Goal: Information Seeking & Learning: Learn about a topic

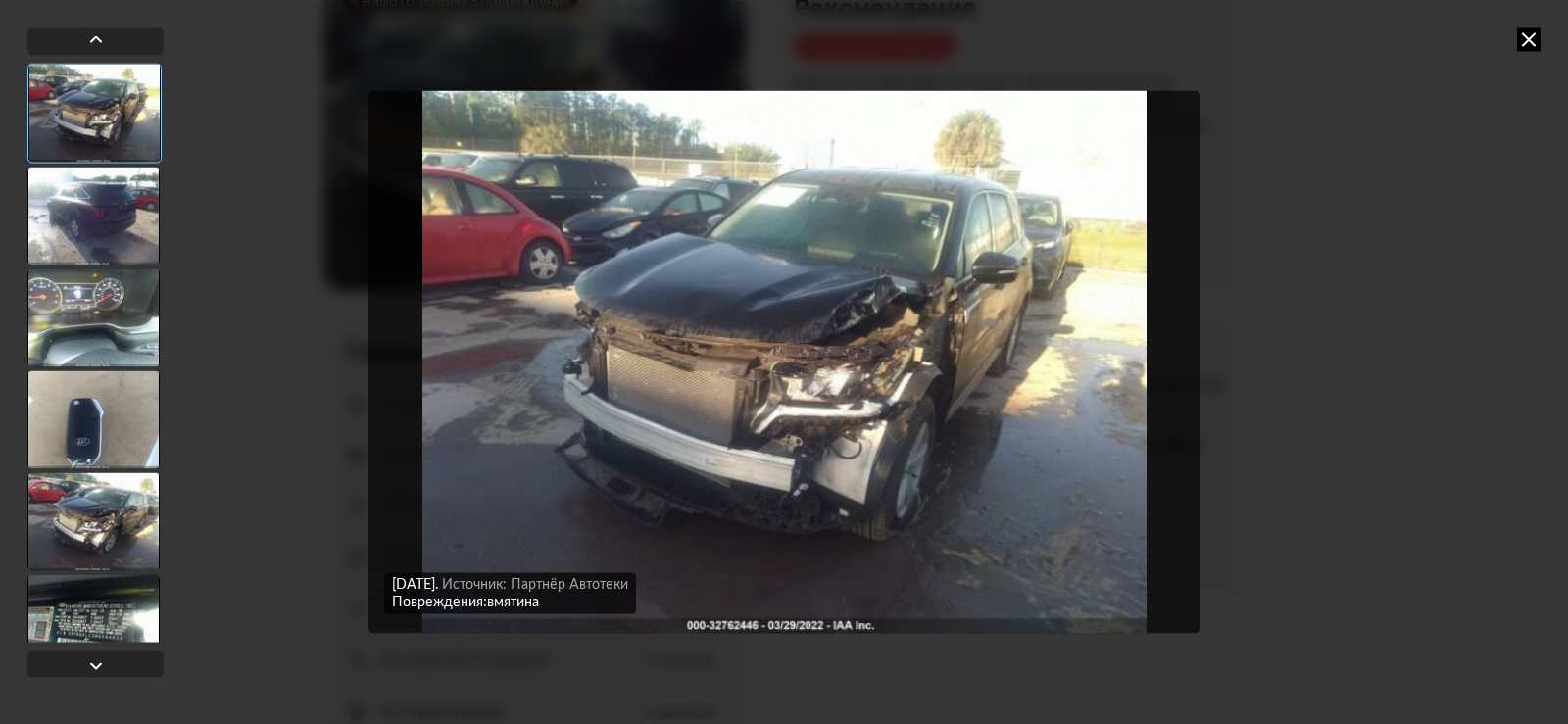
scroll to position [294, 0]
click at [106, 237] on div at bounding box center [93, 216] width 133 height 98
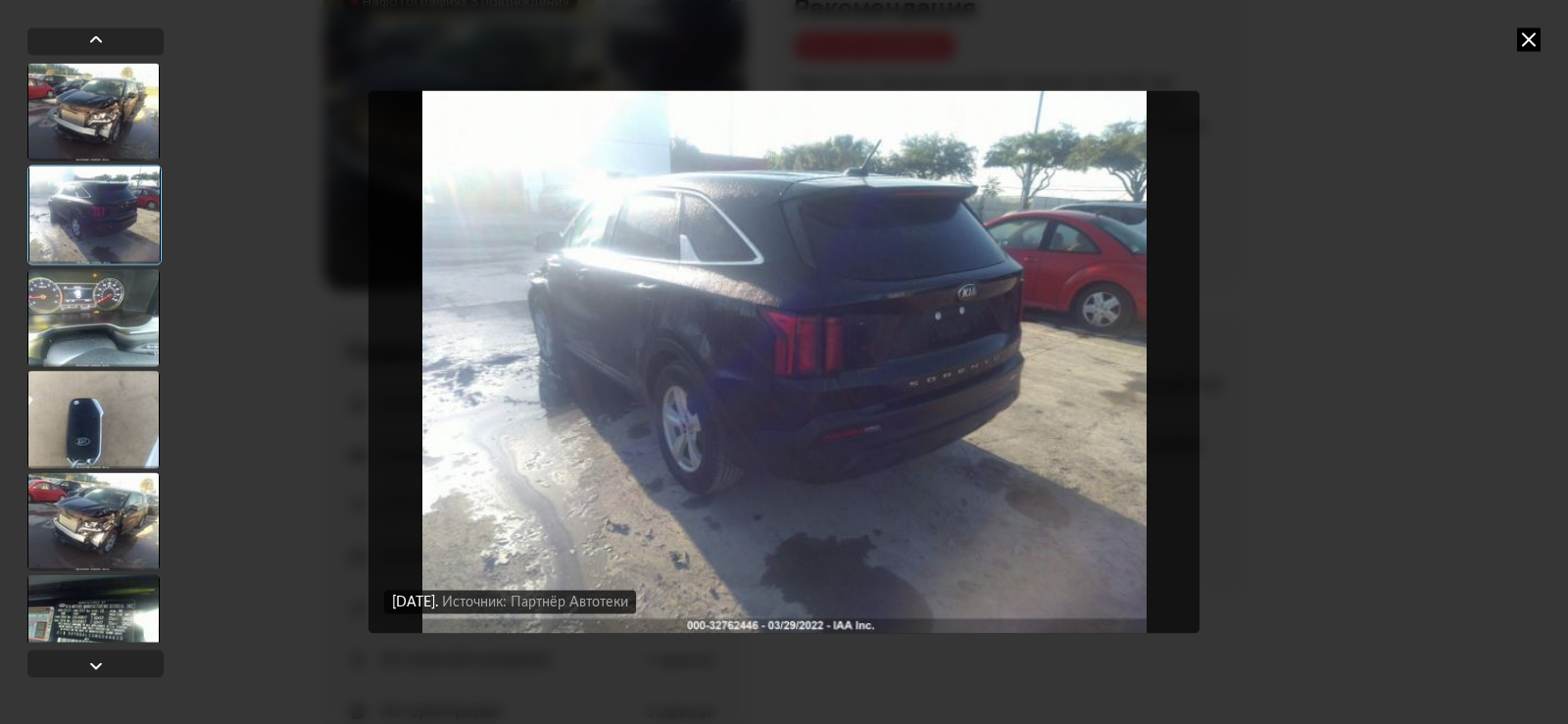
click at [105, 332] on div at bounding box center [93, 318] width 133 height 98
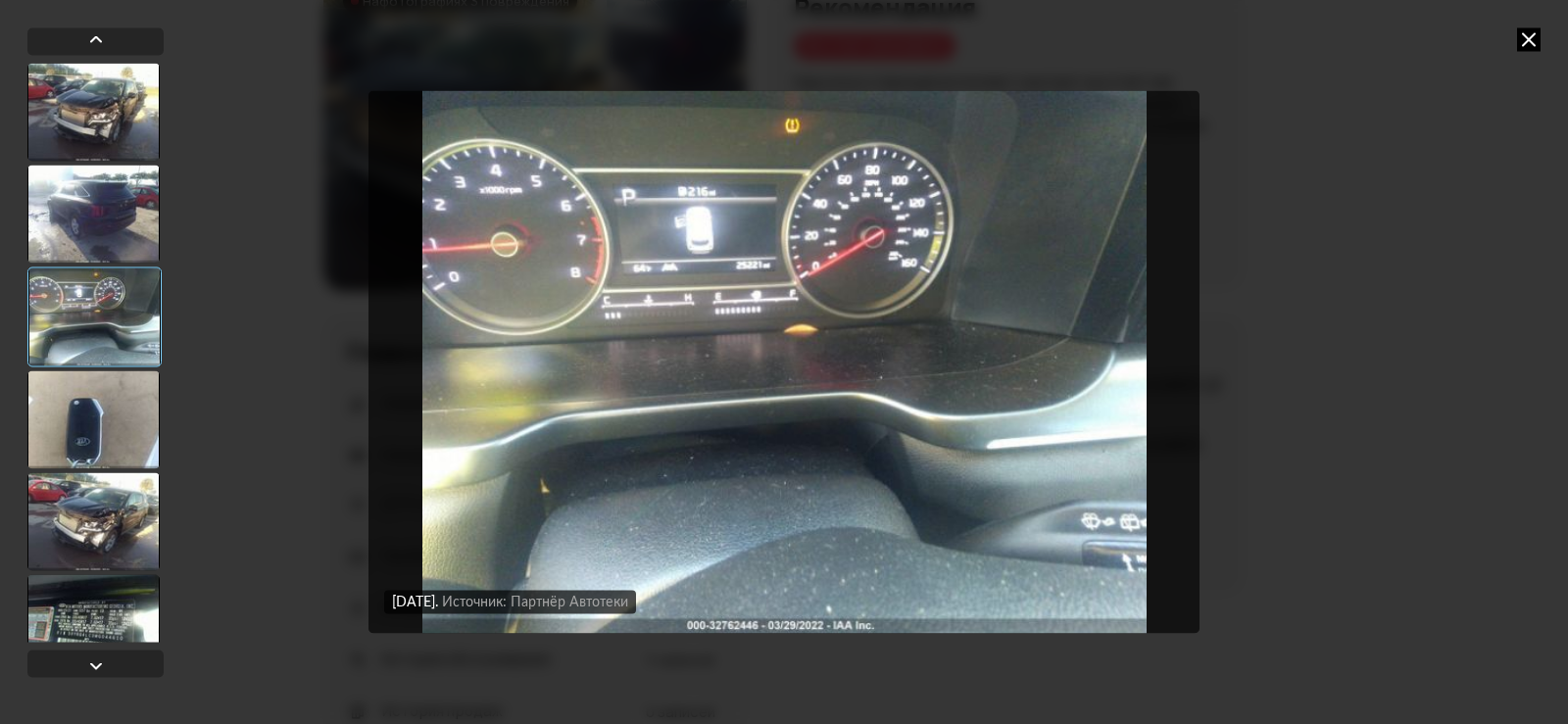
click at [119, 520] on div at bounding box center [93, 521] width 133 height 98
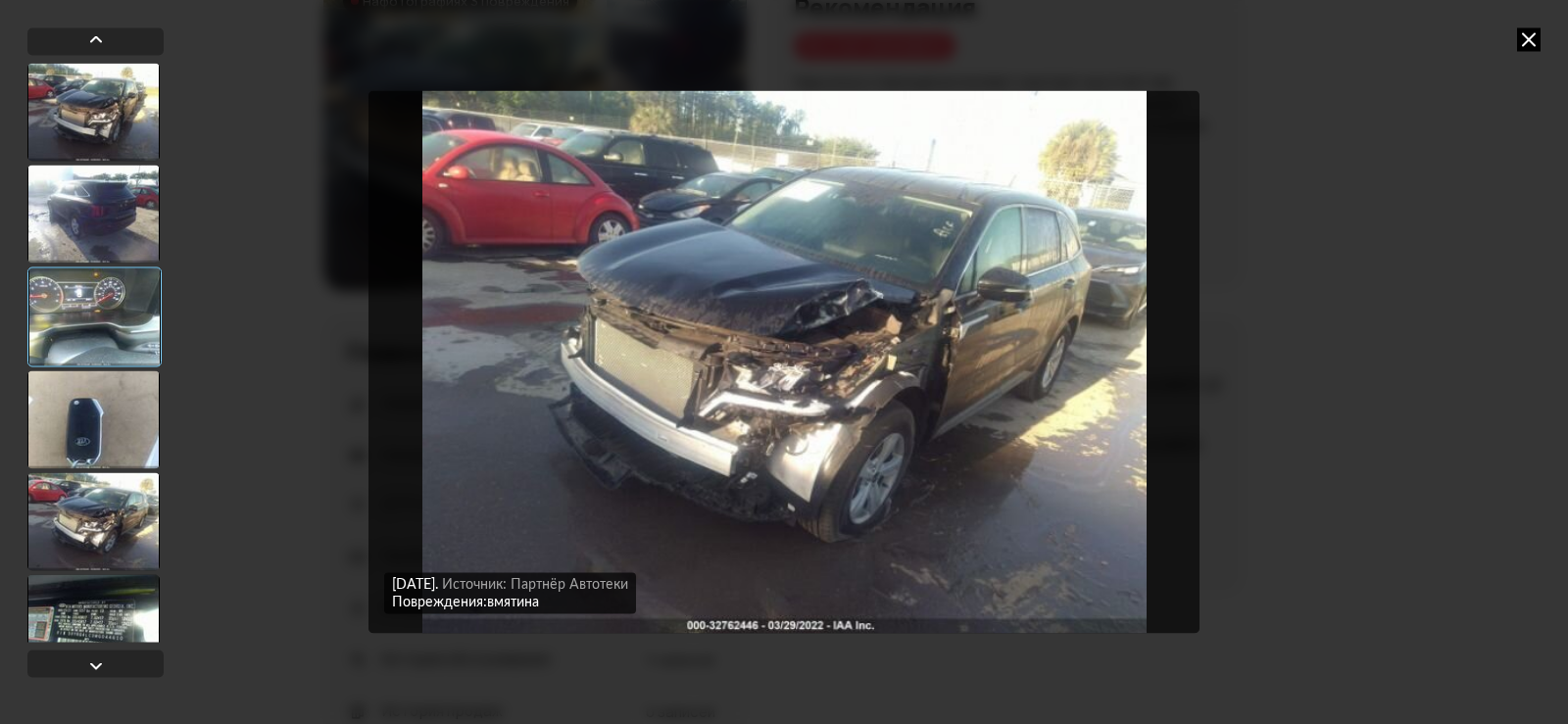
click at [116, 610] on div at bounding box center [93, 623] width 133 height 98
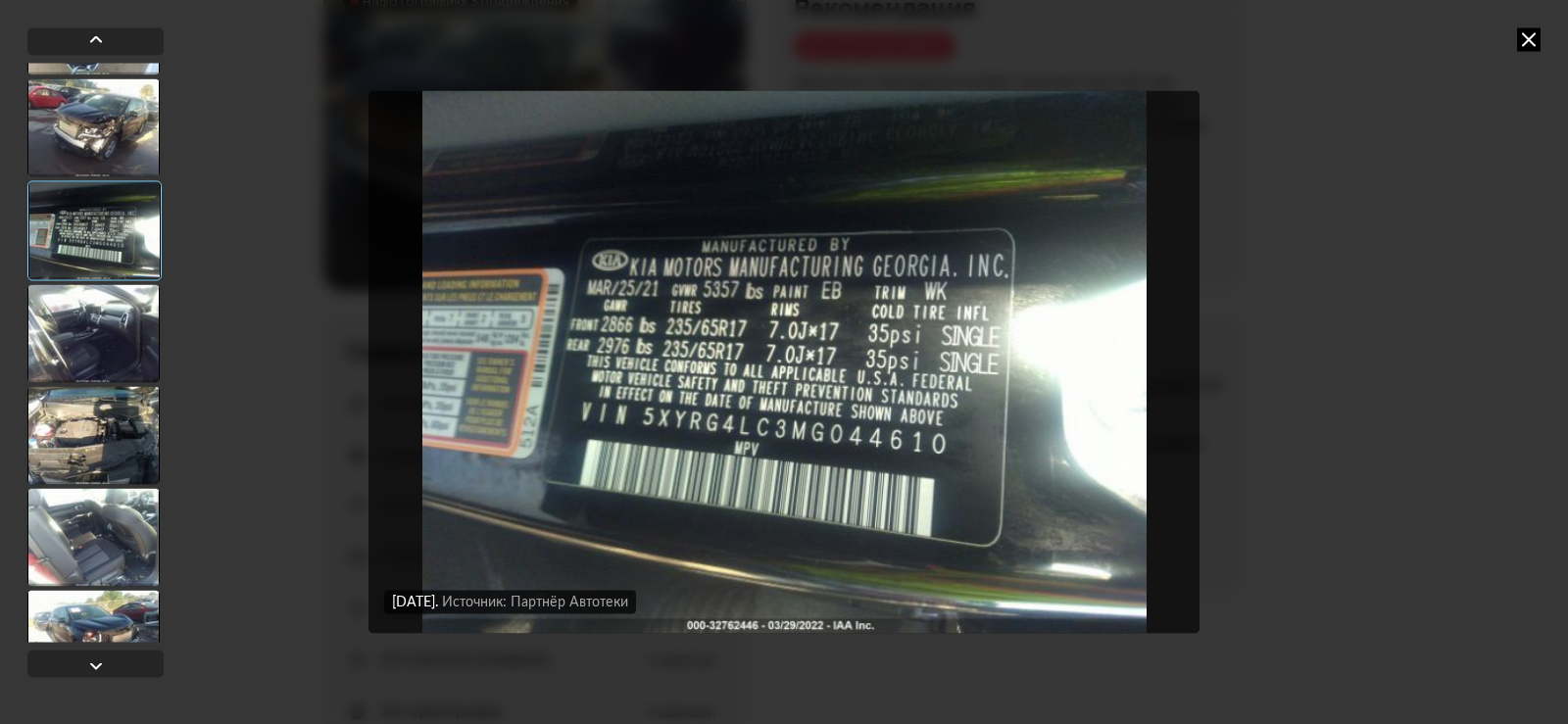
scroll to position [784, 0]
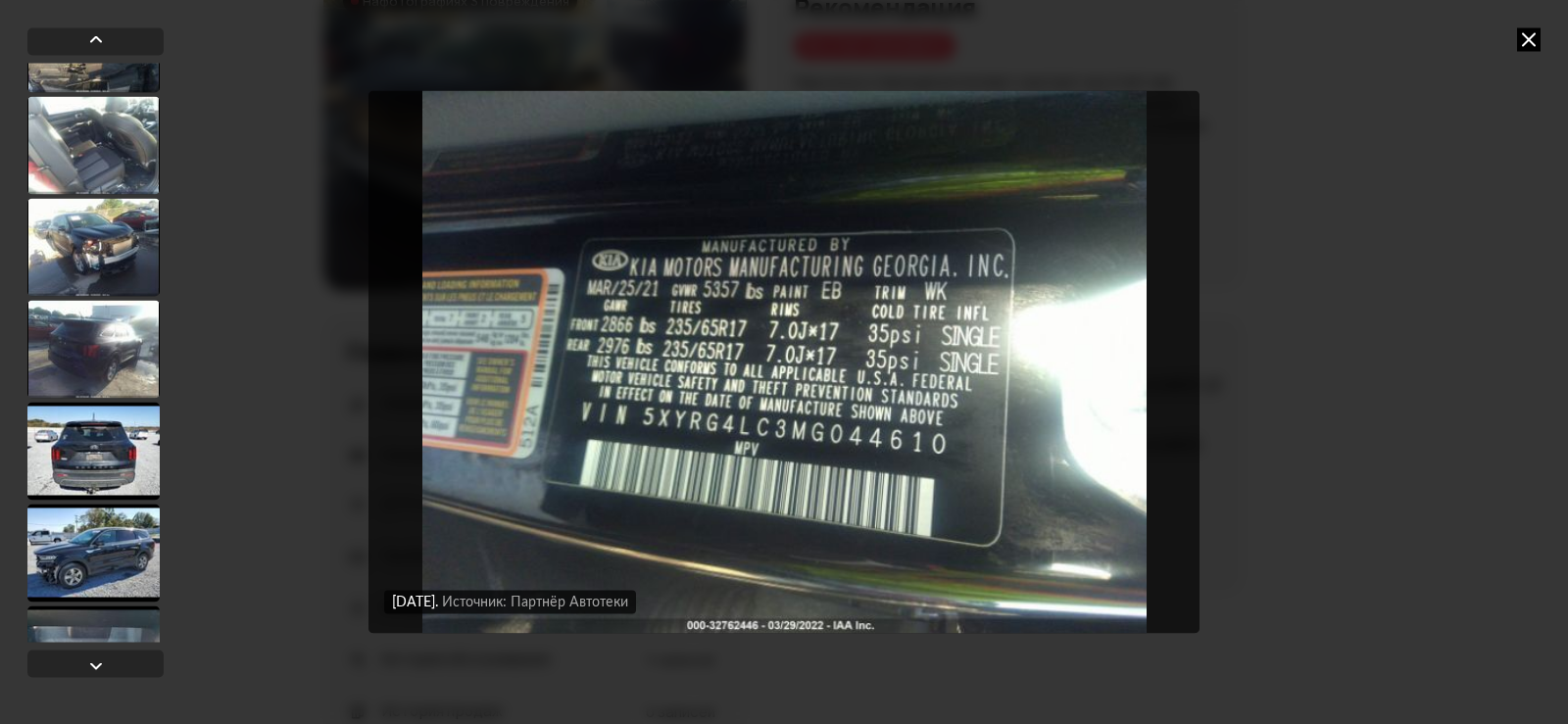
click at [106, 153] on div at bounding box center [93, 145] width 133 height 98
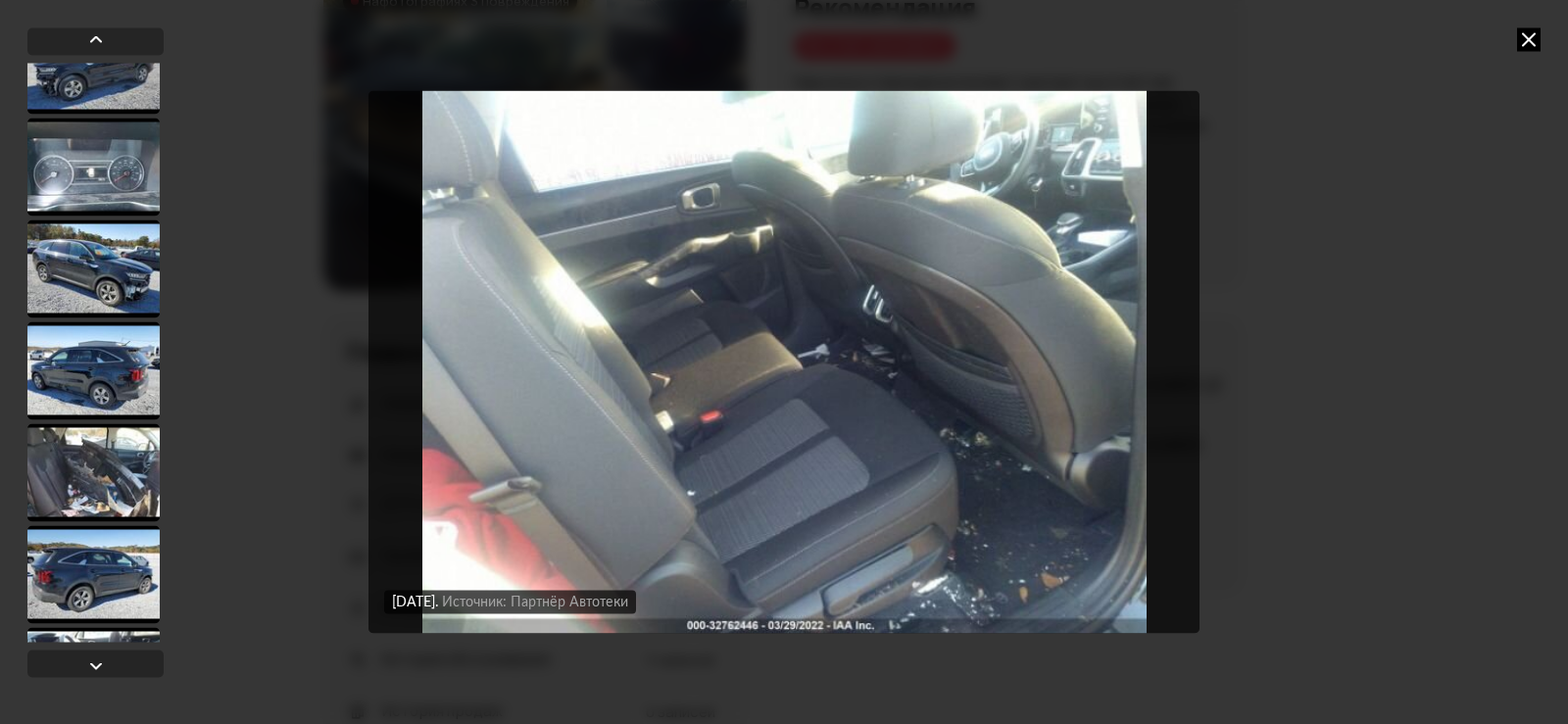
scroll to position [1564, 0]
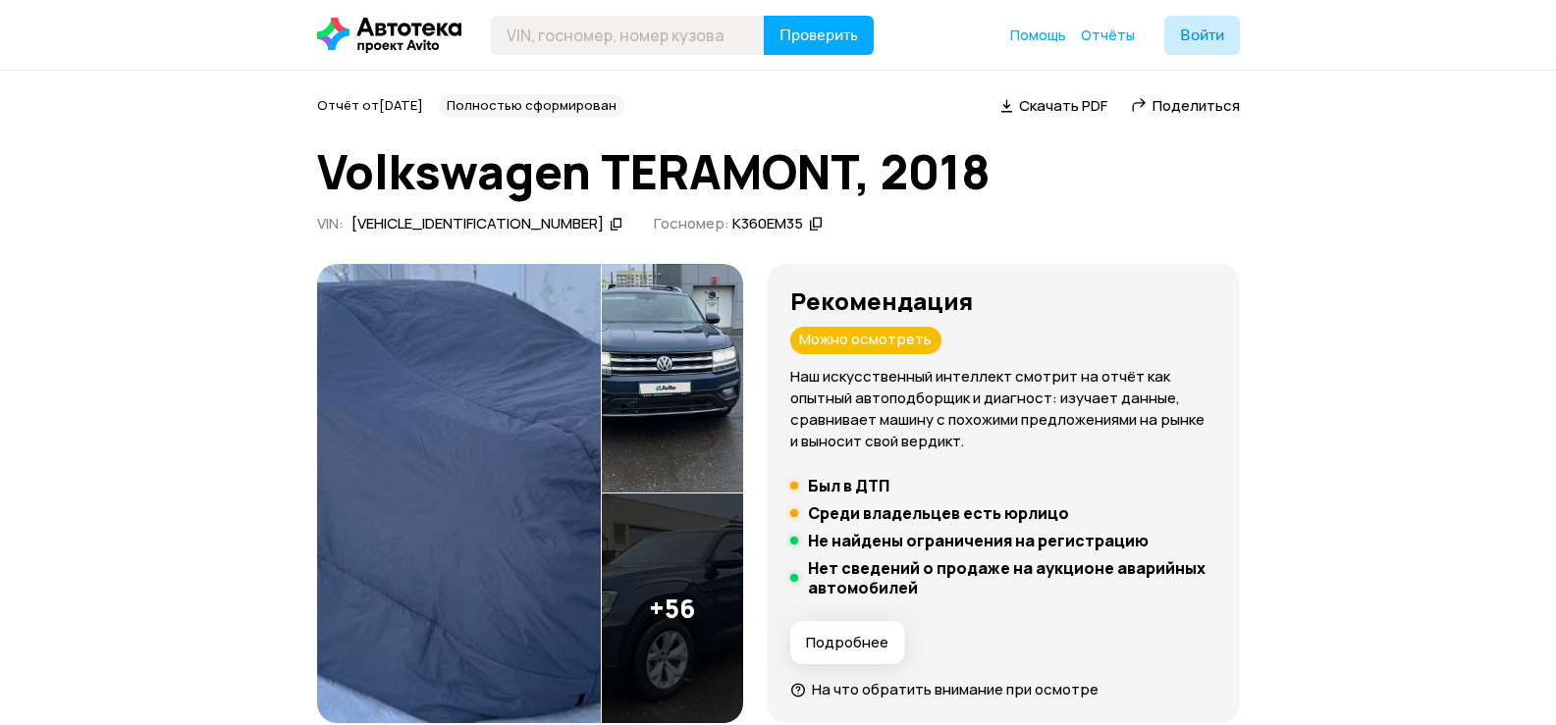
click at [1048, 104] on span "Скачать PDF" at bounding box center [1063, 105] width 88 height 21
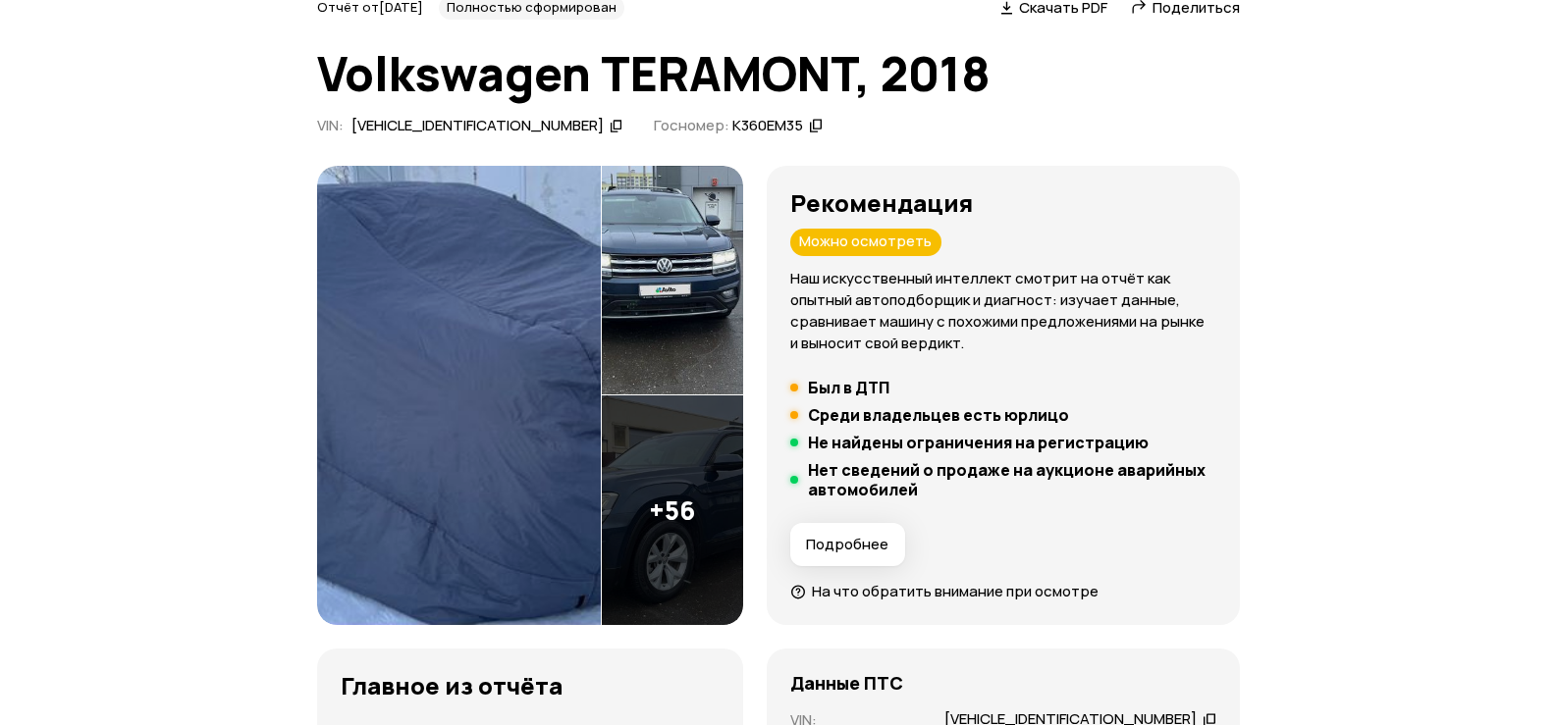
scroll to position [589, 0]
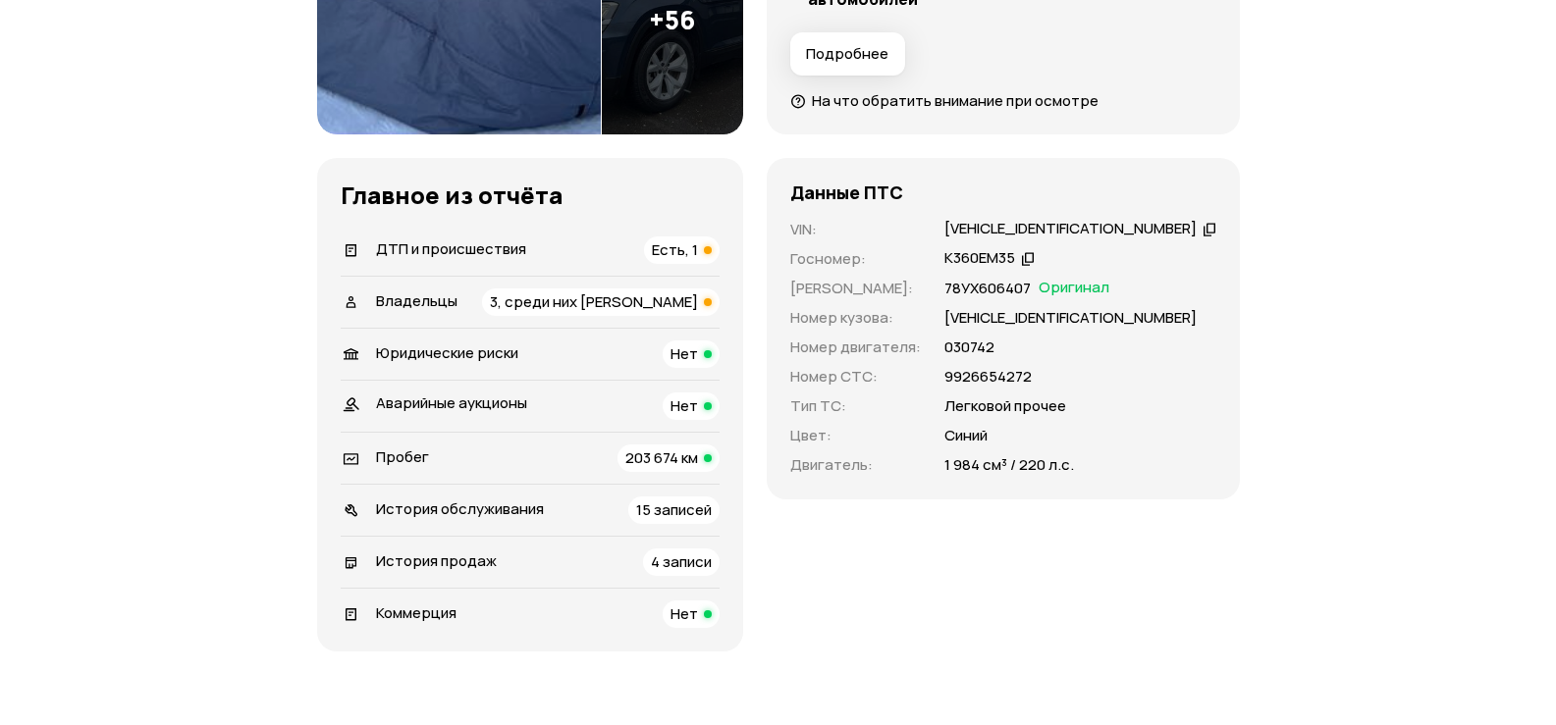
click at [539, 573] on div "История продаж 4 записи" at bounding box center [530, 562] width 379 height 27
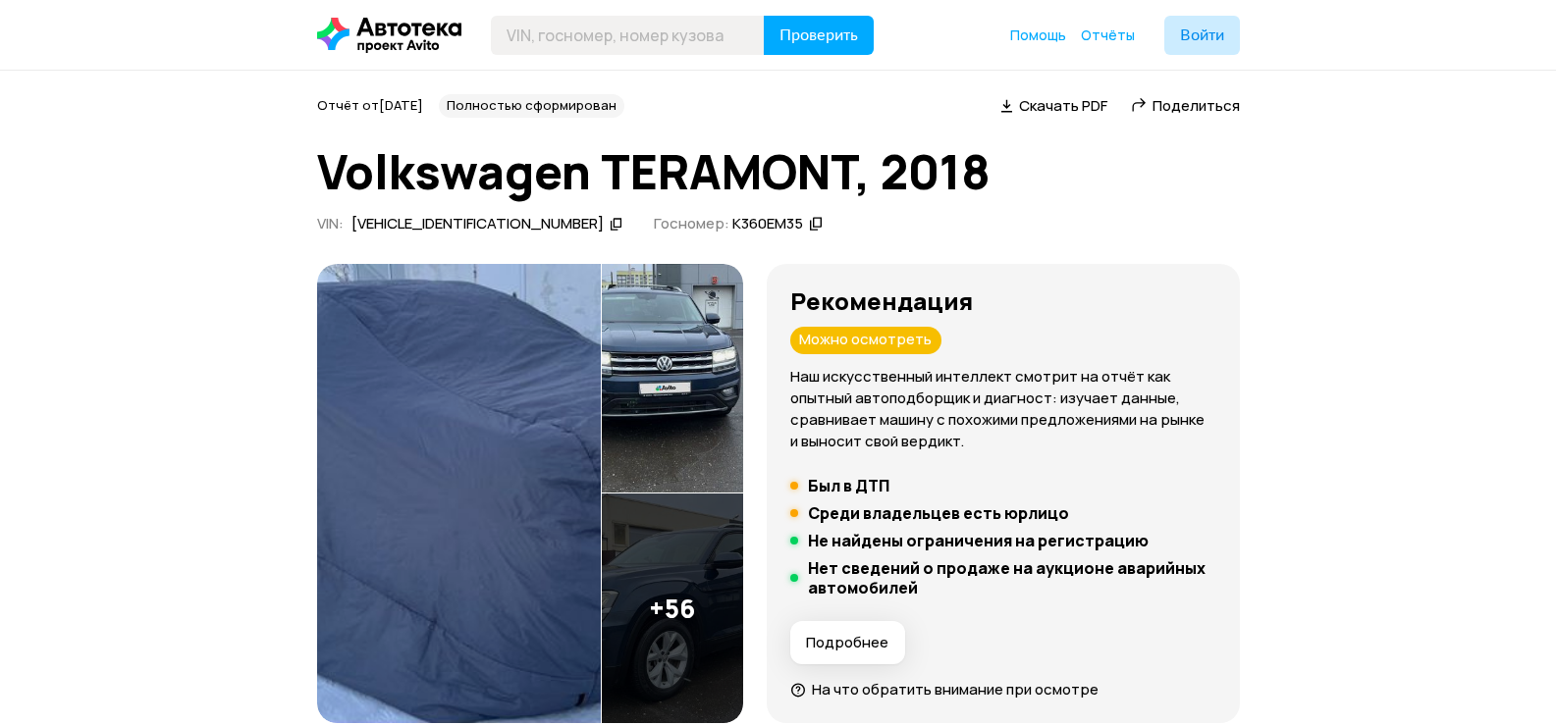
scroll to position [393, 0]
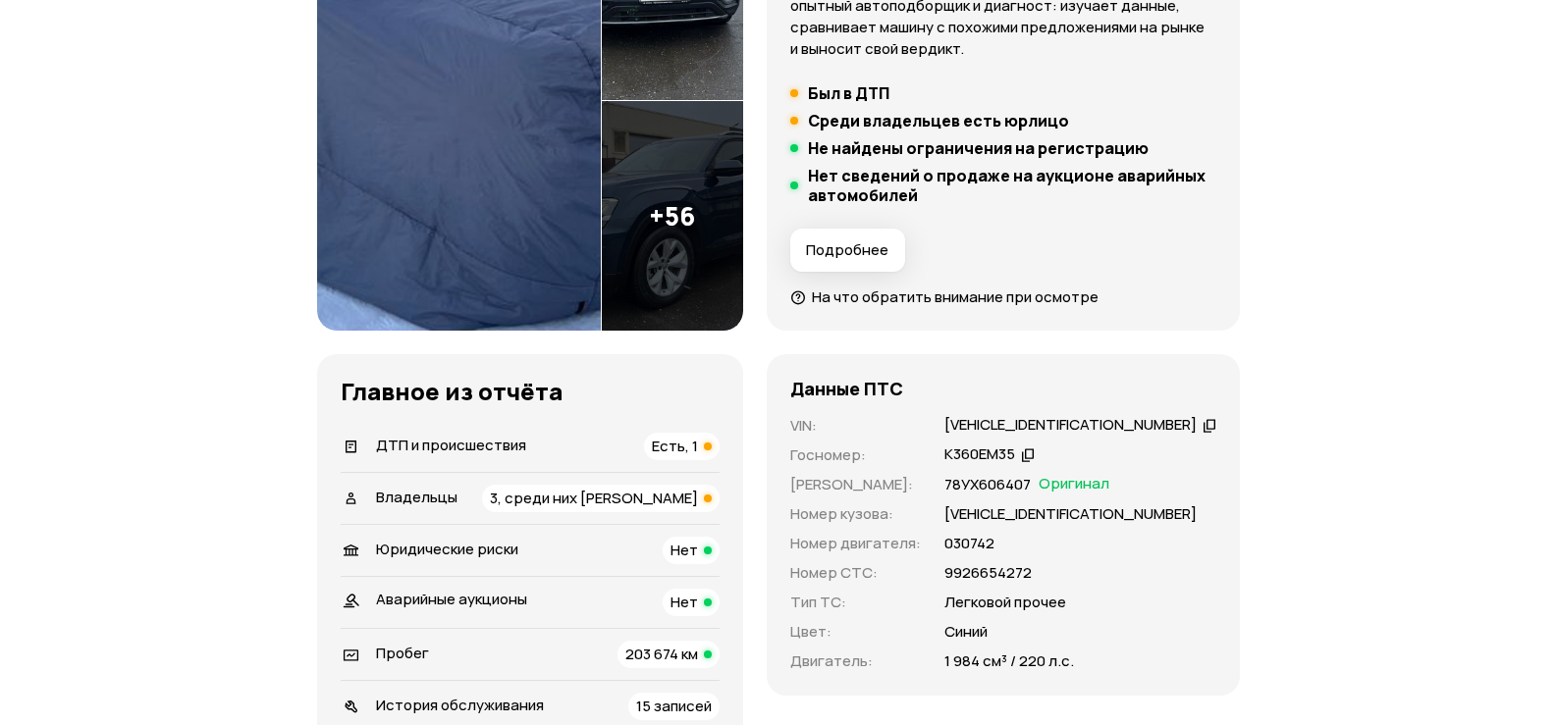
click at [534, 240] on img at bounding box center [459, 101] width 284 height 460
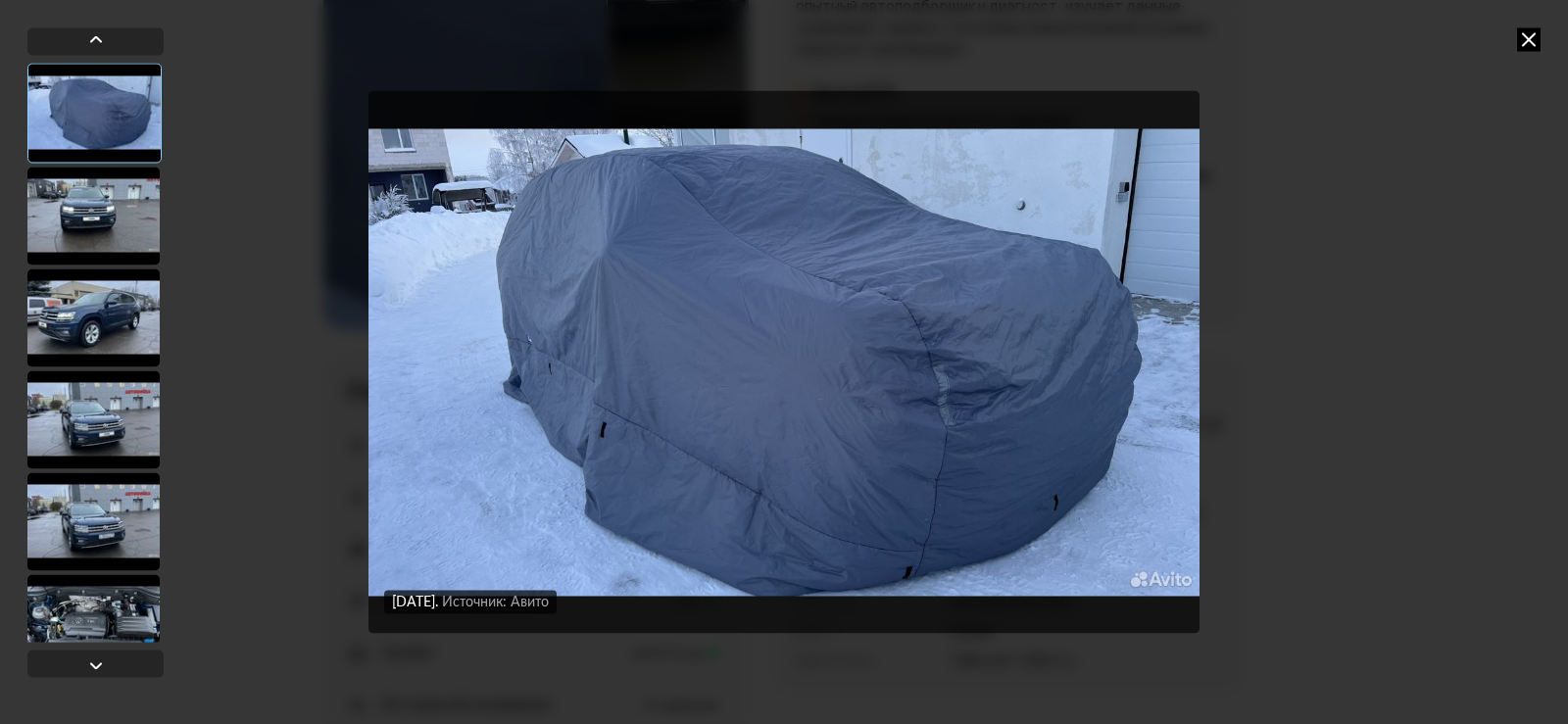
click at [99, 220] on div at bounding box center [93, 216] width 133 height 98
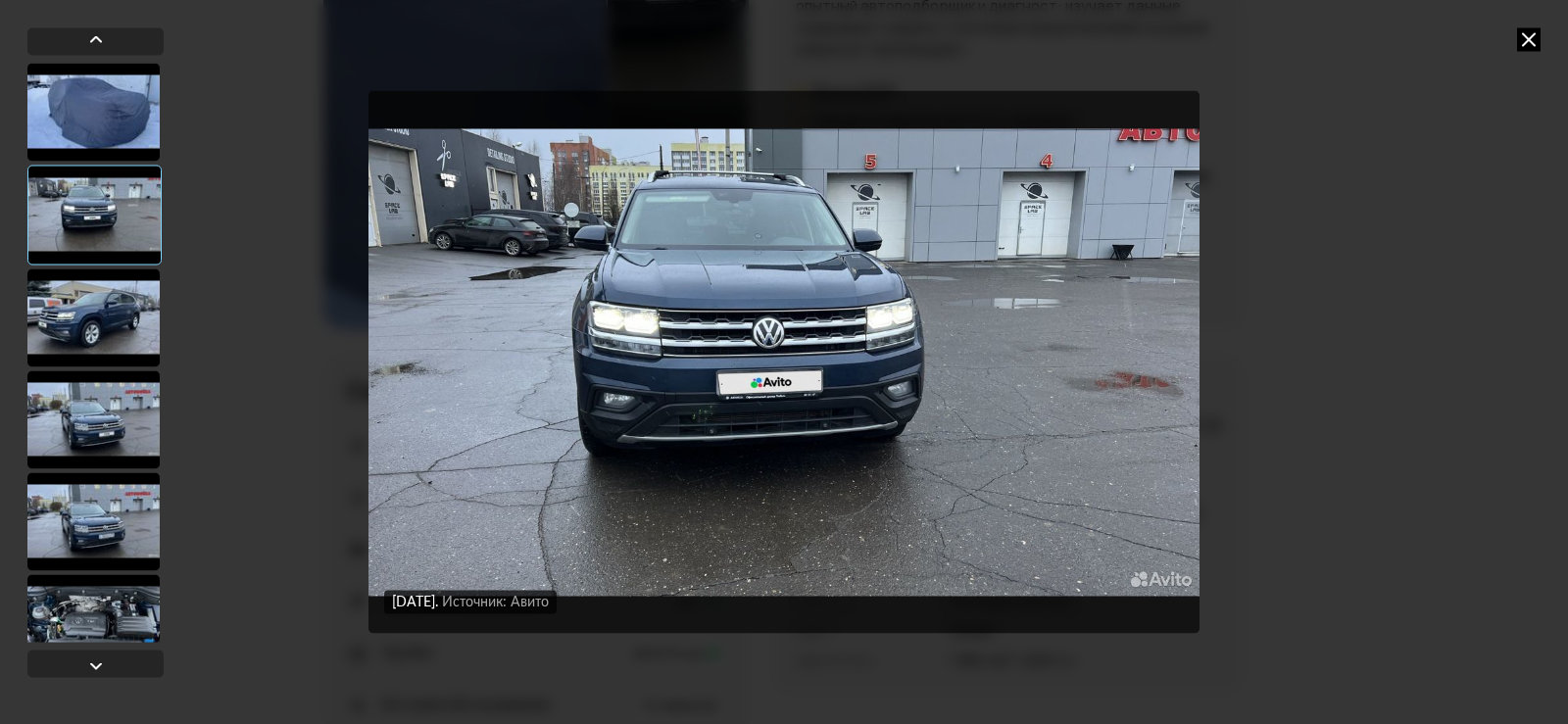
click at [1539, 50] on icon at bounding box center [1528, 39] width 24 height 24
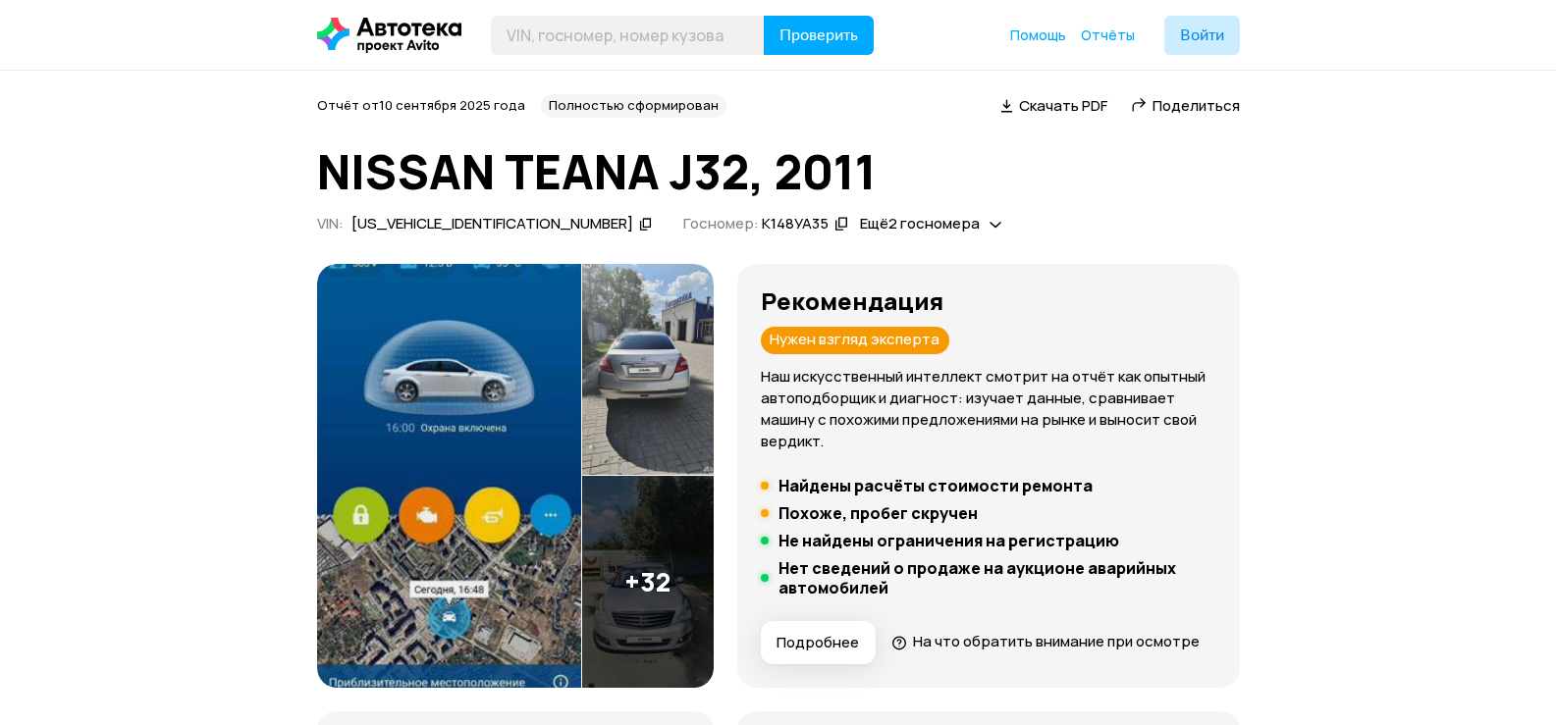
scroll to position [98, 0]
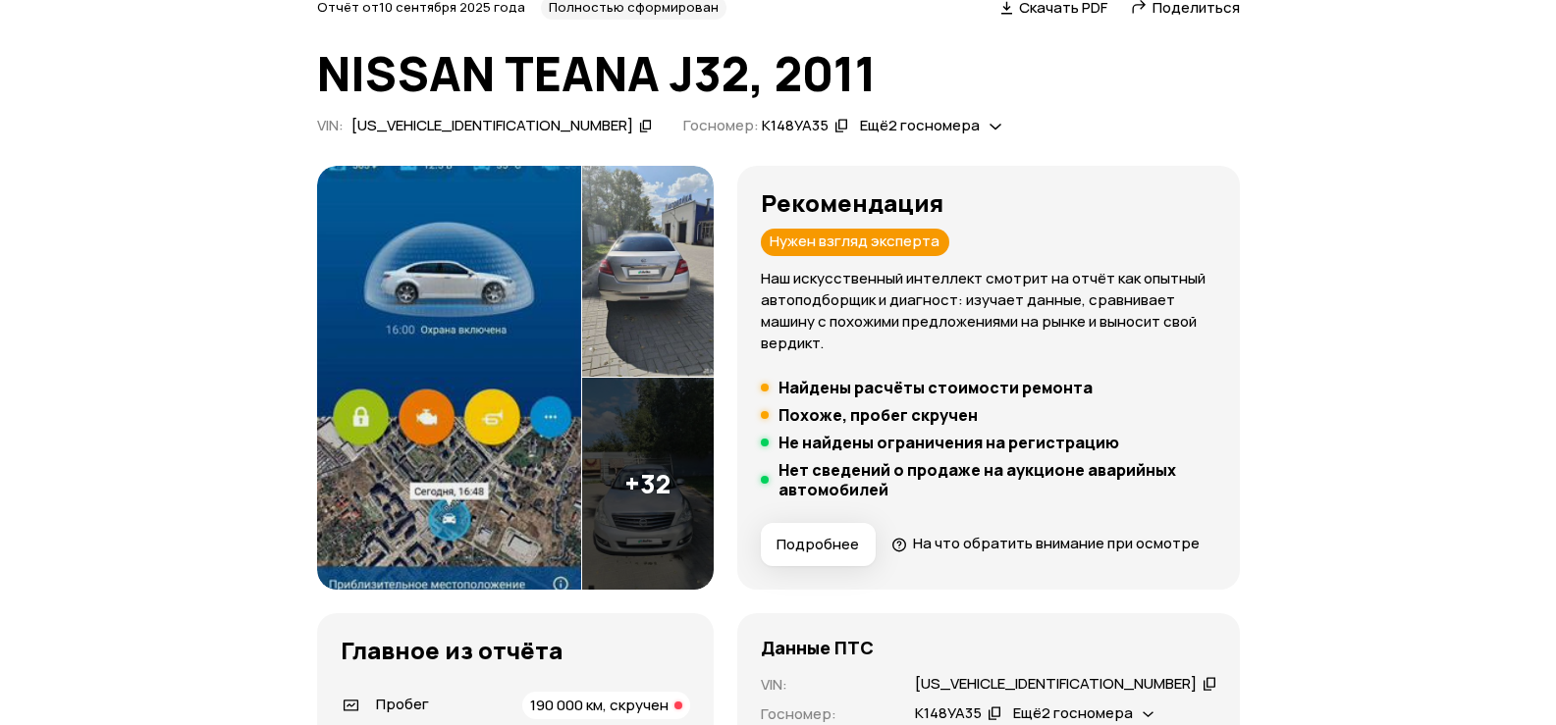
click at [478, 348] on img at bounding box center [449, 378] width 264 height 424
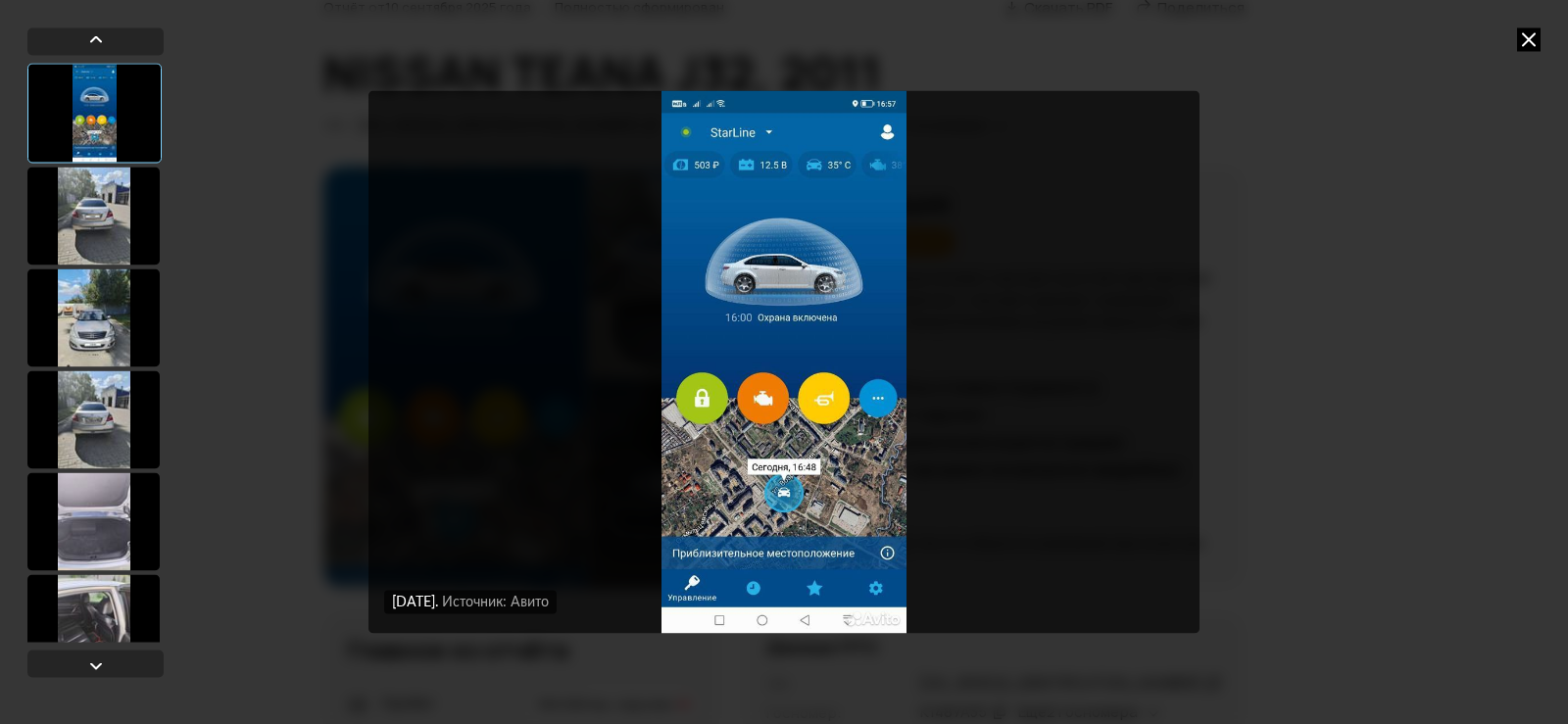
click at [101, 212] on div at bounding box center [93, 216] width 133 height 98
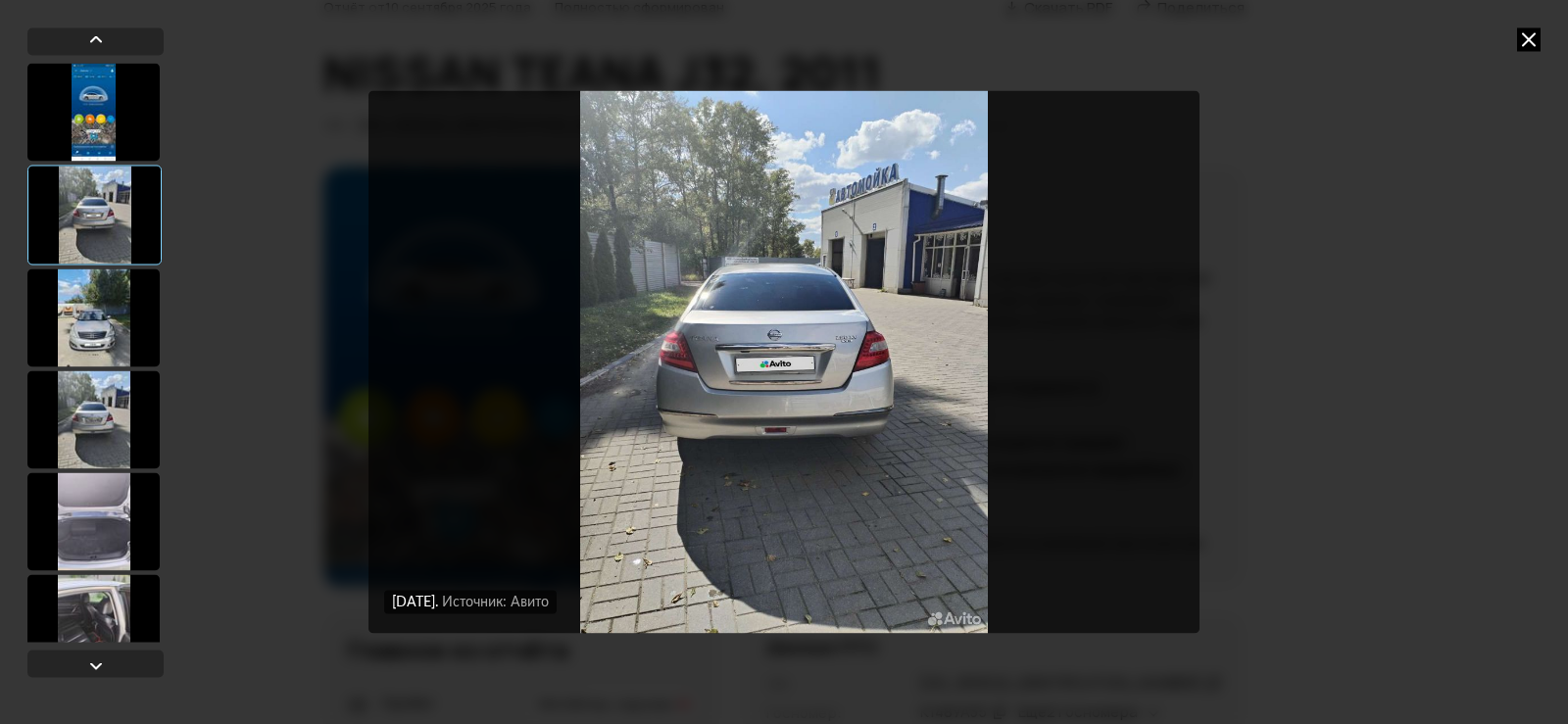
click at [108, 335] on div at bounding box center [93, 318] width 133 height 98
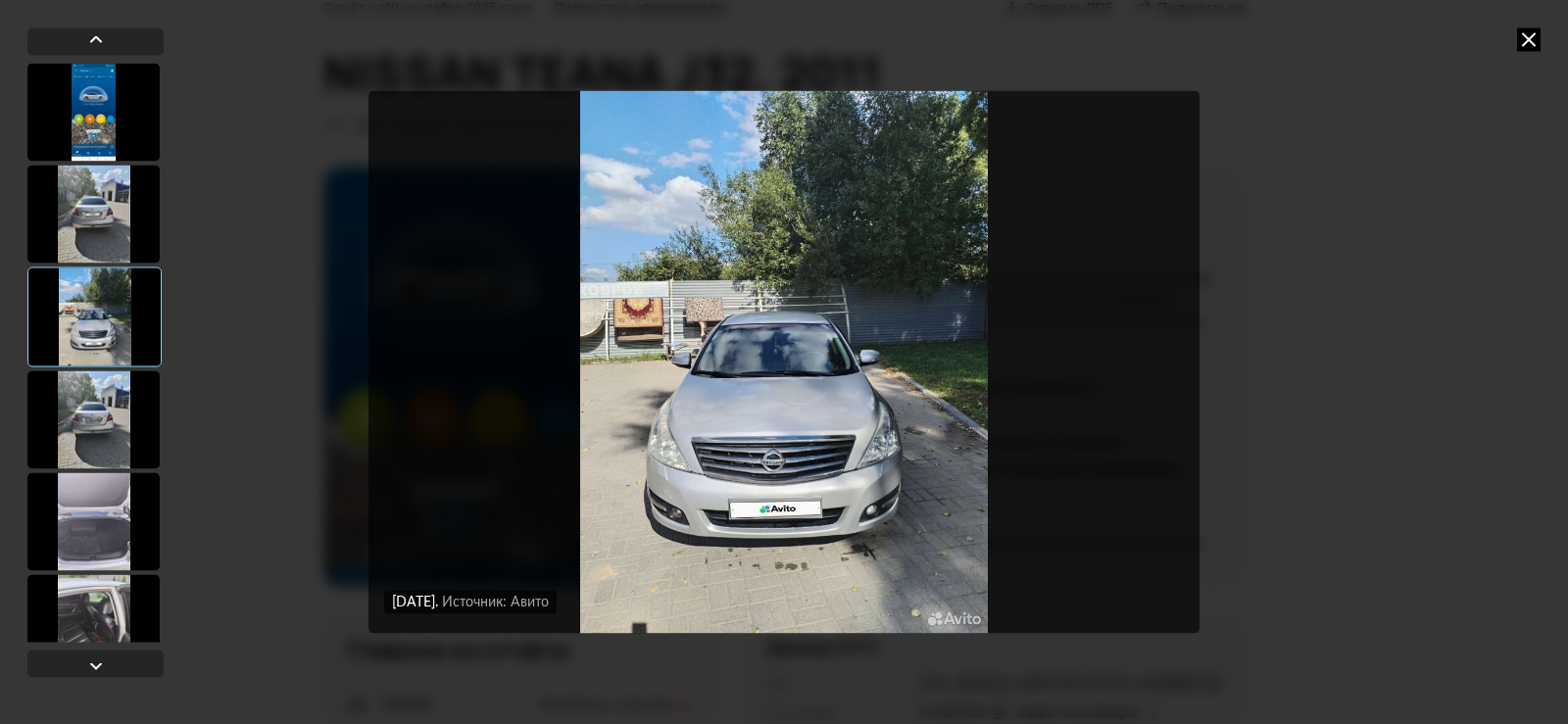
click at [1526, 40] on icon at bounding box center [1528, 39] width 24 height 24
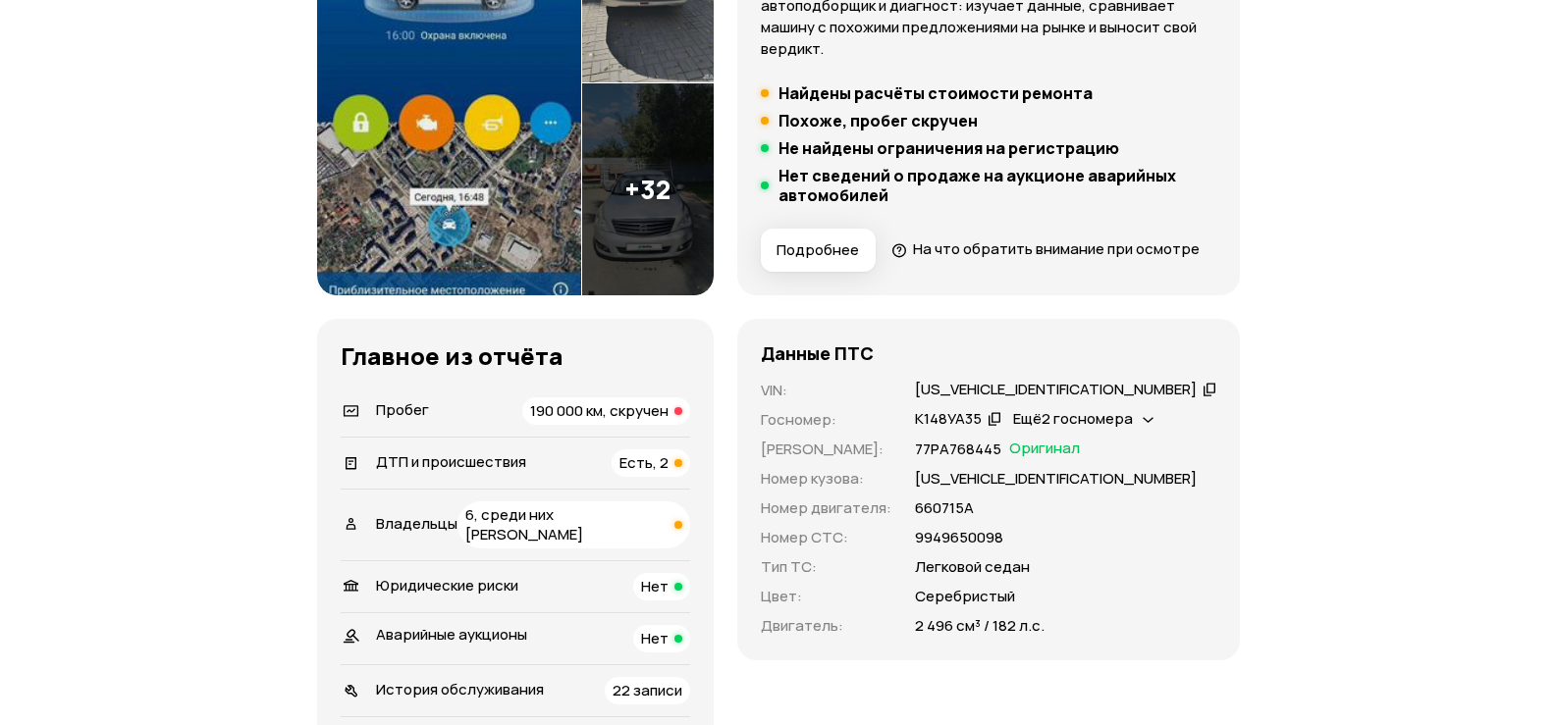
scroll to position [491, 0]
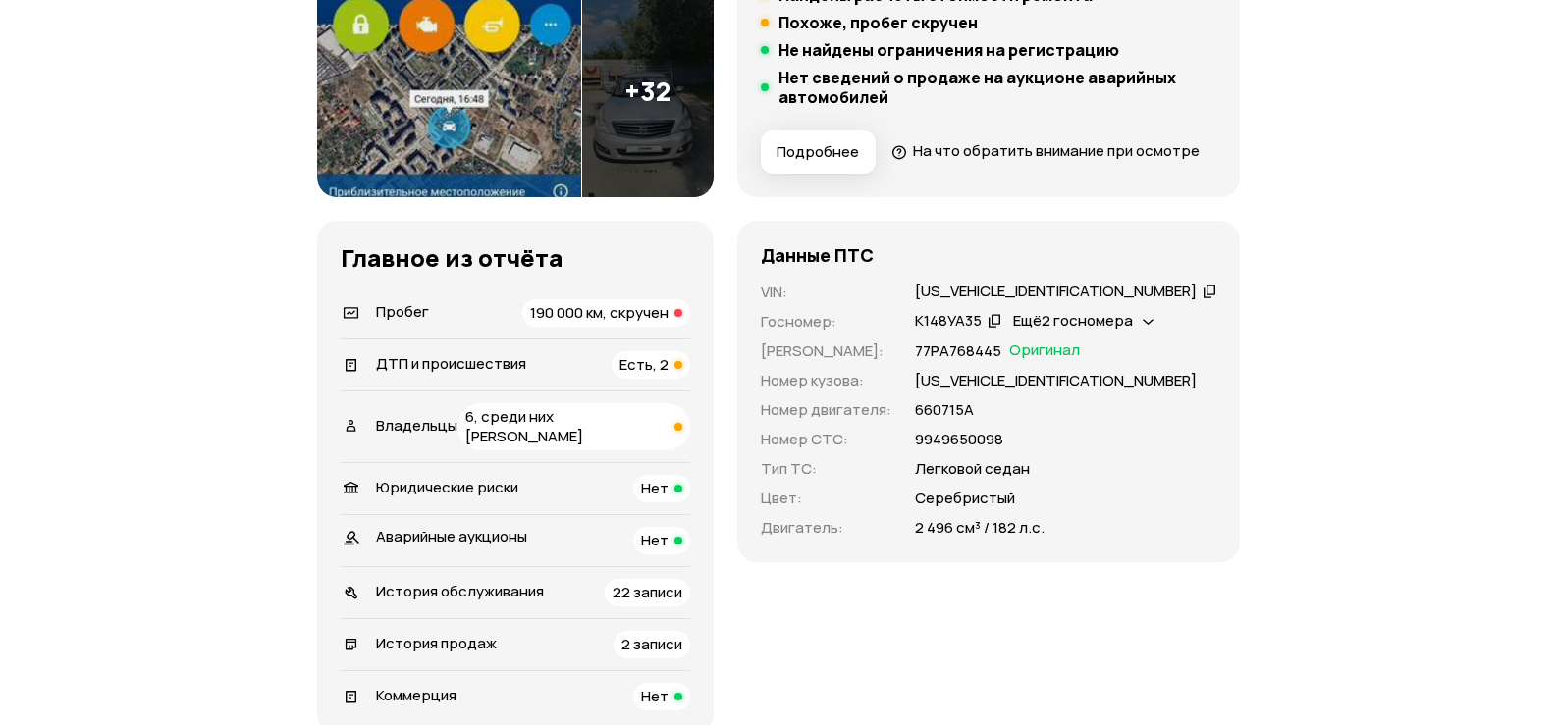
click at [668, 323] on span "190 000 км, скручен" at bounding box center [599, 312] width 138 height 21
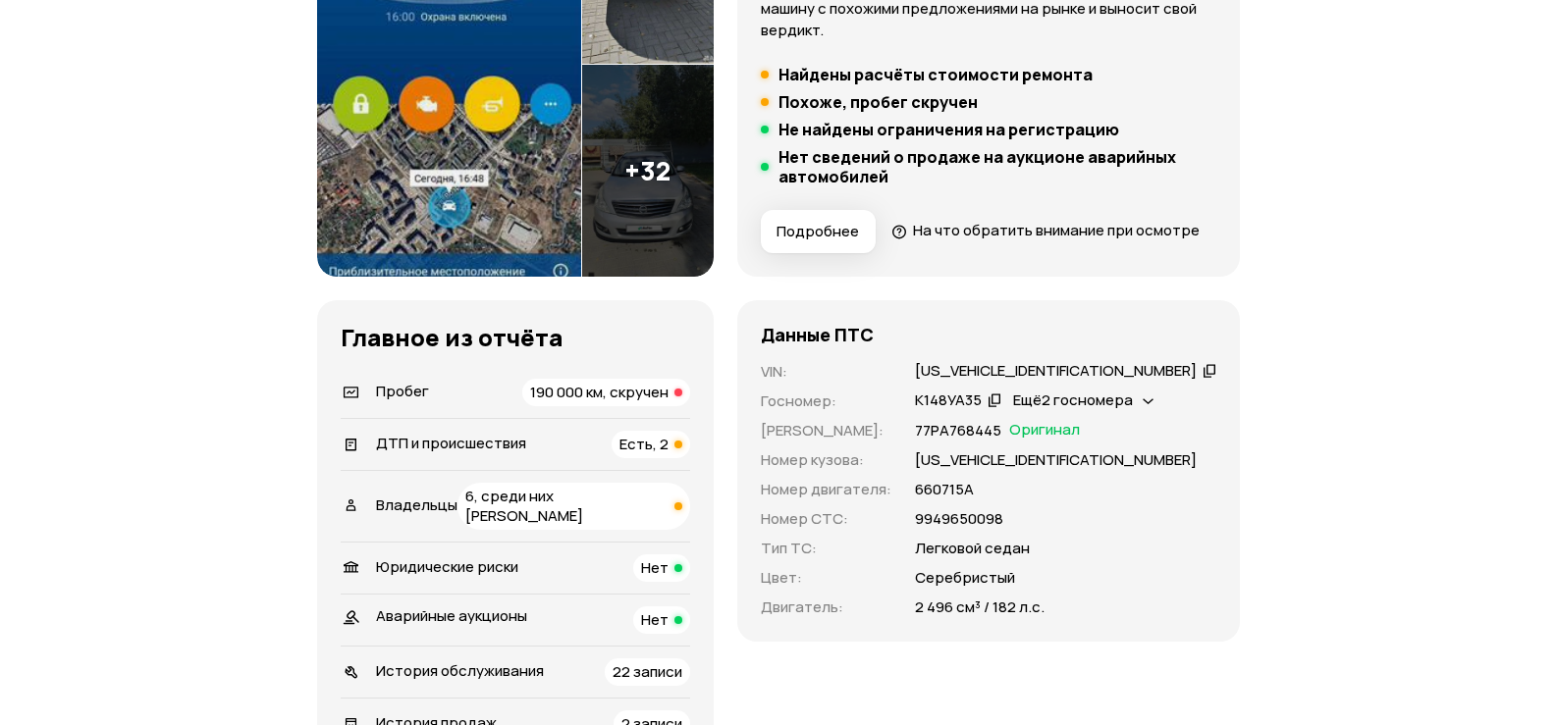
scroll to position [608, 0]
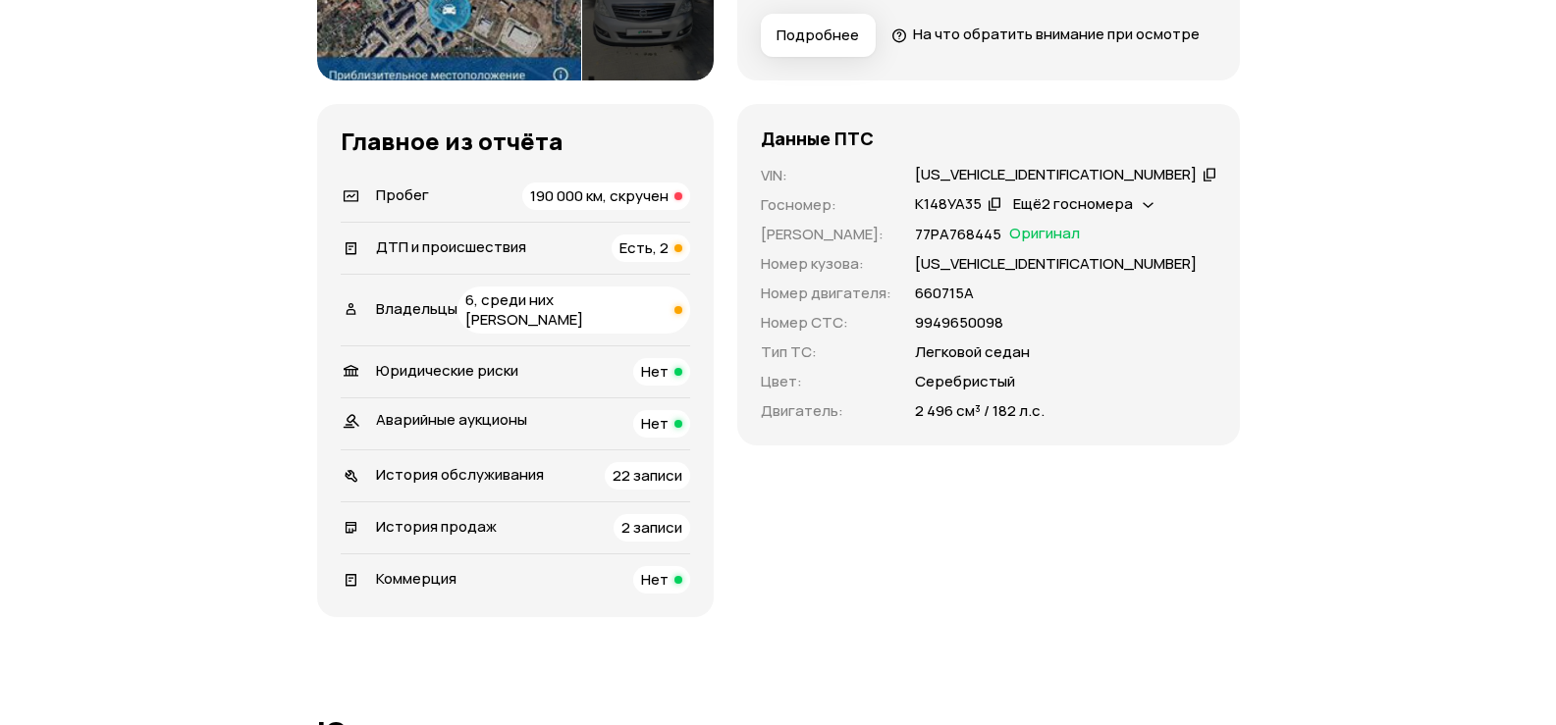
click at [668, 258] on span "Есть, 2" at bounding box center [643, 248] width 49 height 21
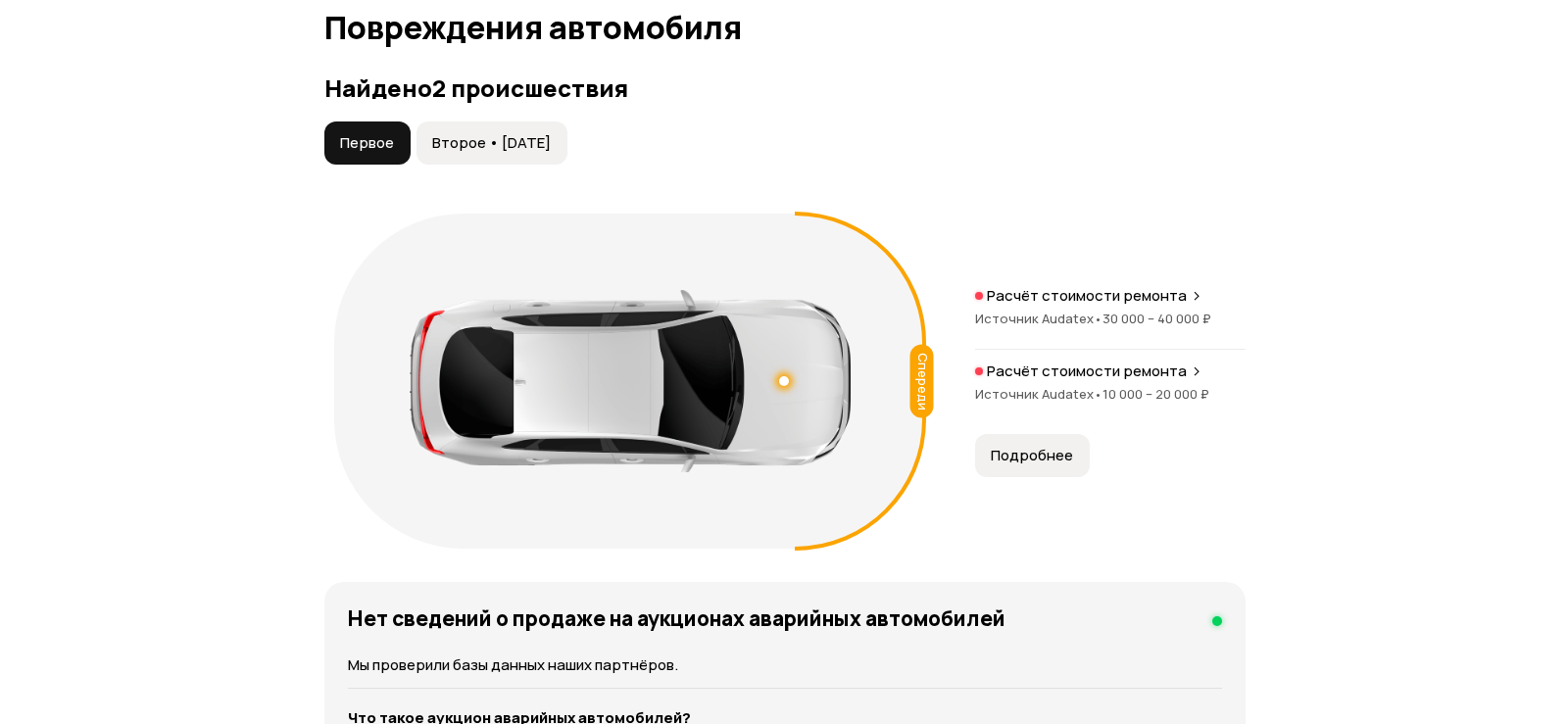
scroll to position [2216, 0]
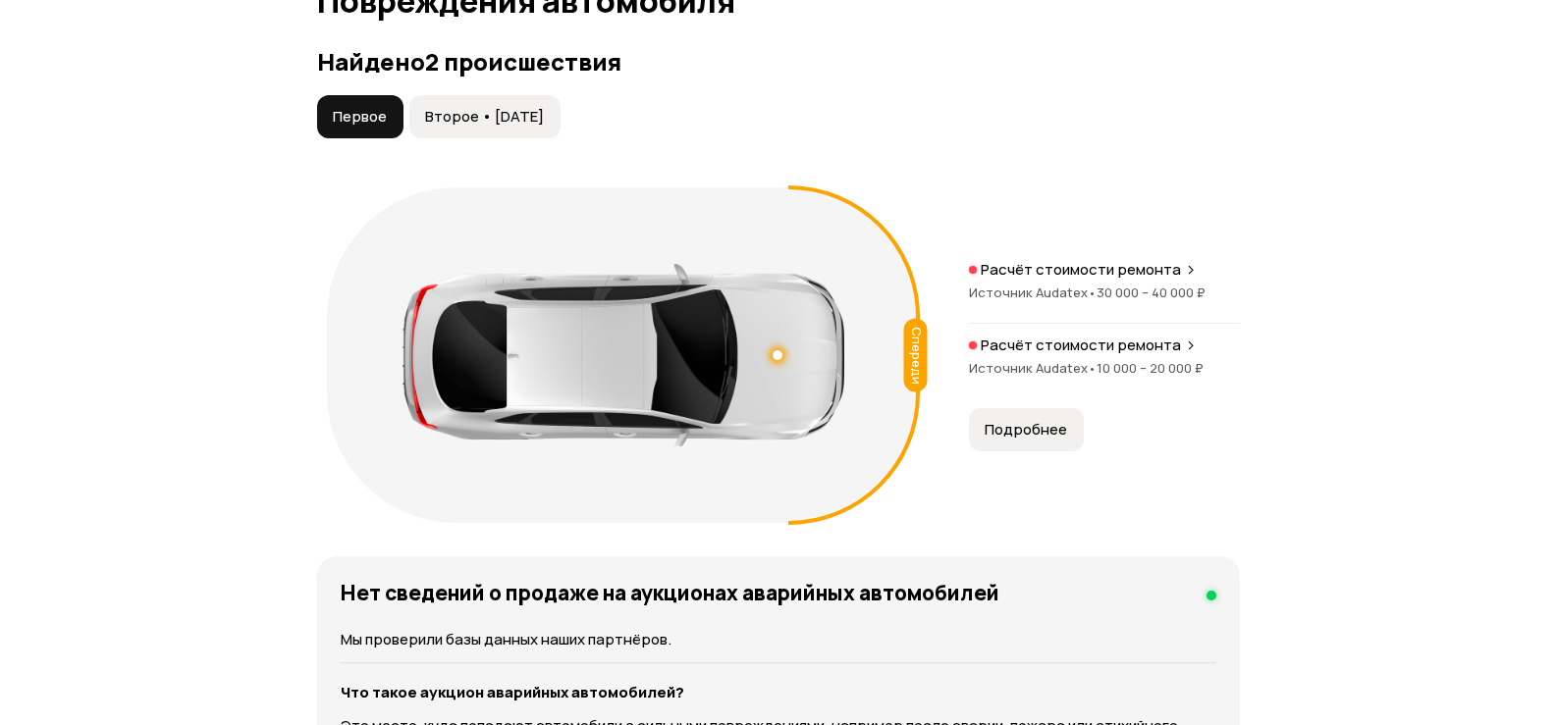
click at [1159, 301] on span "30 000 – 40 000 ₽" at bounding box center [1150, 293] width 109 height 18
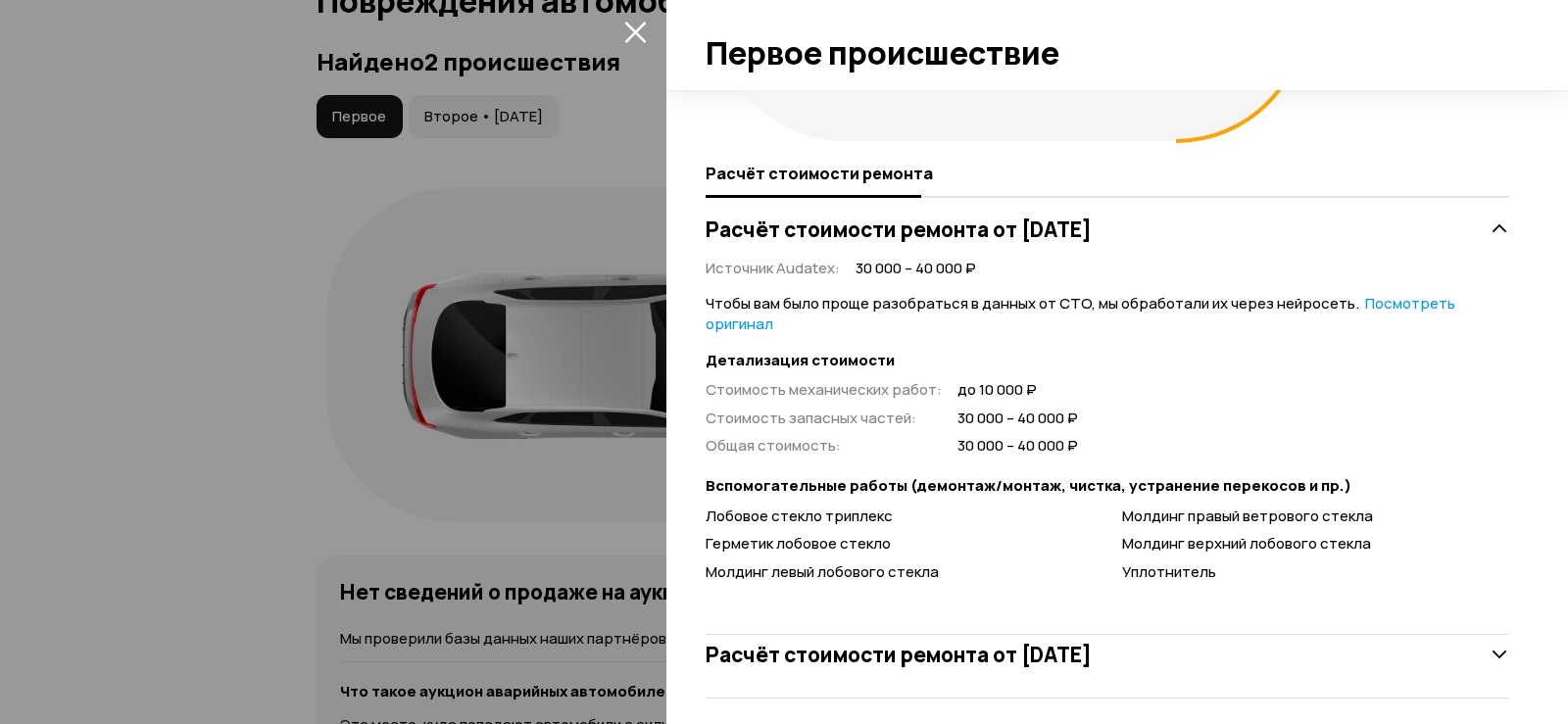
scroll to position [308, 0]
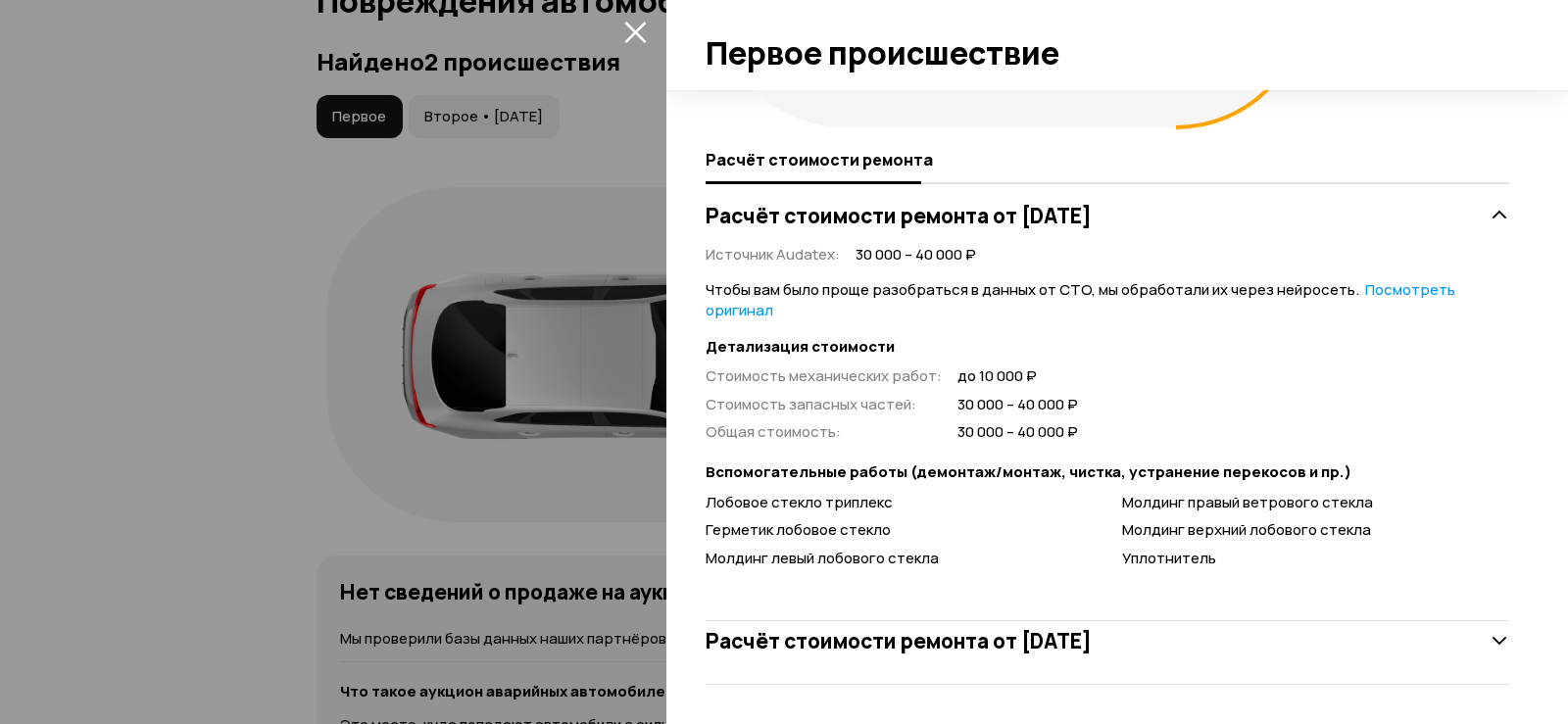
click at [1091, 652] on h3 "Расчёт стоимости ремонта от 14 августа 2012 года" at bounding box center [898, 641] width 386 height 26
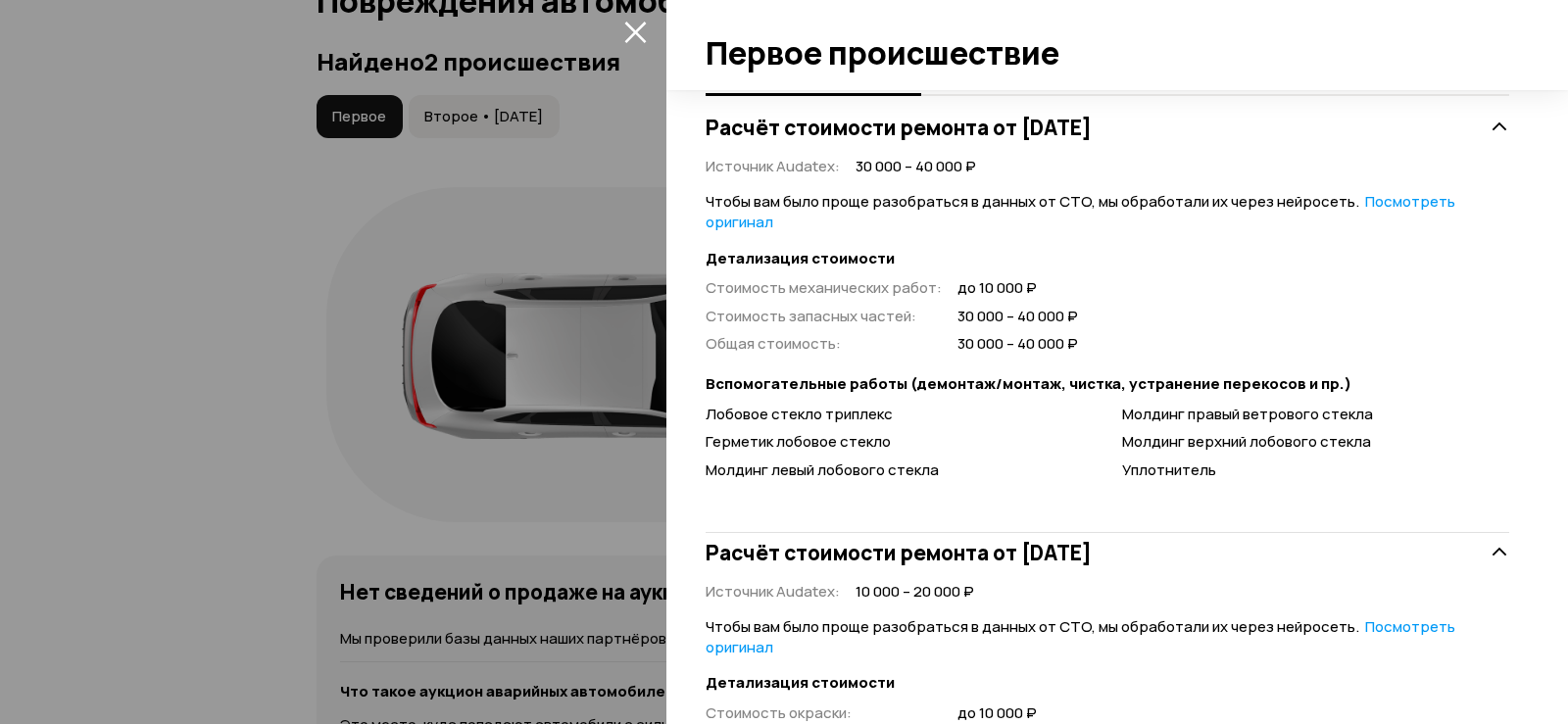
scroll to position [4, 0]
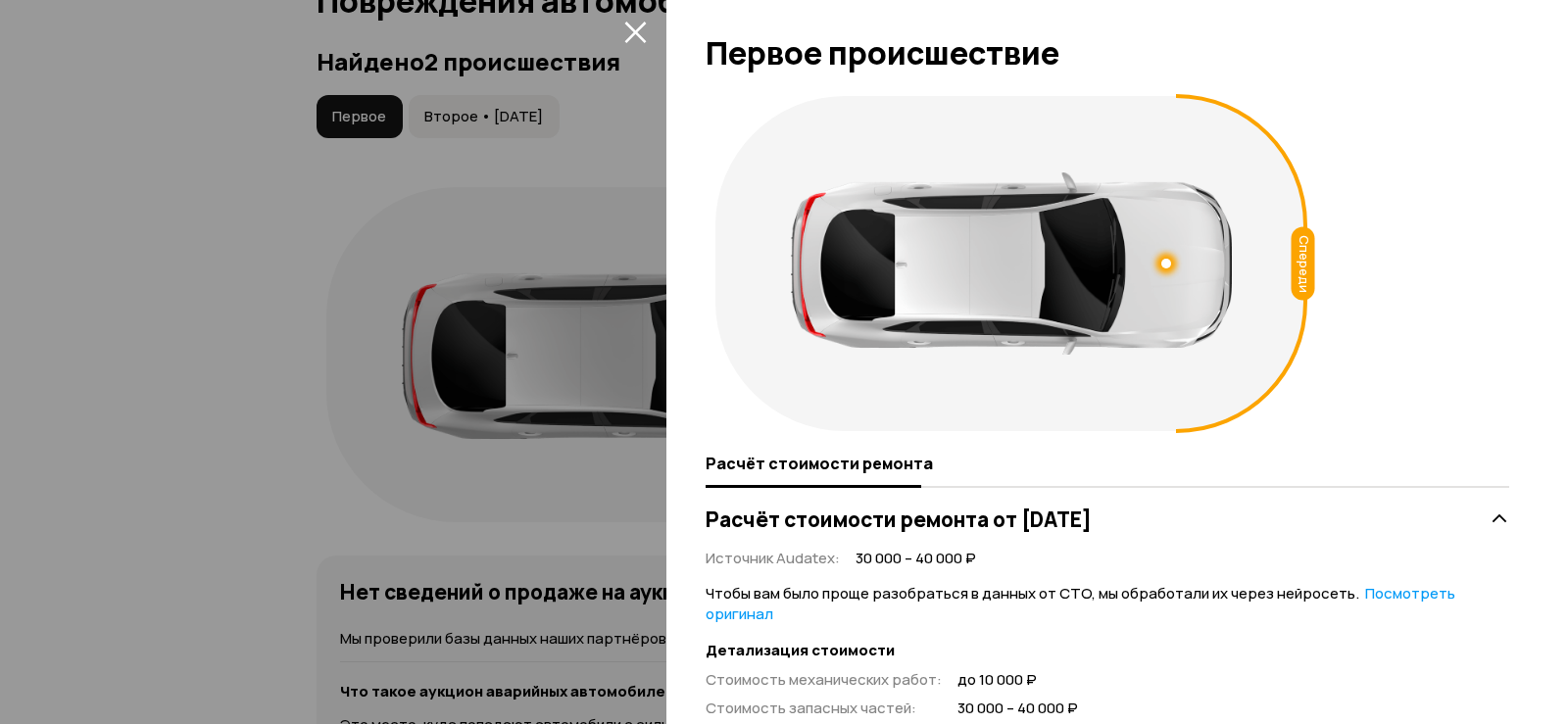
click at [640, 31] on icon "закрыть" at bounding box center [635, 32] width 23 height 23
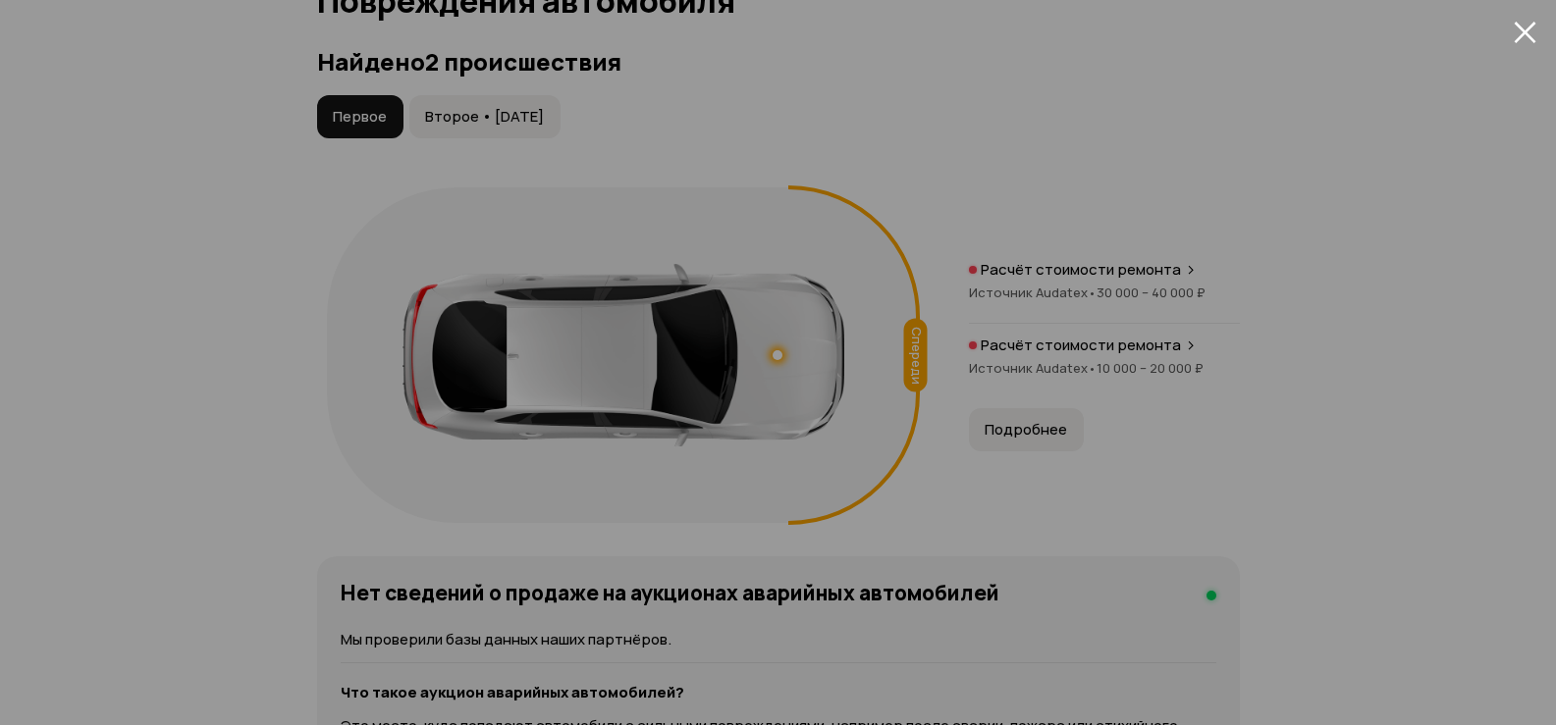
click at [544, 127] on span "Второе • [DATE]" at bounding box center [484, 117] width 119 height 20
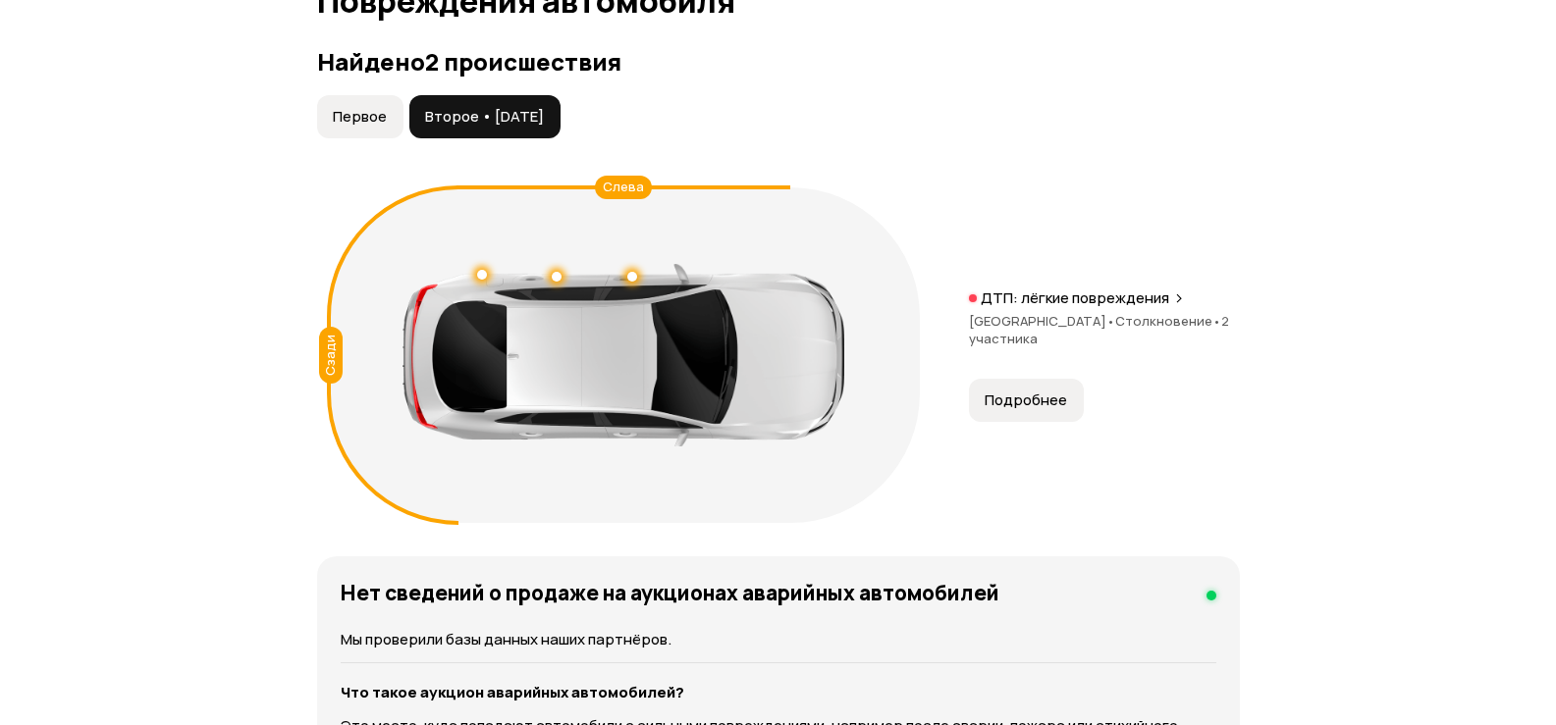
click at [1020, 400] on span "Подробнее" at bounding box center [1026, 401] width 82 height 20
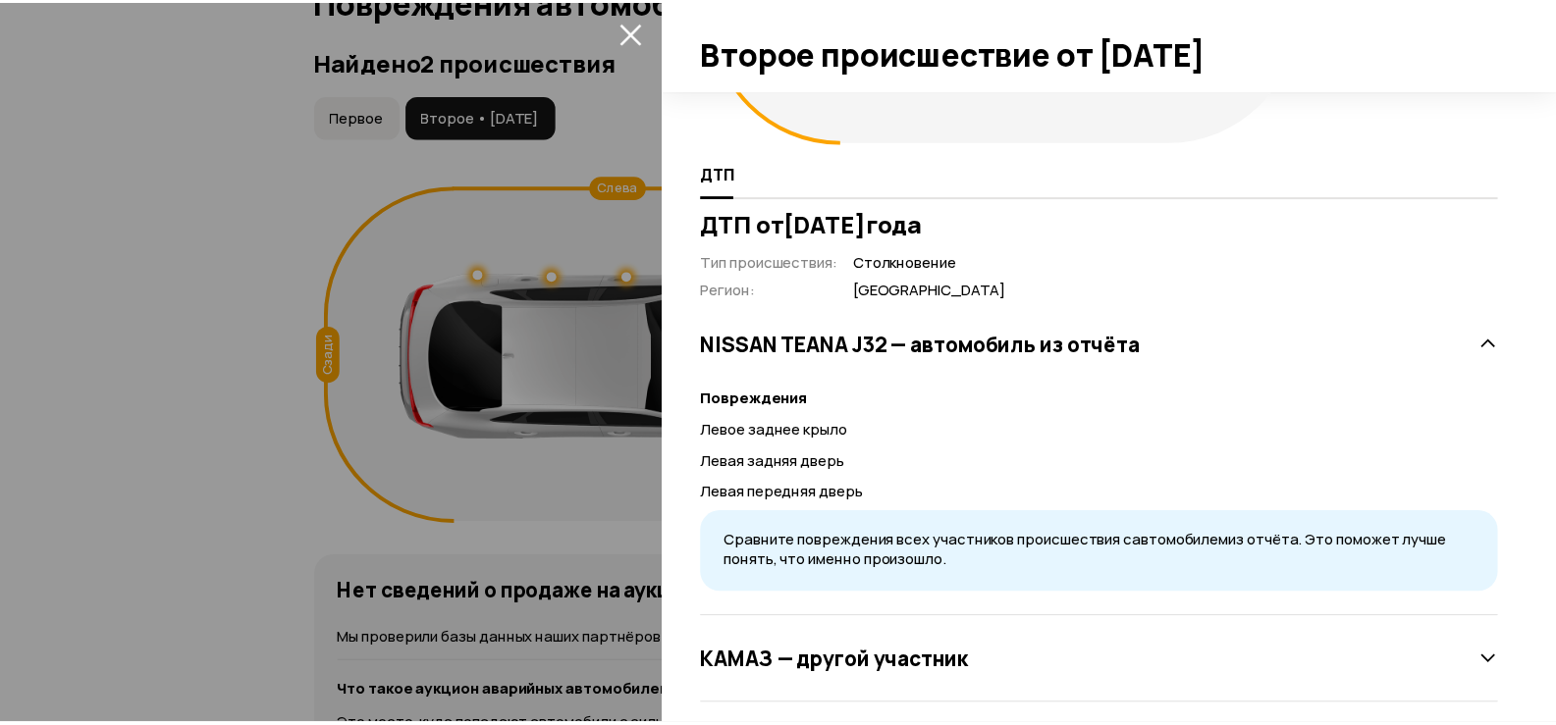
scroll to position [314, 0]
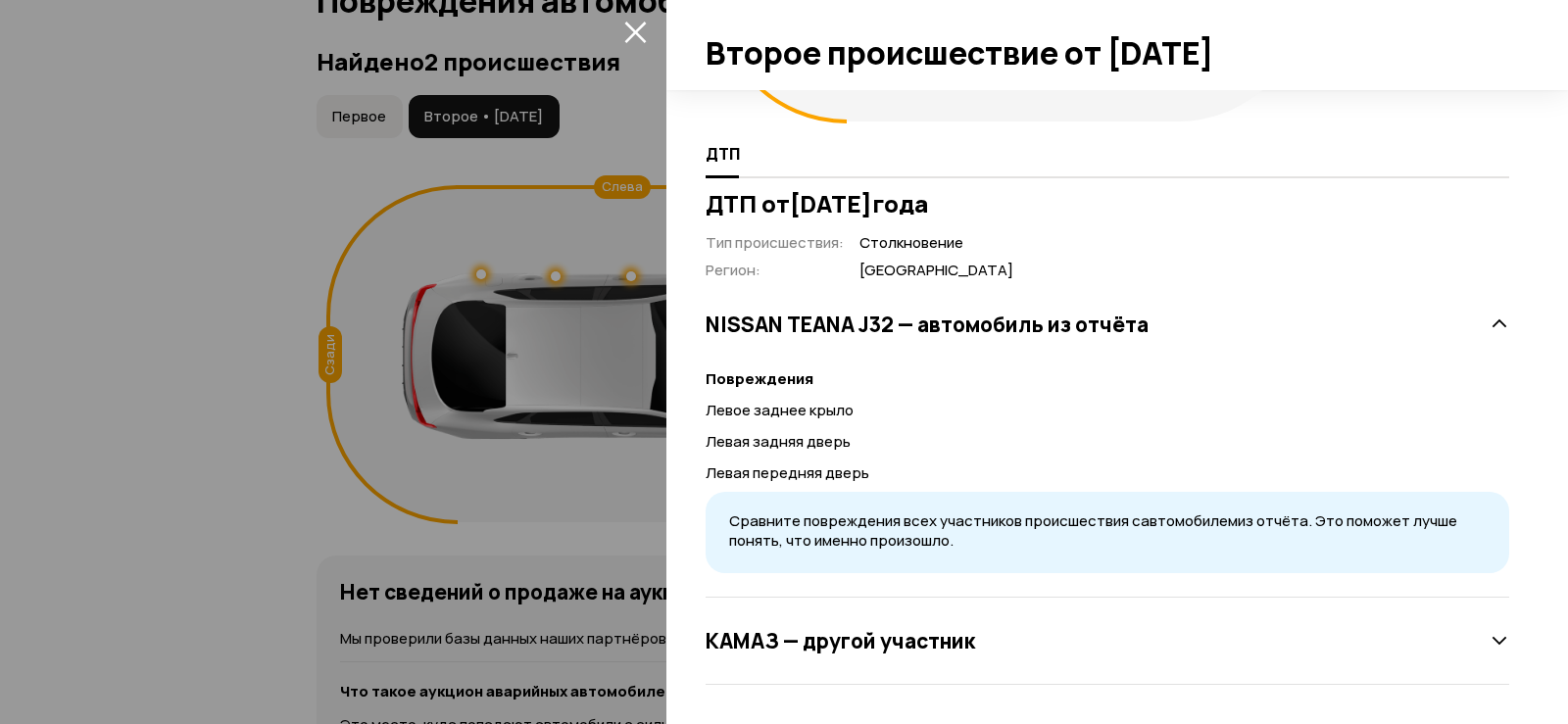
click at [638, 26] on icon "закрыть" at bounding box center [635, 32] width 23 height 23
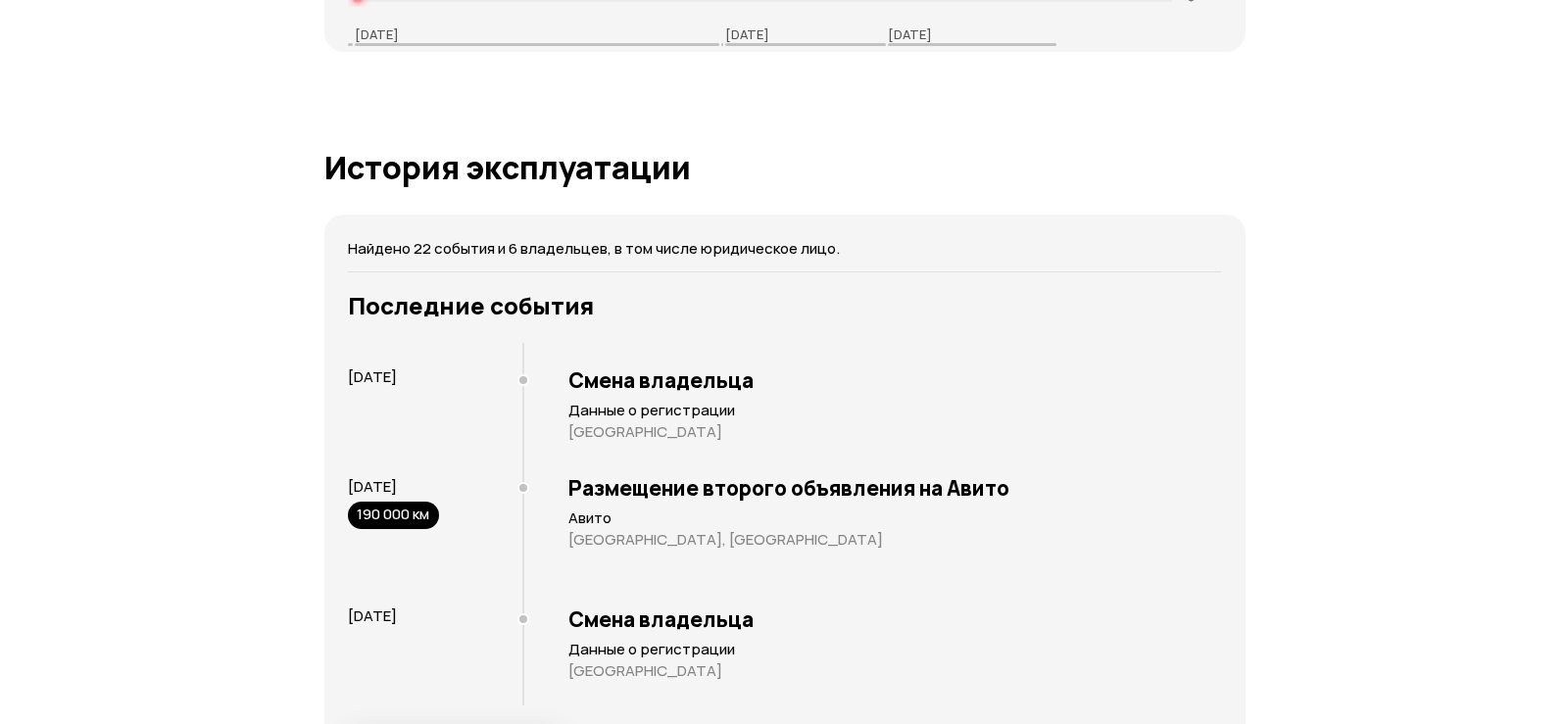
scroll to position [3981, 0]
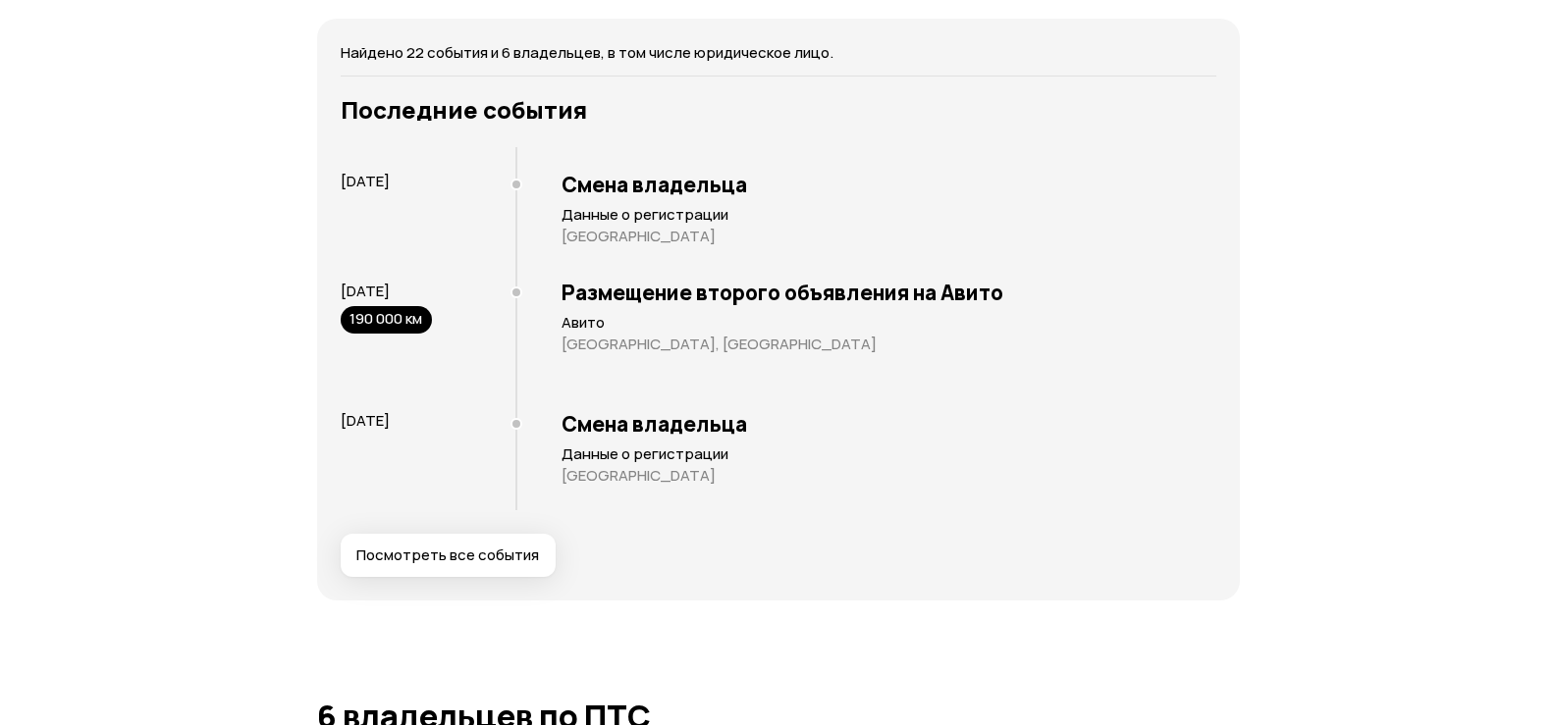
click at [486, 577] on button "Посмотреть все события" at bounding box center [448, 555] width 215 height 43
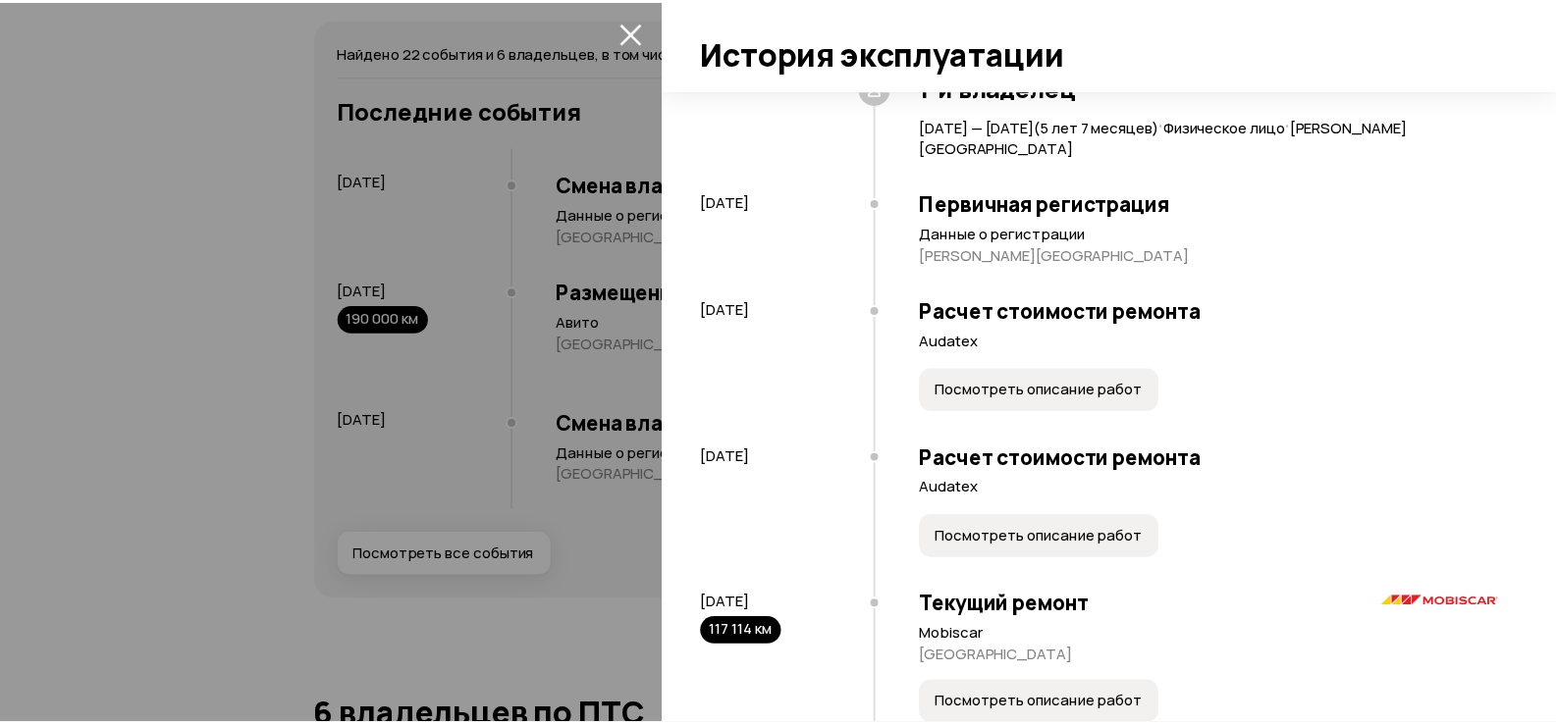
scroll to position [196, 0]
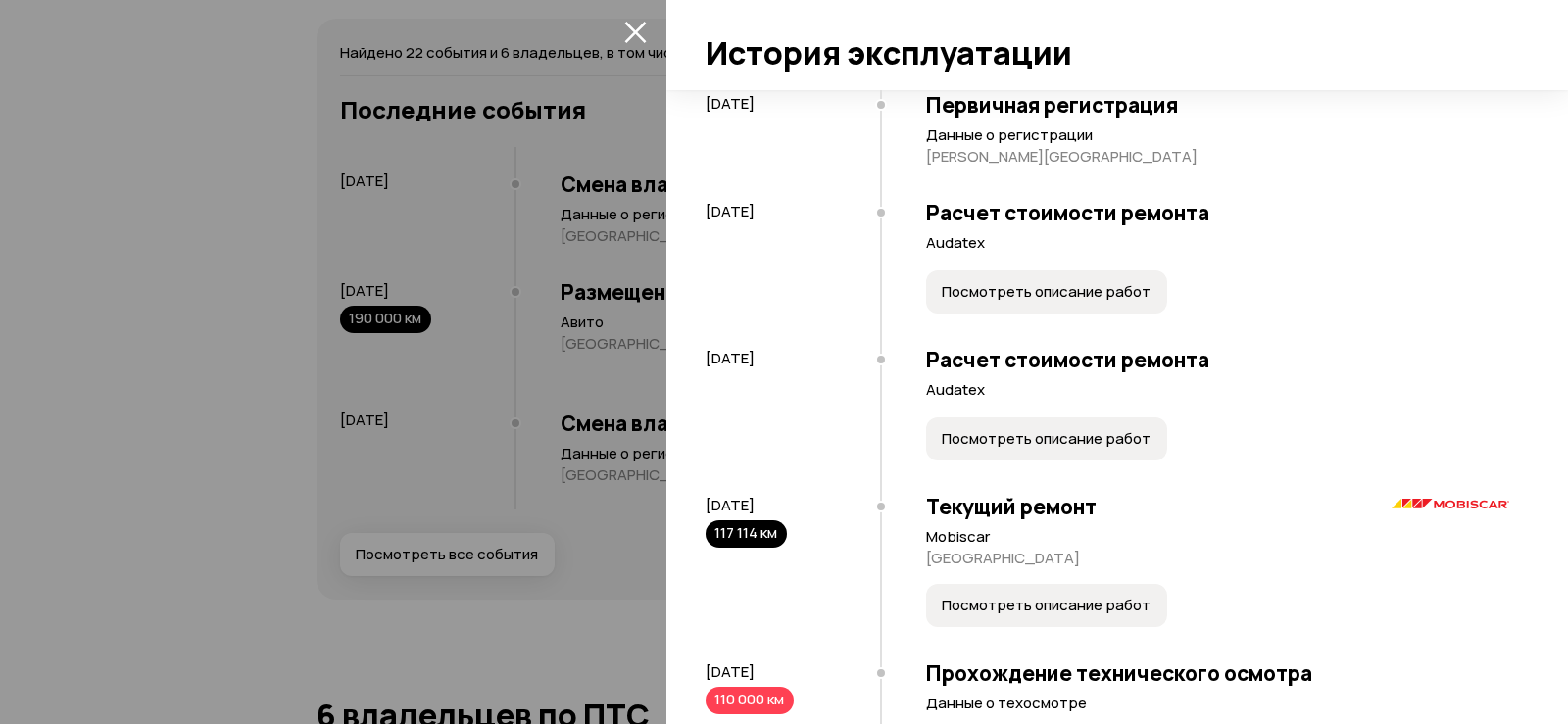
click at [632, 34] on icon "закрыть" at bounding box center [635, 33] width 22 height 22
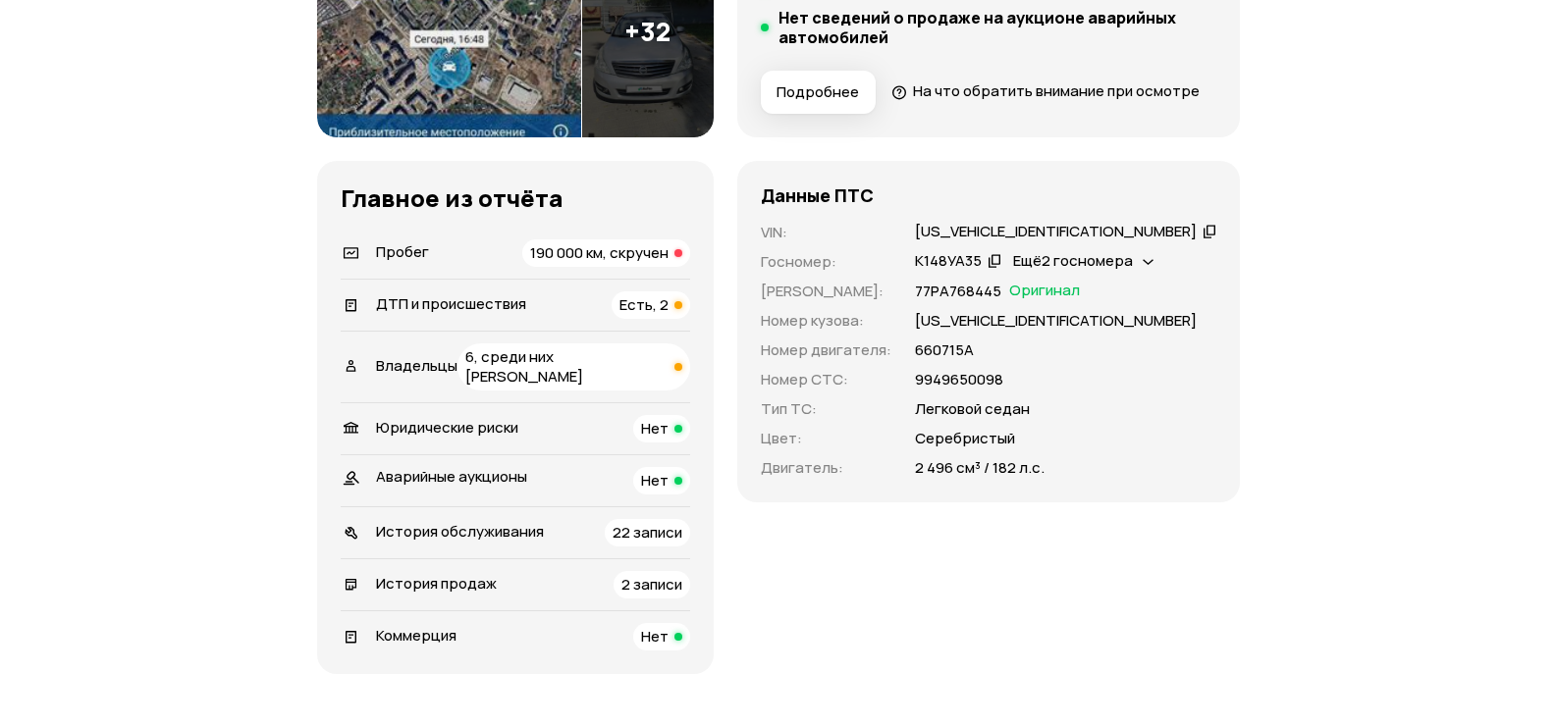
scroll to position [453, 0]
click at [682, 595] on span "2 записи" at bounding box center [651, 584] width 61 height 21
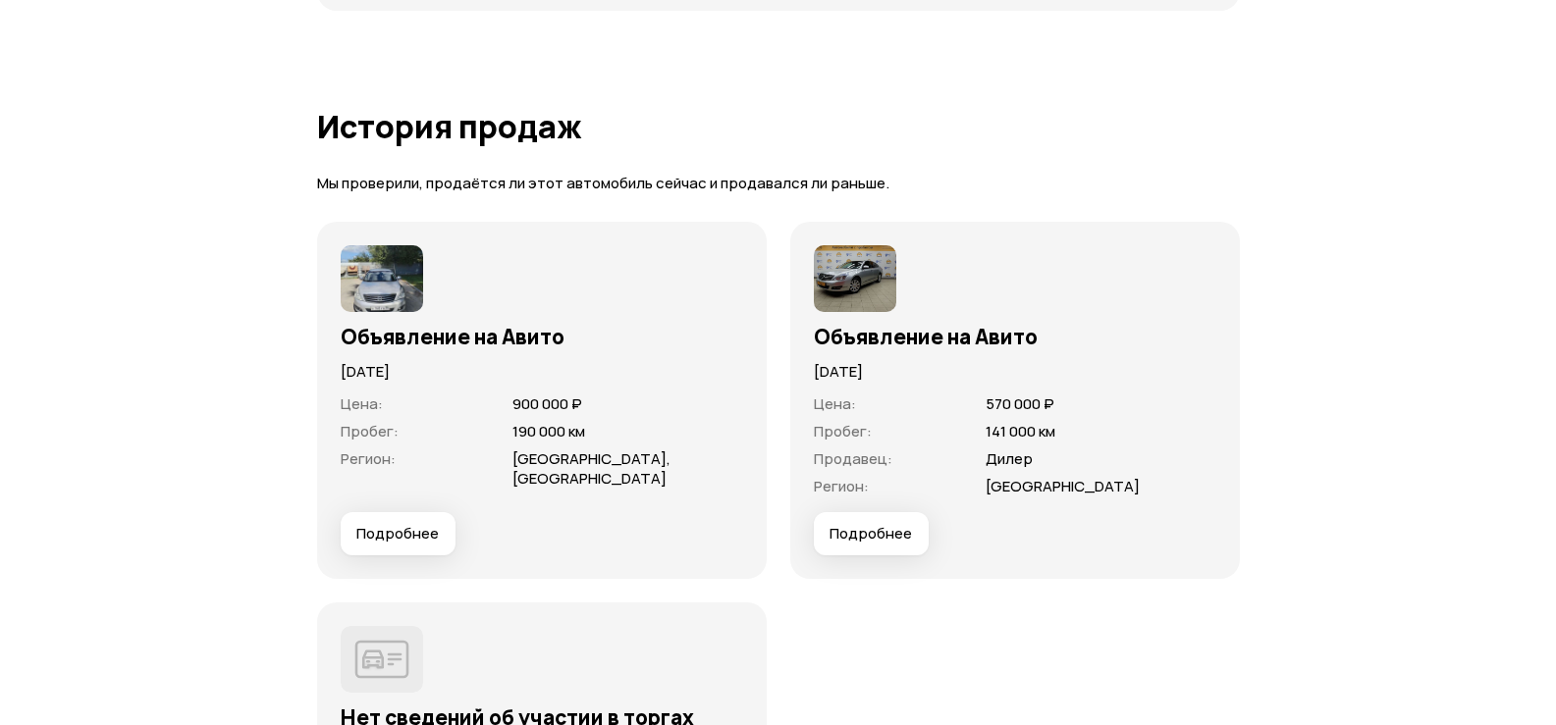
scroll to position [6281, 0]
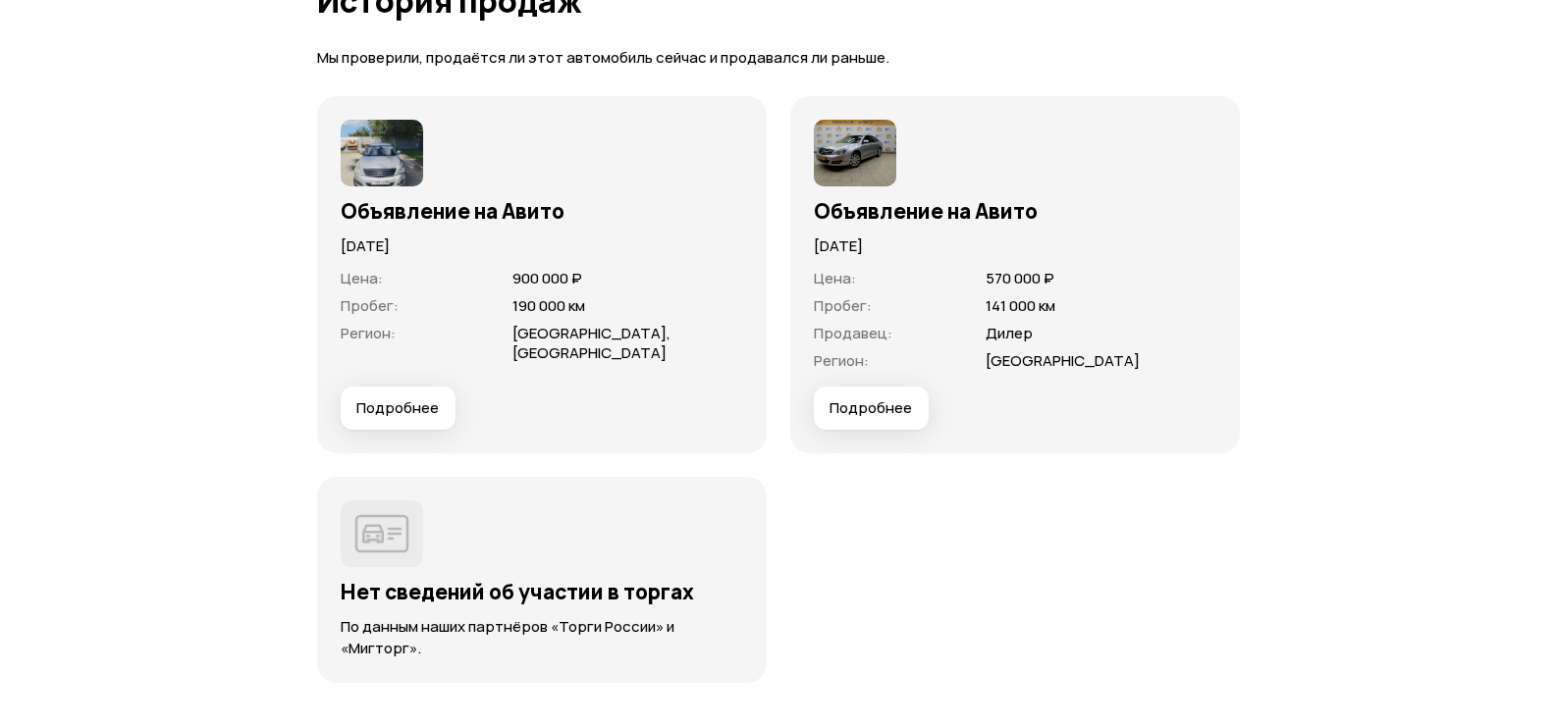
click at [430, 418] on span "Подробнее" at bounding box center [397, 409] width 82 height 20
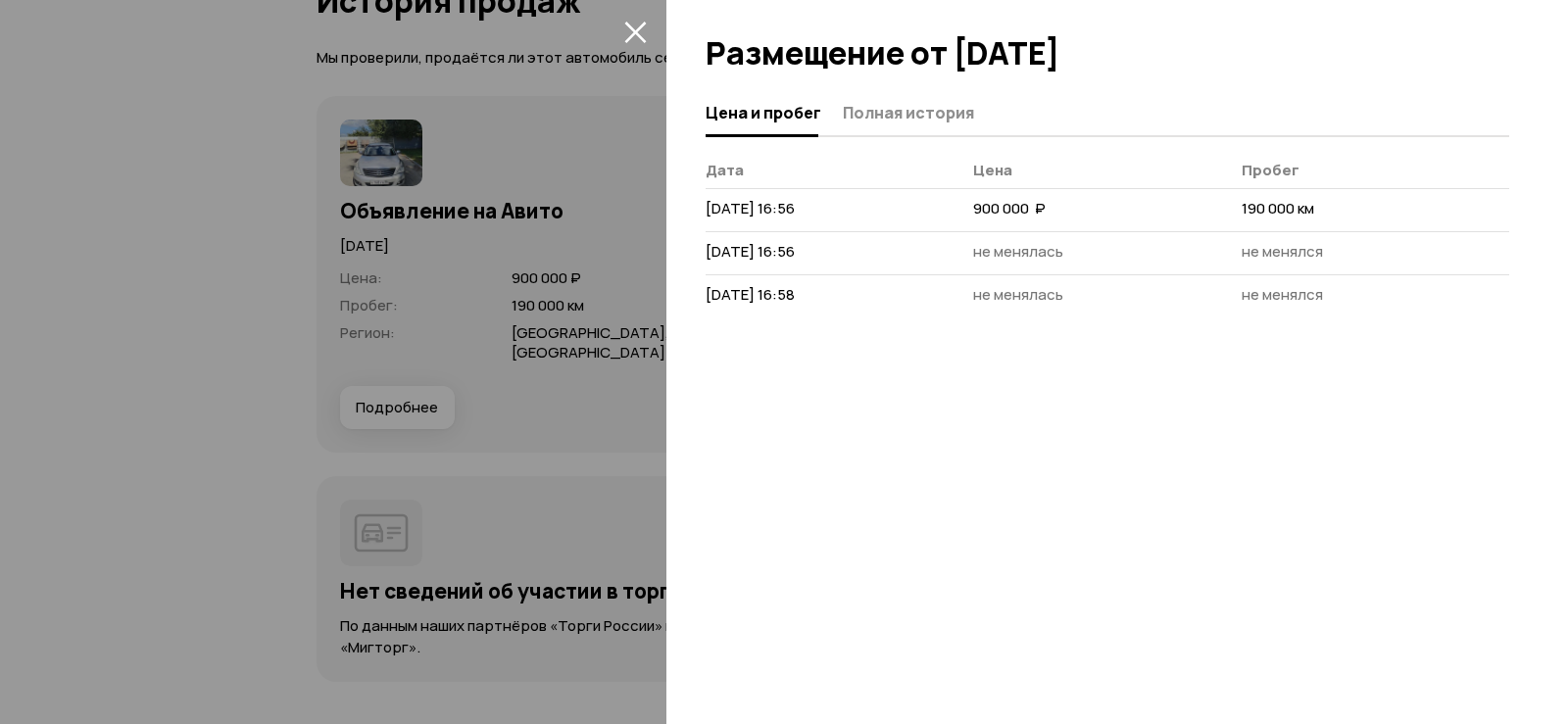
click at [642, 28] on icon "закрыть" at bounding box center [635, 32] width 23 height 23
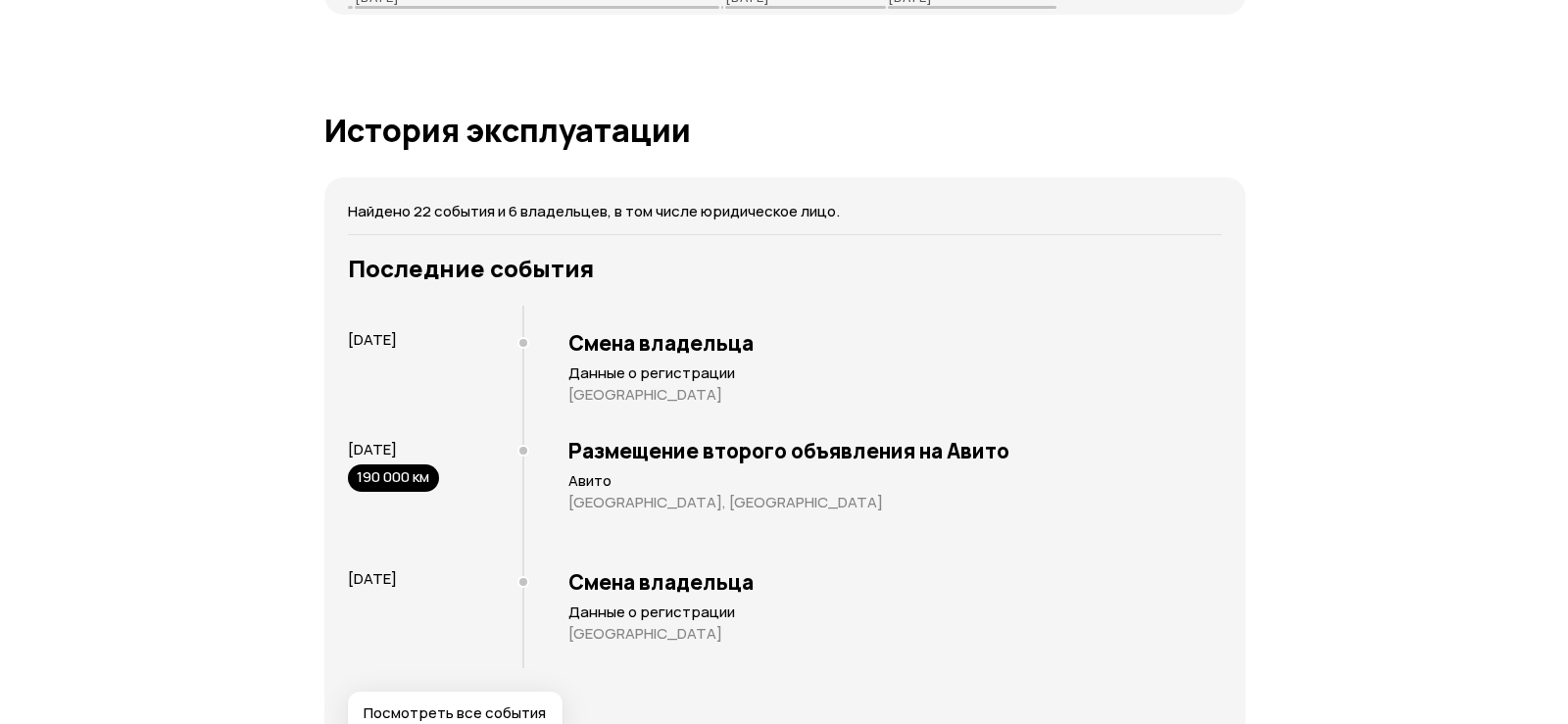
scroll to position [4214, 0]
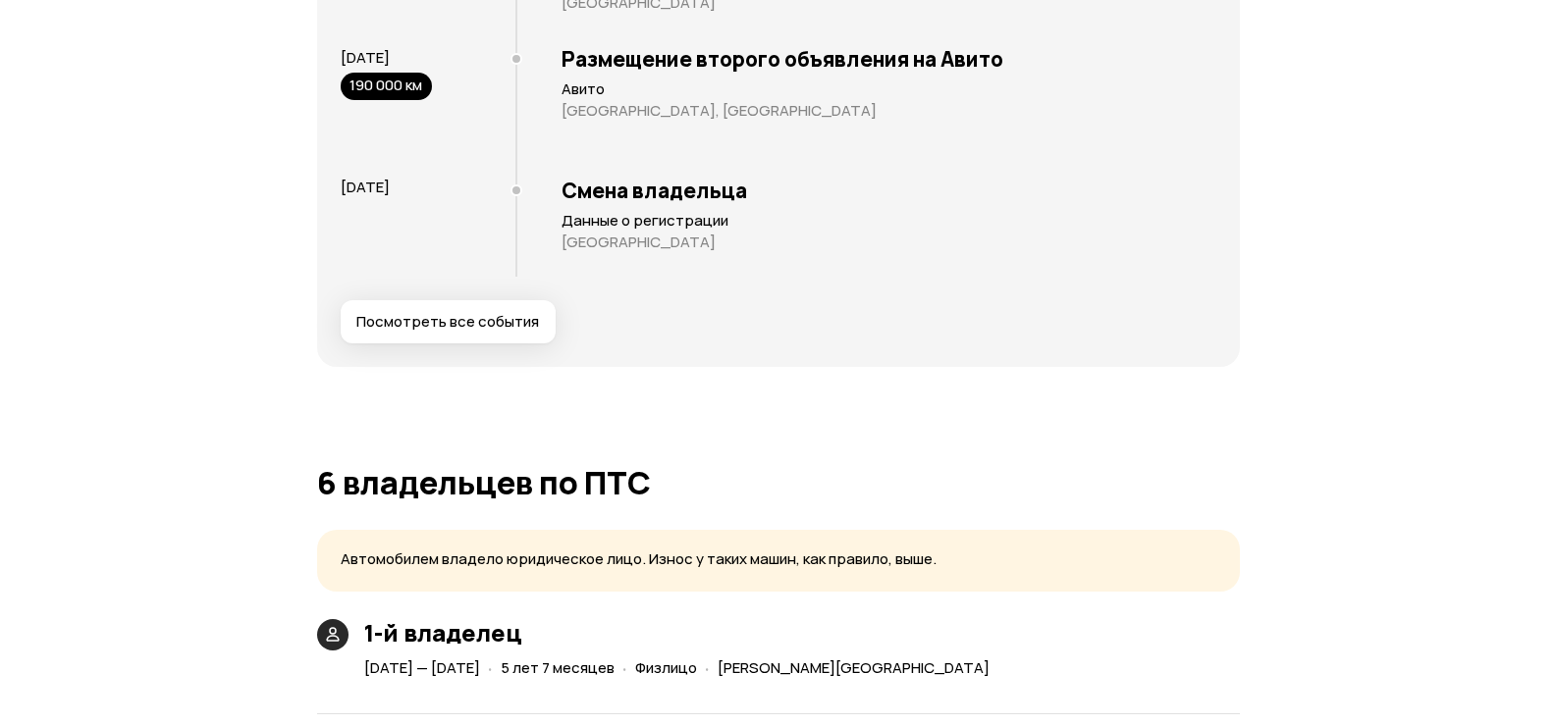
click at [509, 332] on span "Посмотреть все события" at bounding box center [447, 322] width 183 height 20
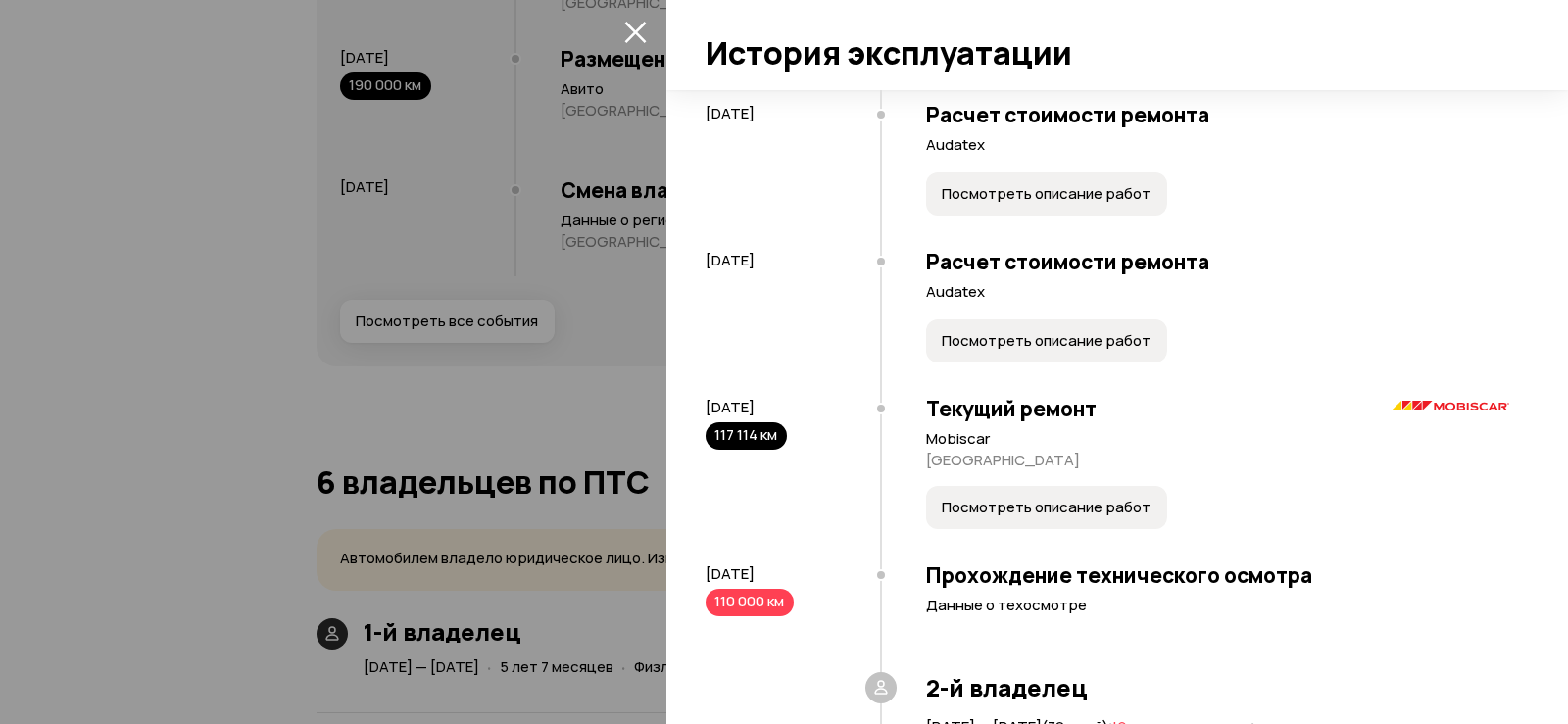
scroll to position [392, 0]
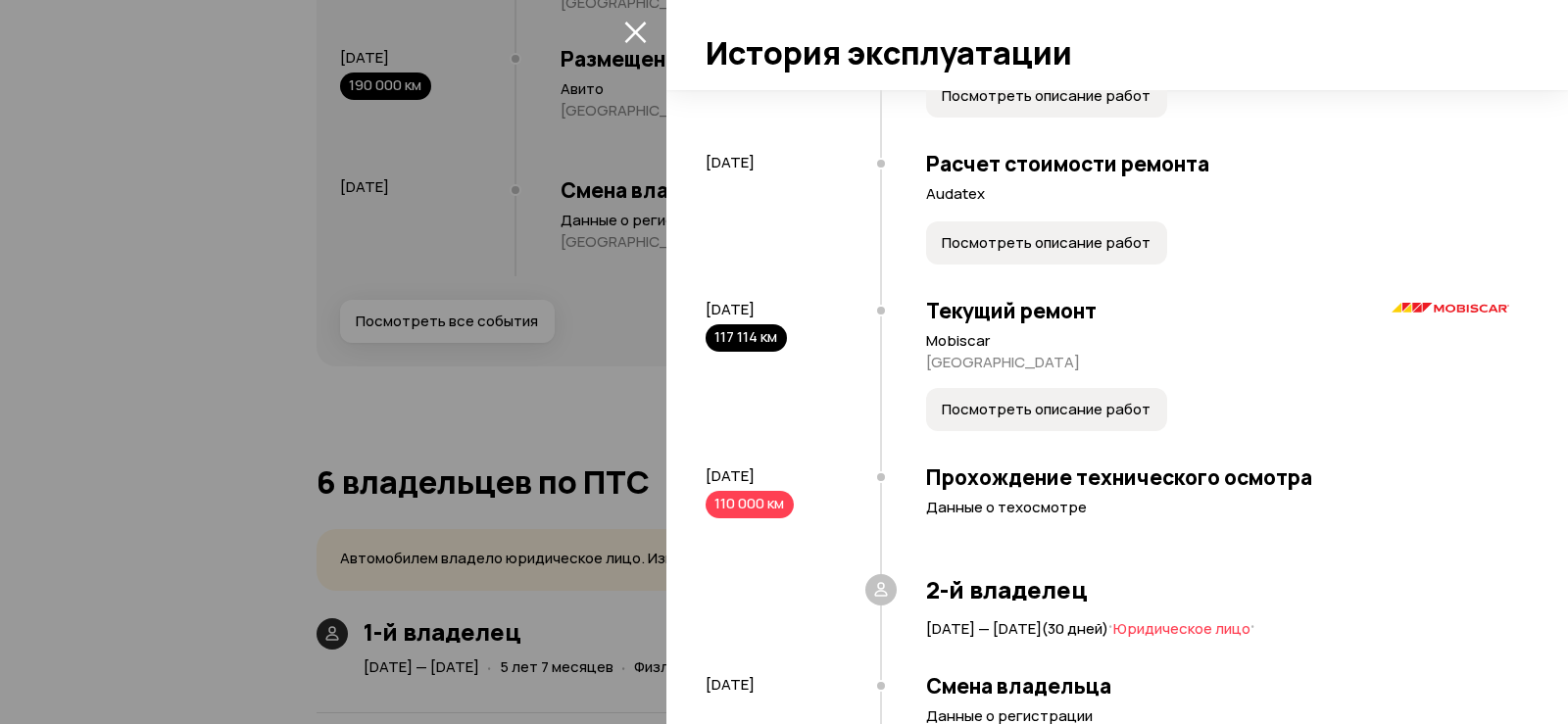
drag, startPoint x: 714, startPoint y: 345, endPoint x: 735, endPoint y: 349, distance: 21.4
click at [735, 349] on div "117 114 км" at bounding box center [746, 338] width 81 height 27
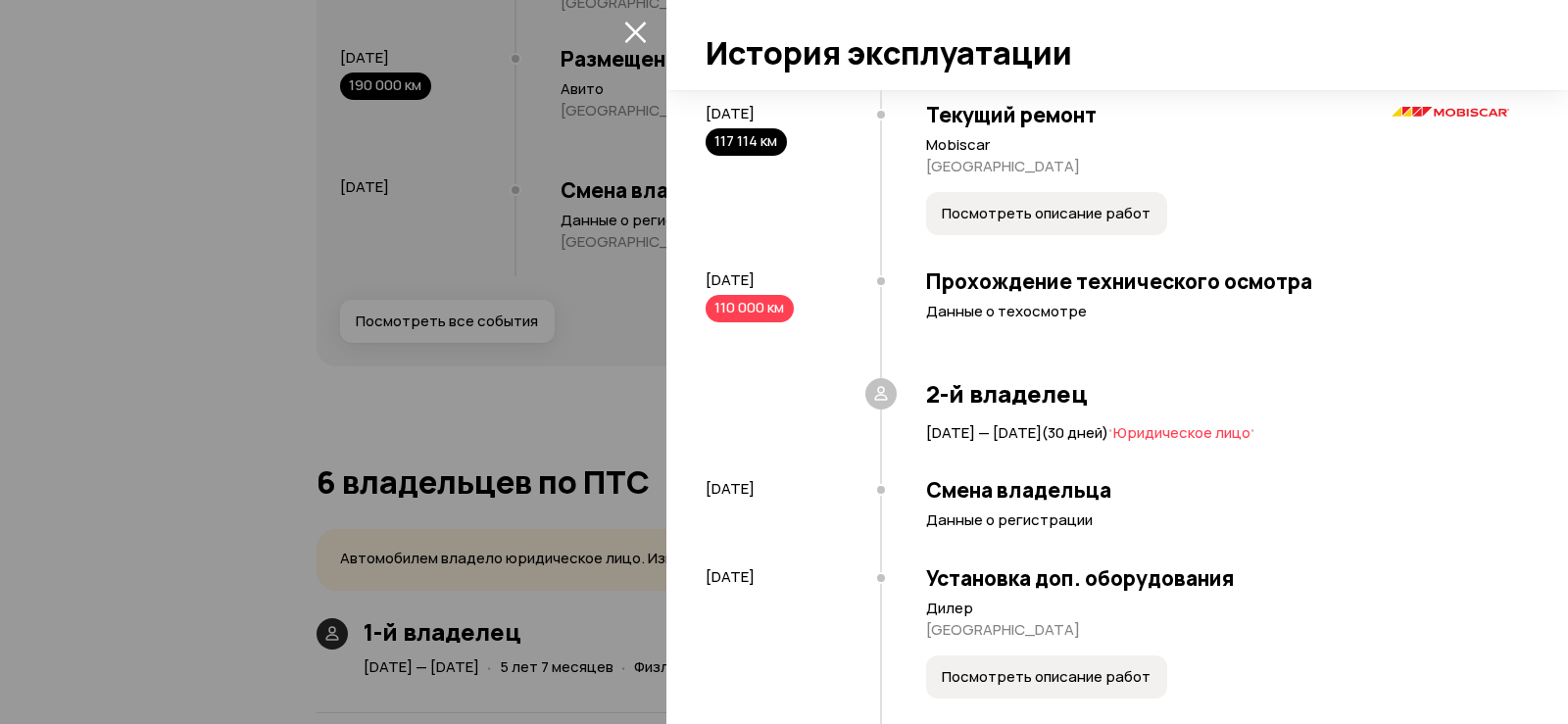
scroll to position [490, 0]
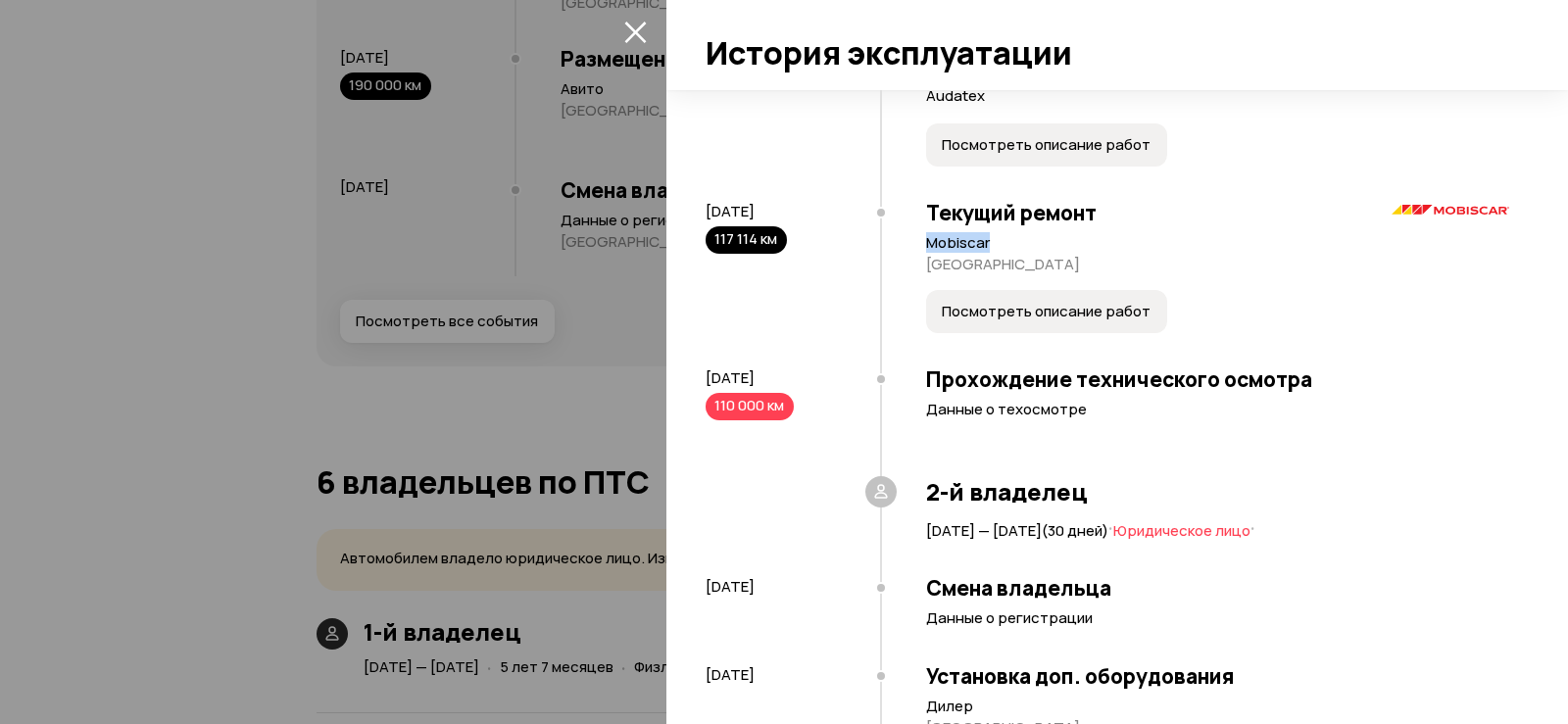
drag, startPoint x: 976, startPoint y: 253, endPoint x: 916, endPoint y: 253, distance: 60.0
click at [916, 253] on div "Текущий ремонт Mobiscar Москва Посмотреть описание работ" at bounding box center [1194, 269] width 629 height 167
click at [1104, 333] on button "Посмотреть описание работ" at bounding box center [1046, 312] width 241 height 43
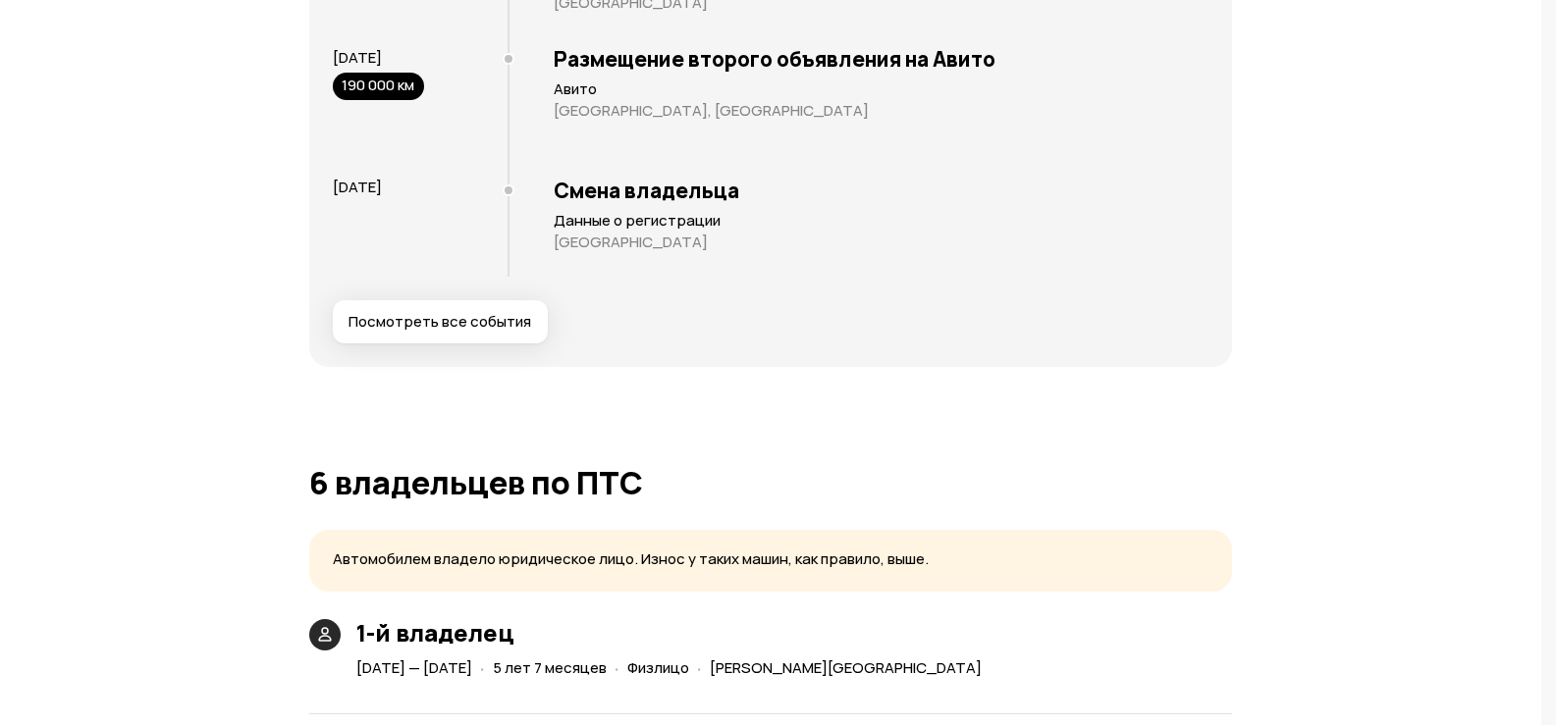
drag, startPoint x: 492, startPoint y: 338, endPoint x: 728, endPoint y: 316, distance: 237.5
click at [492, 332] on span "Посмотреть все события" at bounding box center [439, 322] width 183 height 20
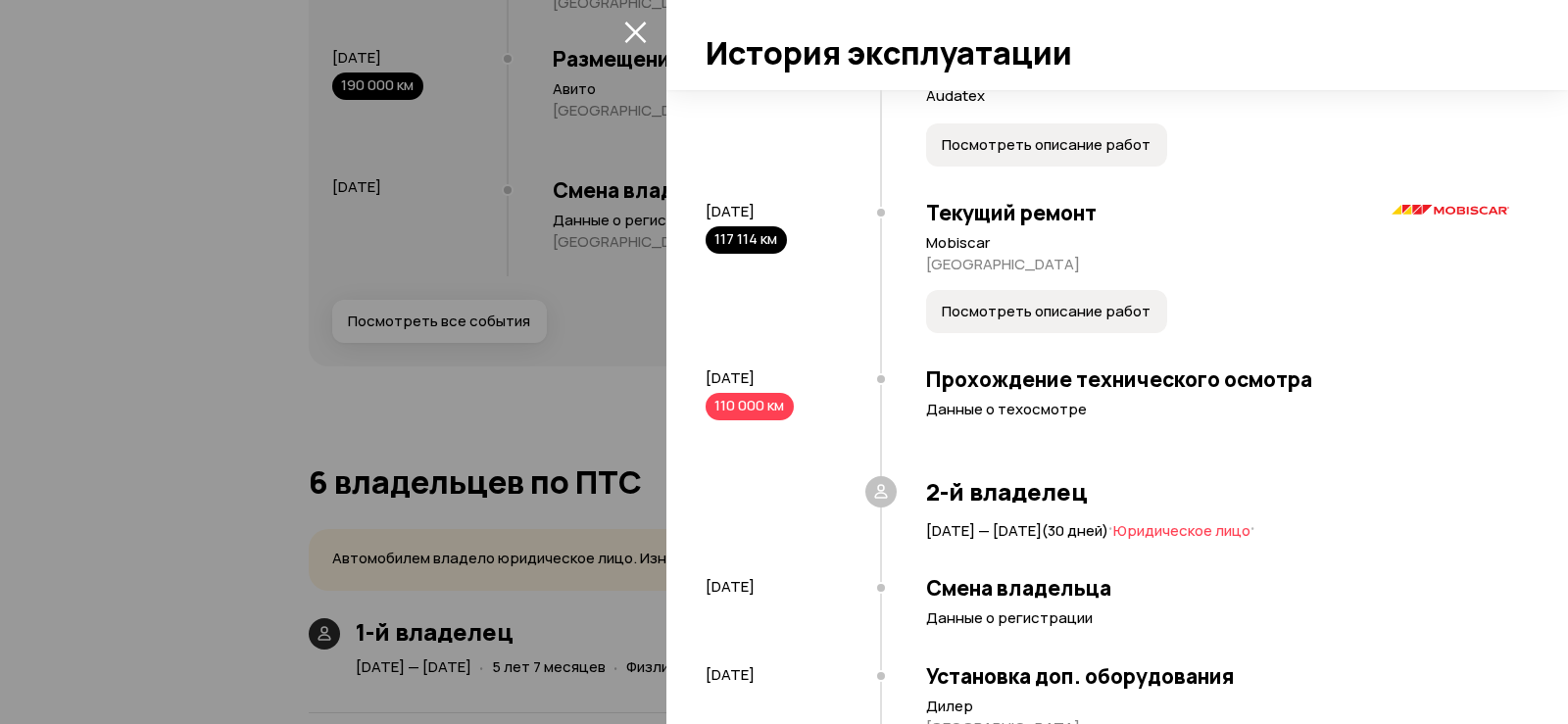
click at [630, 27] on icon "закрыть" at bounding box center [635, 33] width 22 height 22
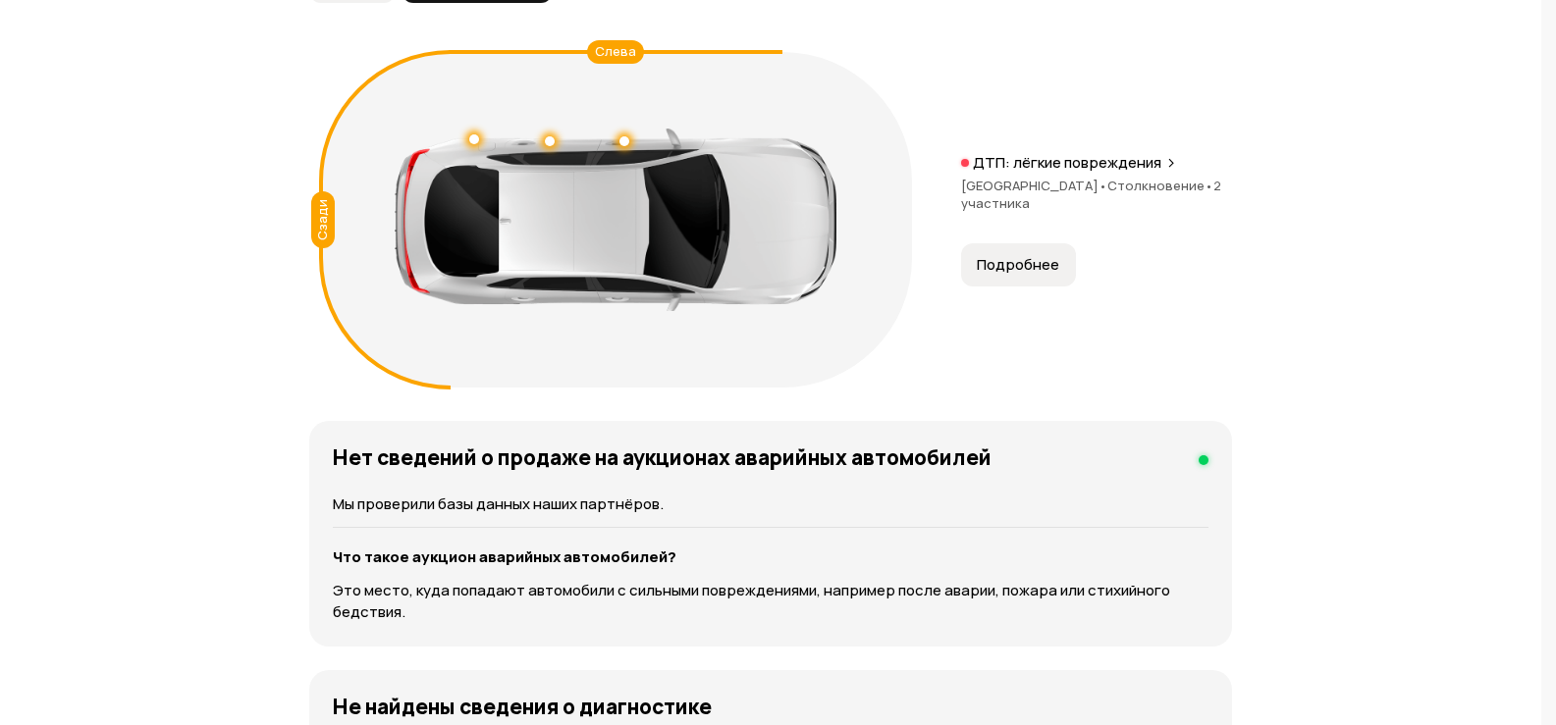
scroll to position [2060, 0]
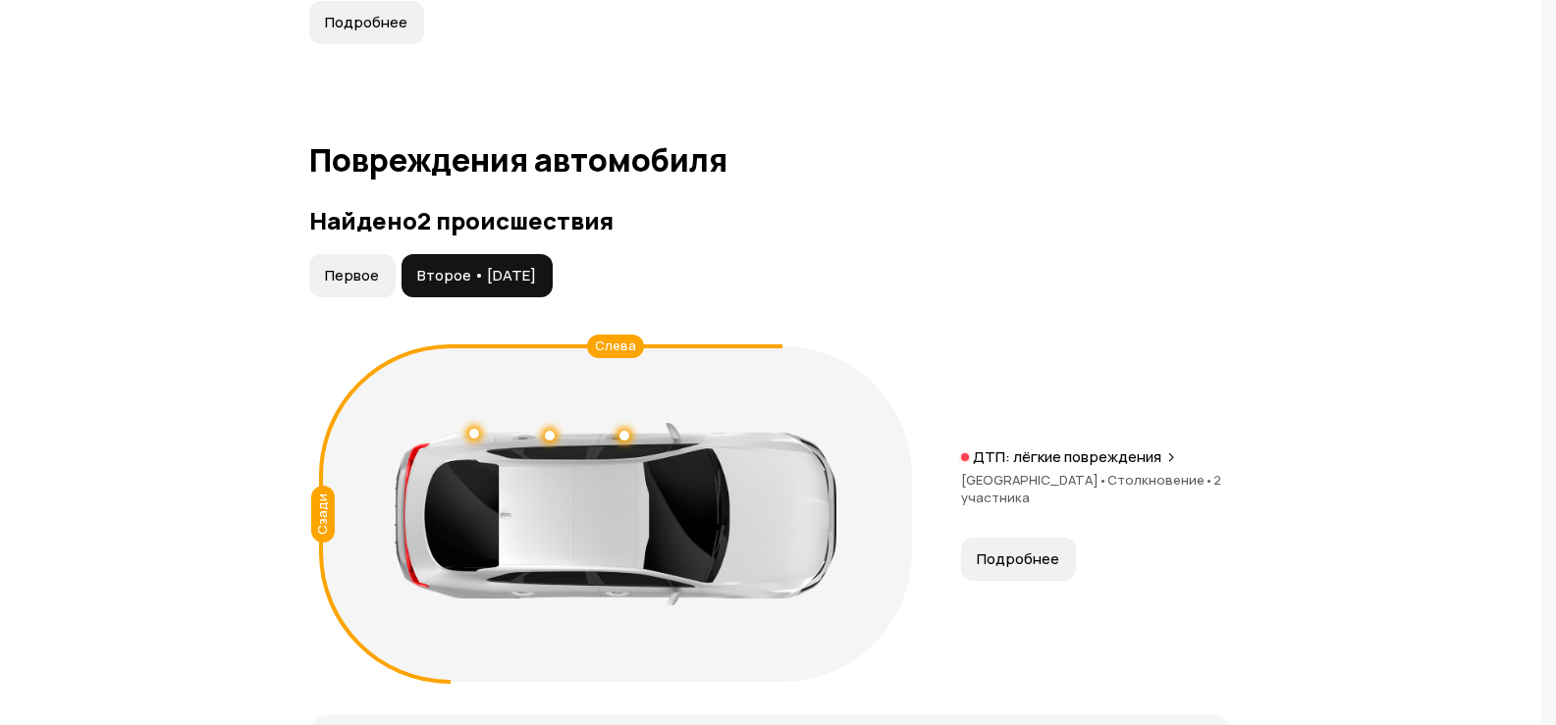
click at [356, 284] on span "Первое" at bounding box center [352, 276] width 54 height 20
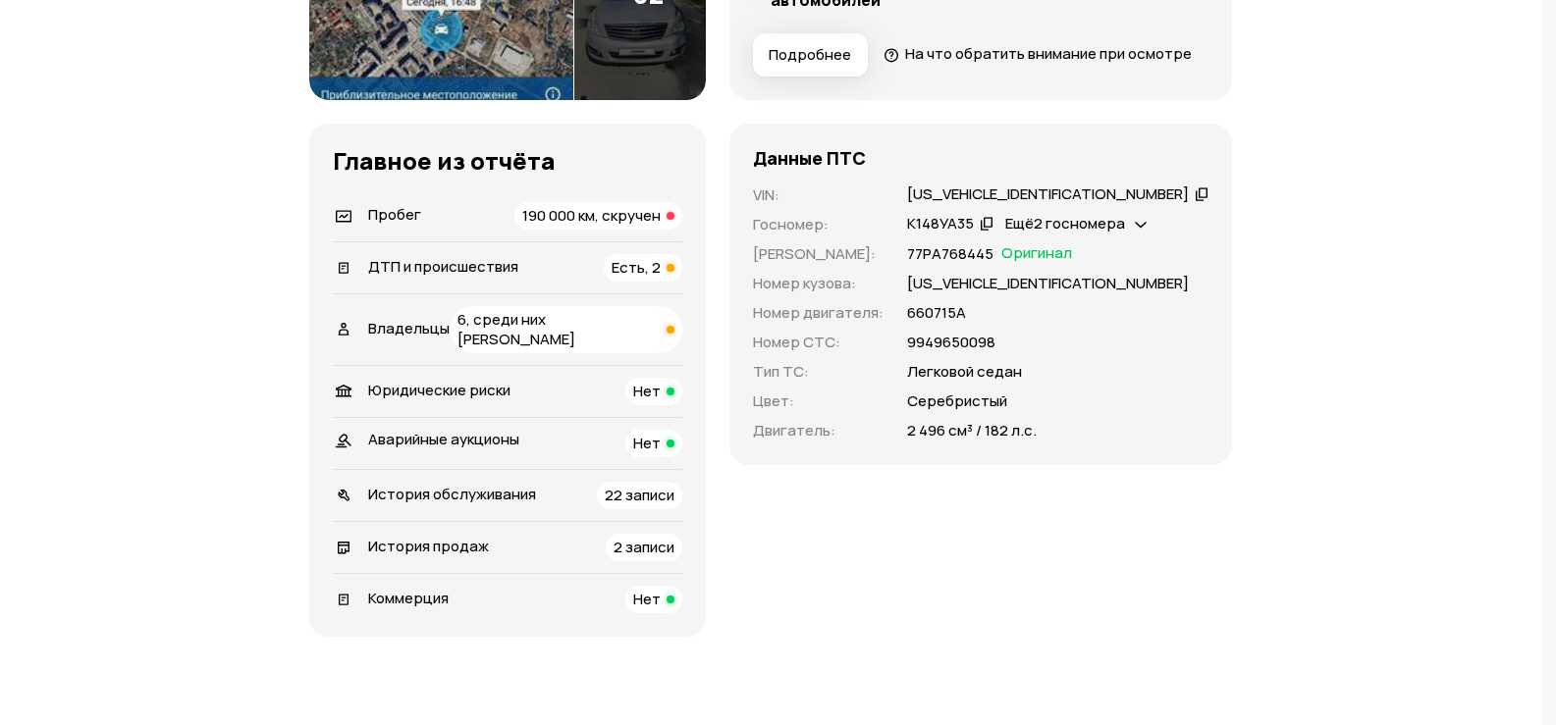
scroll to position [490, 0]
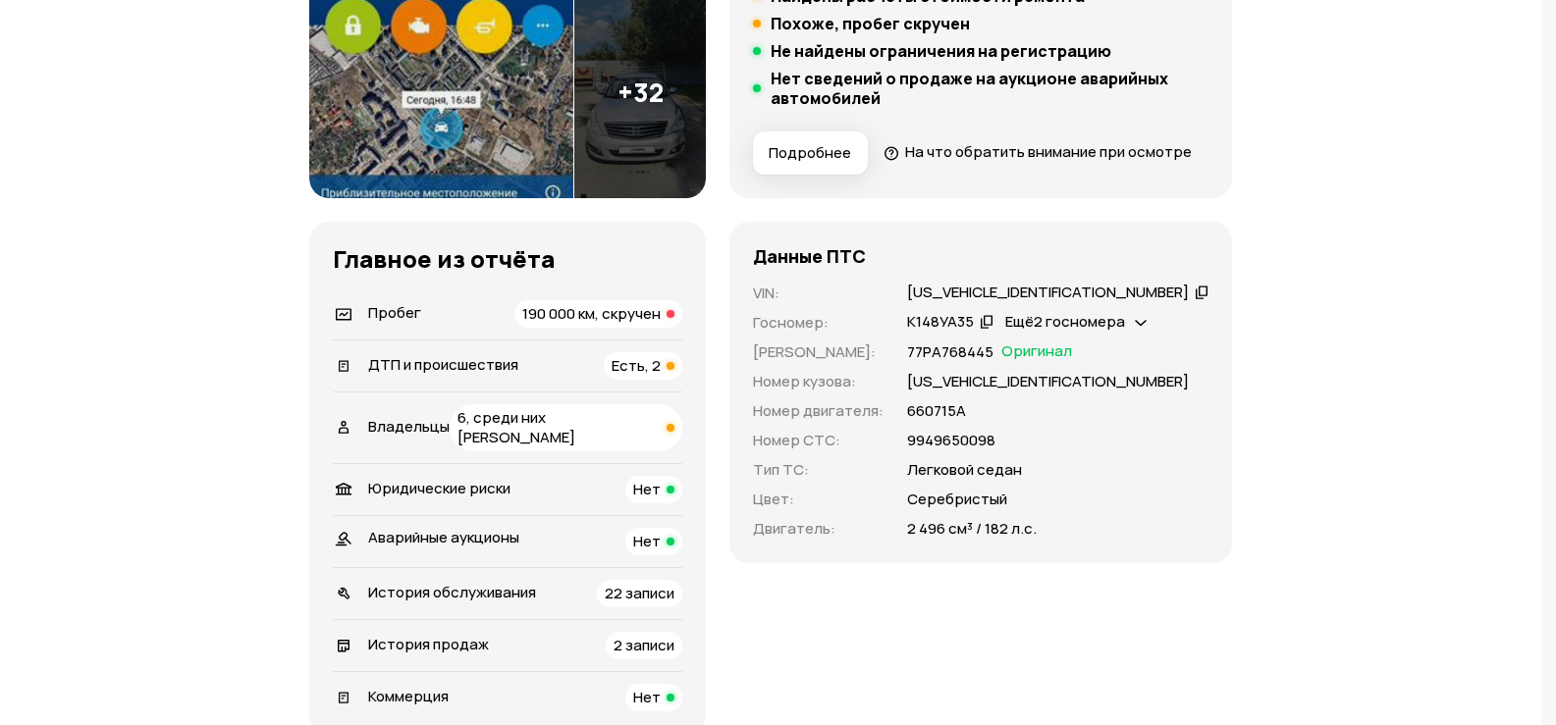
click at [575, 448] on span "6, среди них [PERSON_NAME]" at bounding box center [516, 427] width 118 height 40
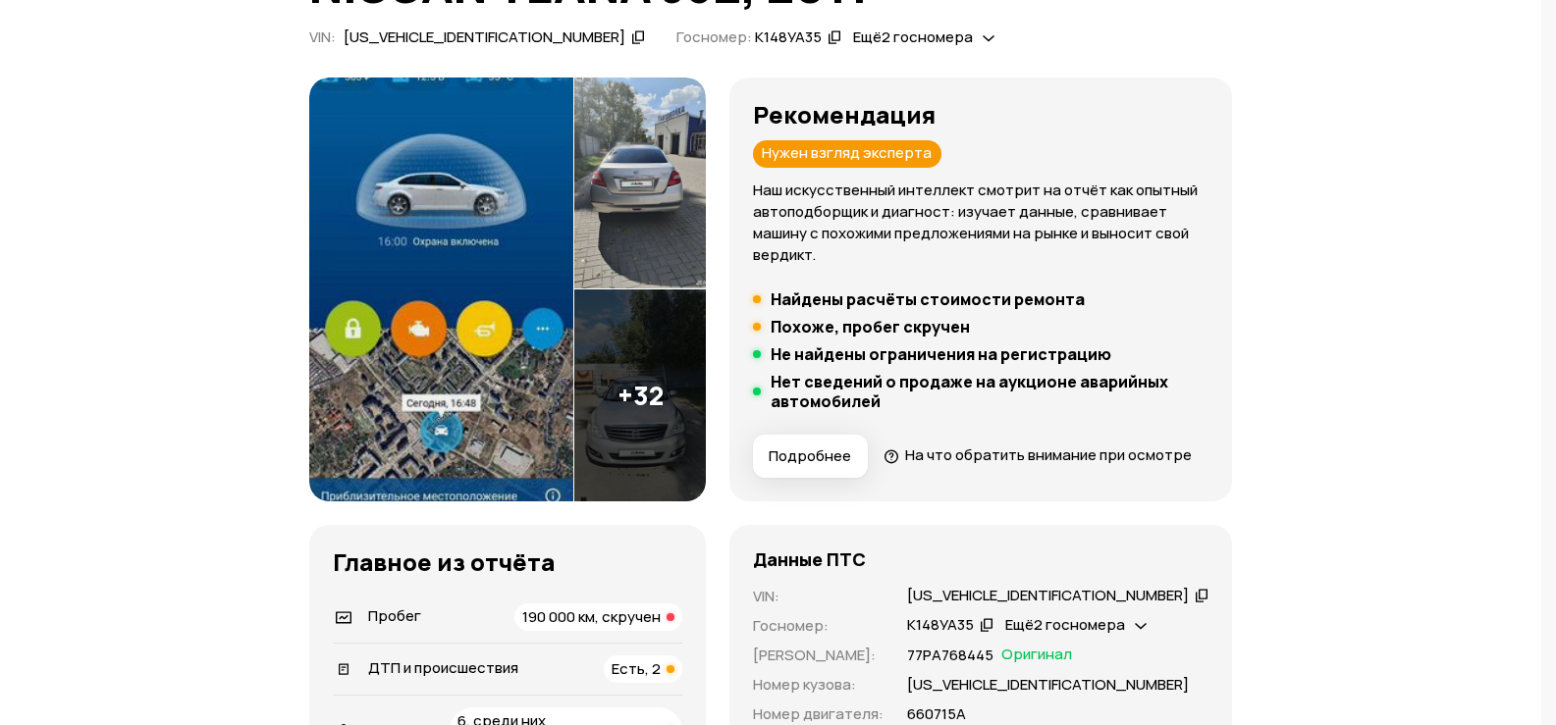
scroll to position [88, 0]
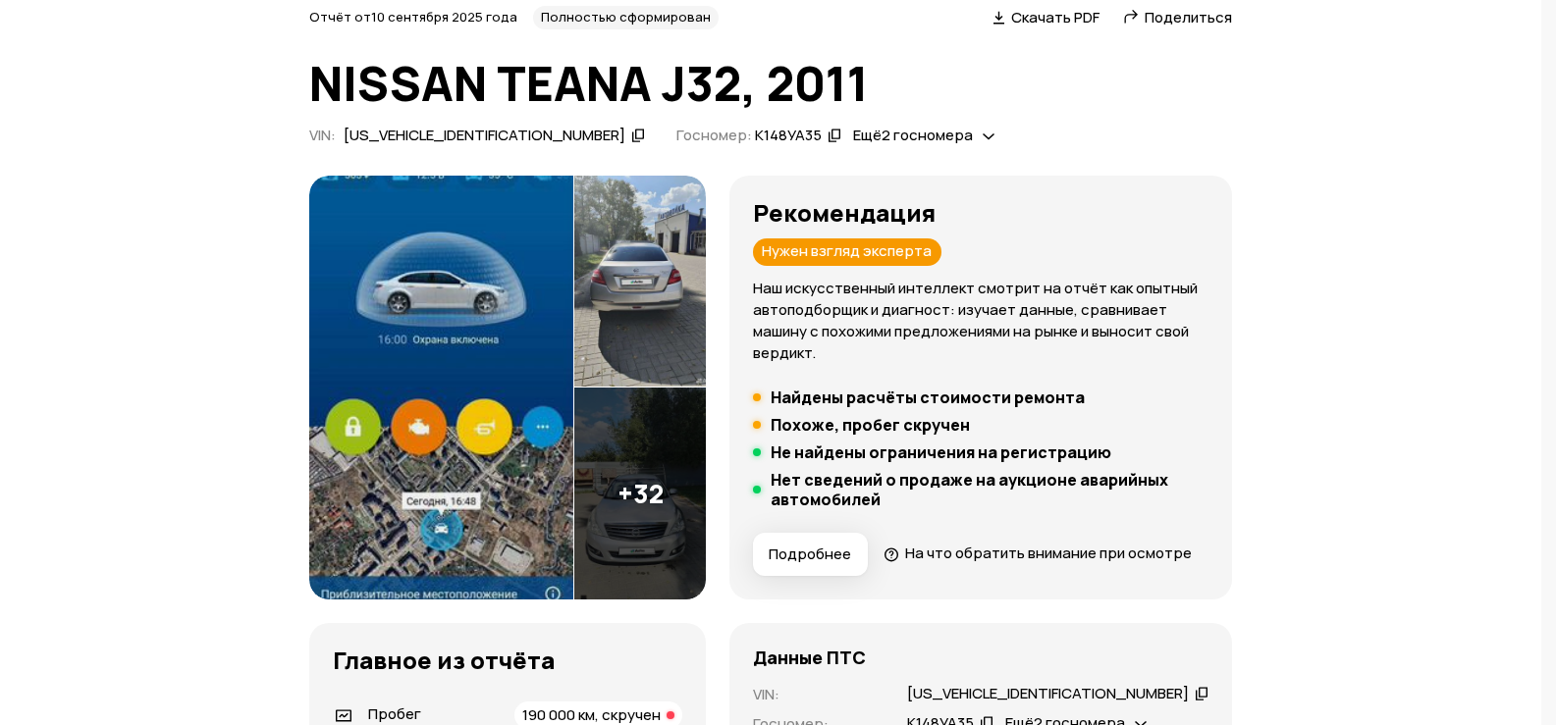
click at [688, 299] on img at bounding box center [640, 282] width 132 height 212
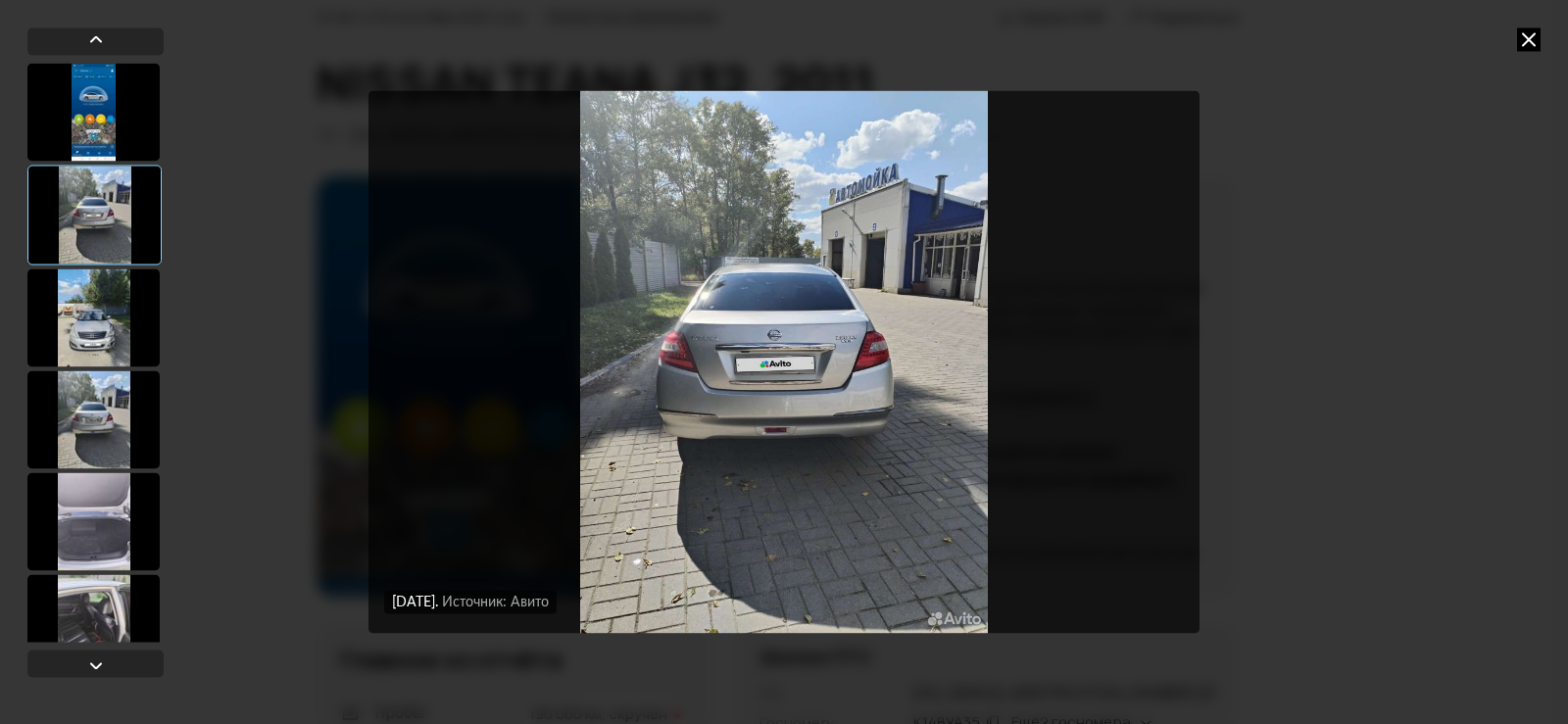
click at [78, 310] on div at bounding box center [93, 318] width 133 height 98
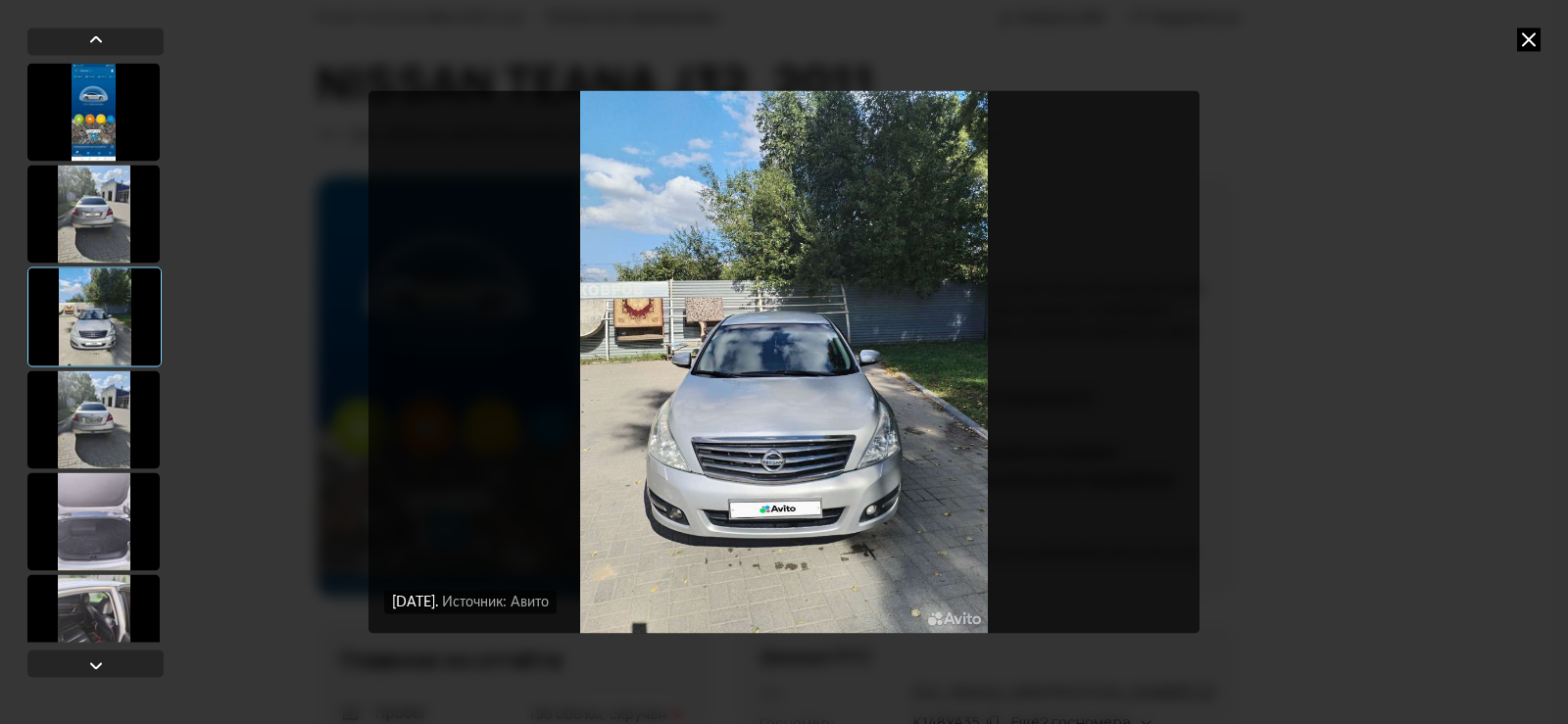
click at [124, 414] on div at bounding box center [93, 419] width 133 height 98
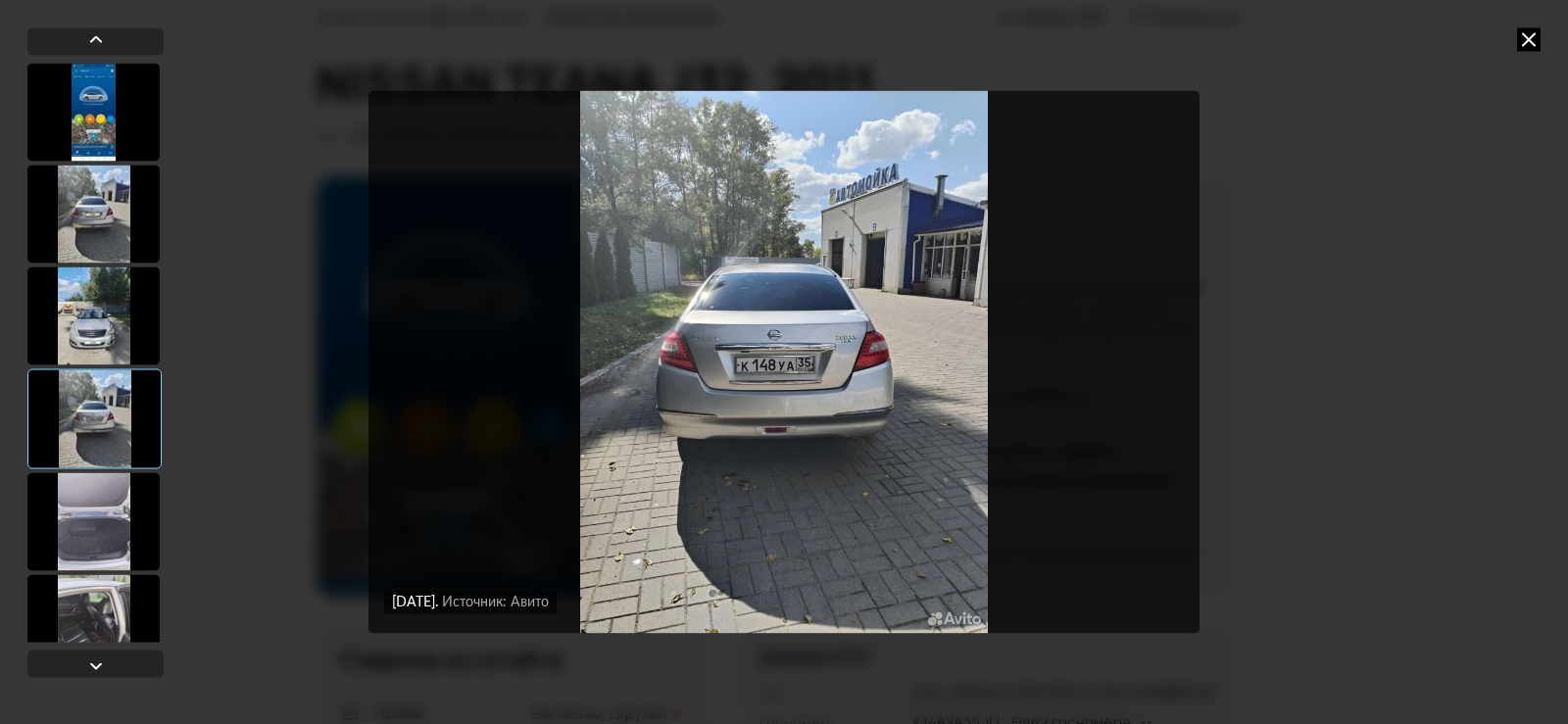
click at [1535, 42] on icon at bounding box center [1528, 39] width 24 height 24
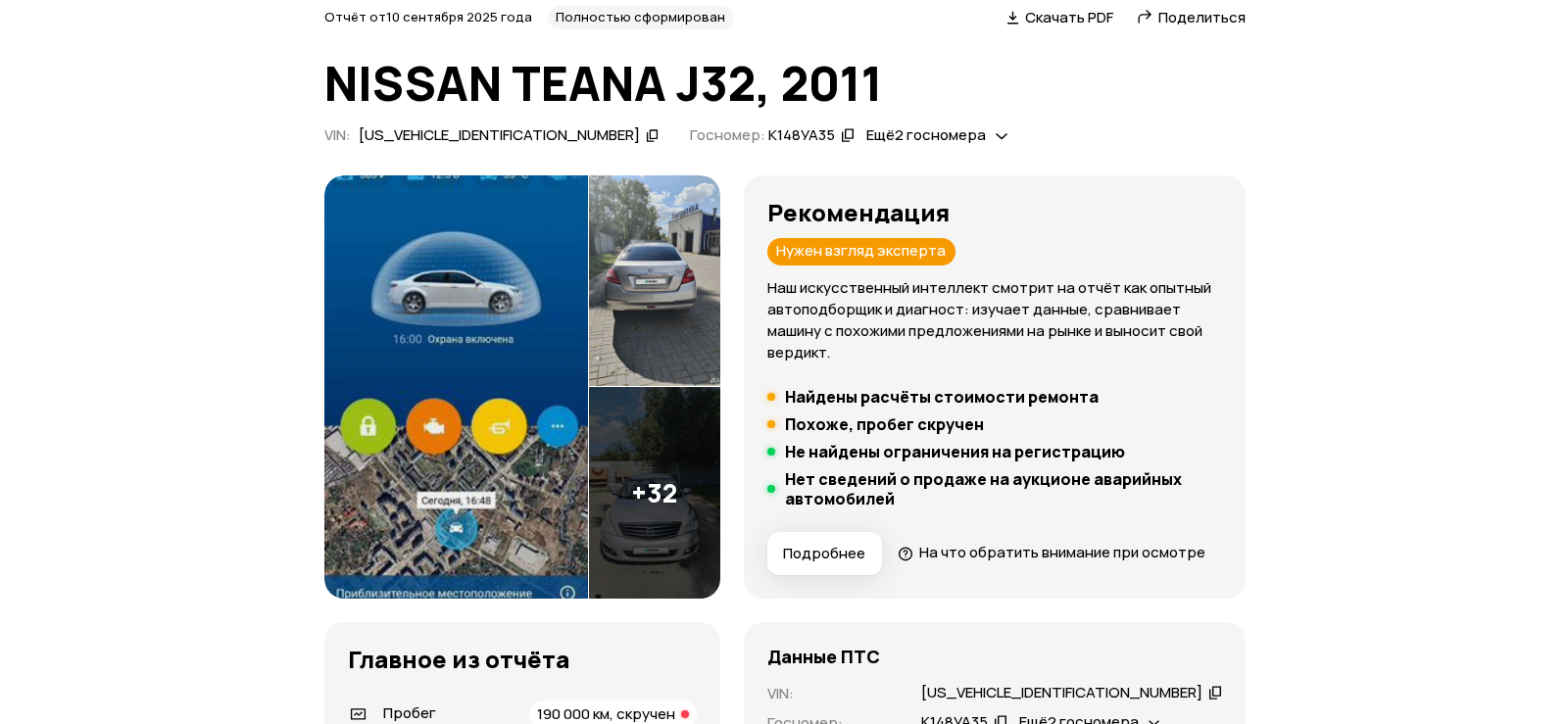
scroll to position [88, 0]
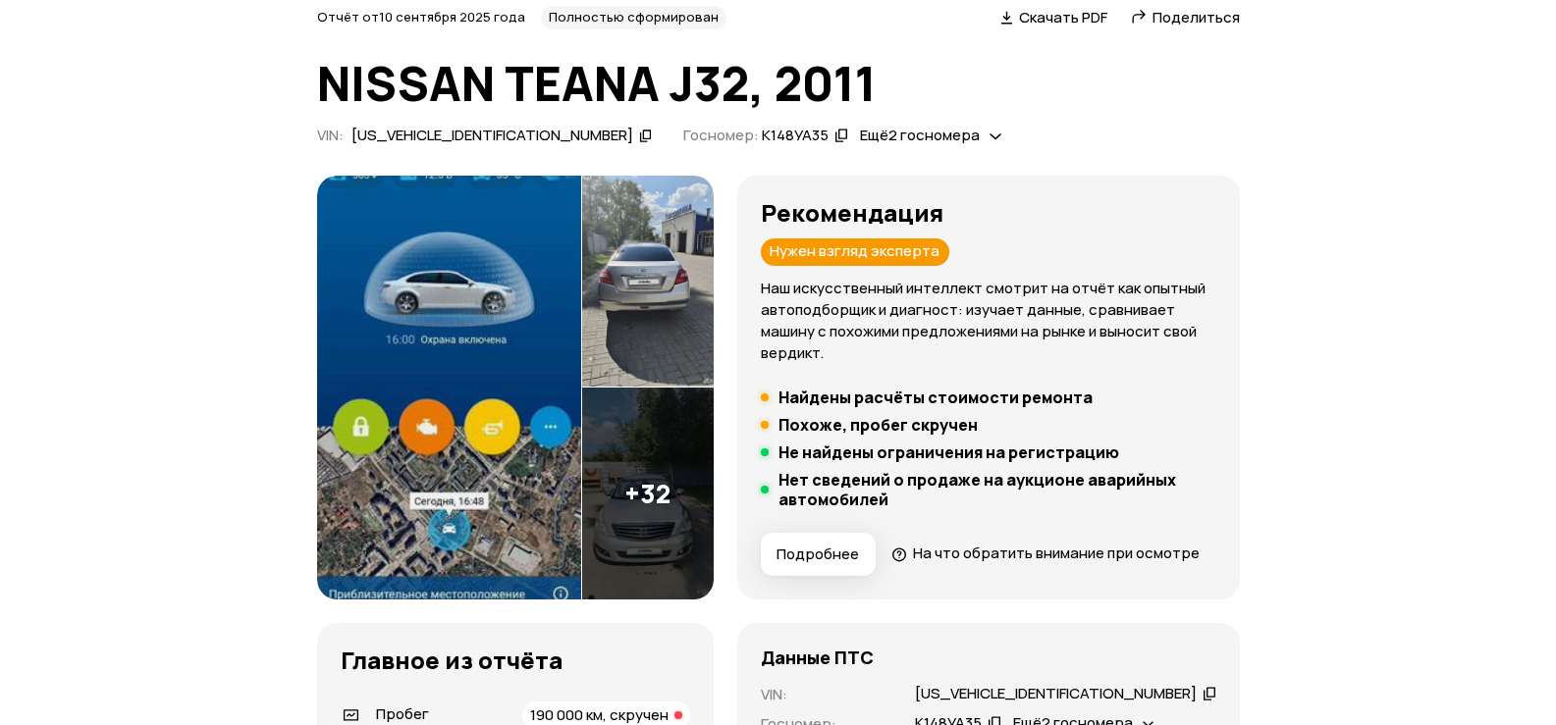
click at [706, 342] on img at bounding box center [648, 282] width 132 height 212
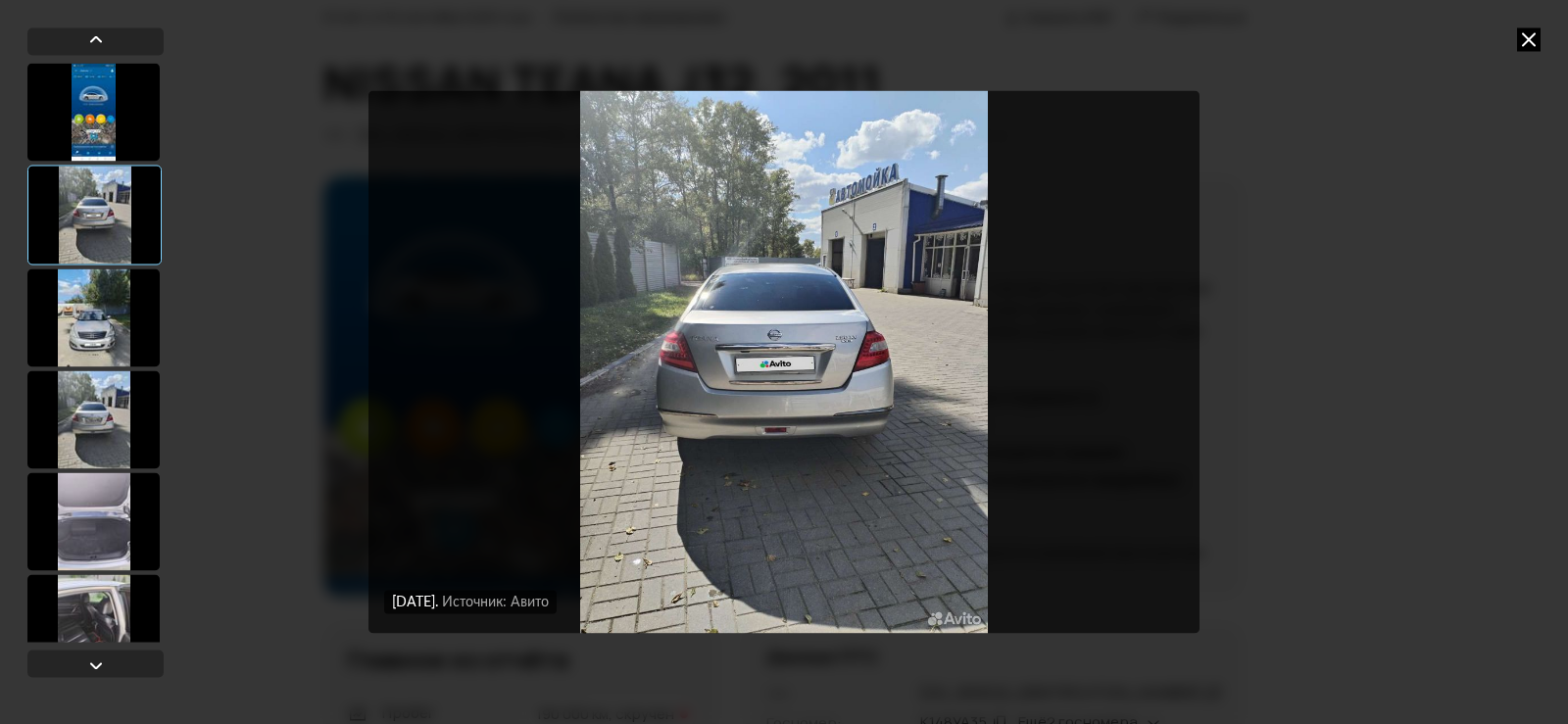
click at [89, 431] on div at bounding box center [93, 419] width 133 height 98
click at [101, 564] on div at bounding box center [93, 521] width 133 height 98
click at [91, 557] on div at bounding box center [93, 521] width 133 height 98
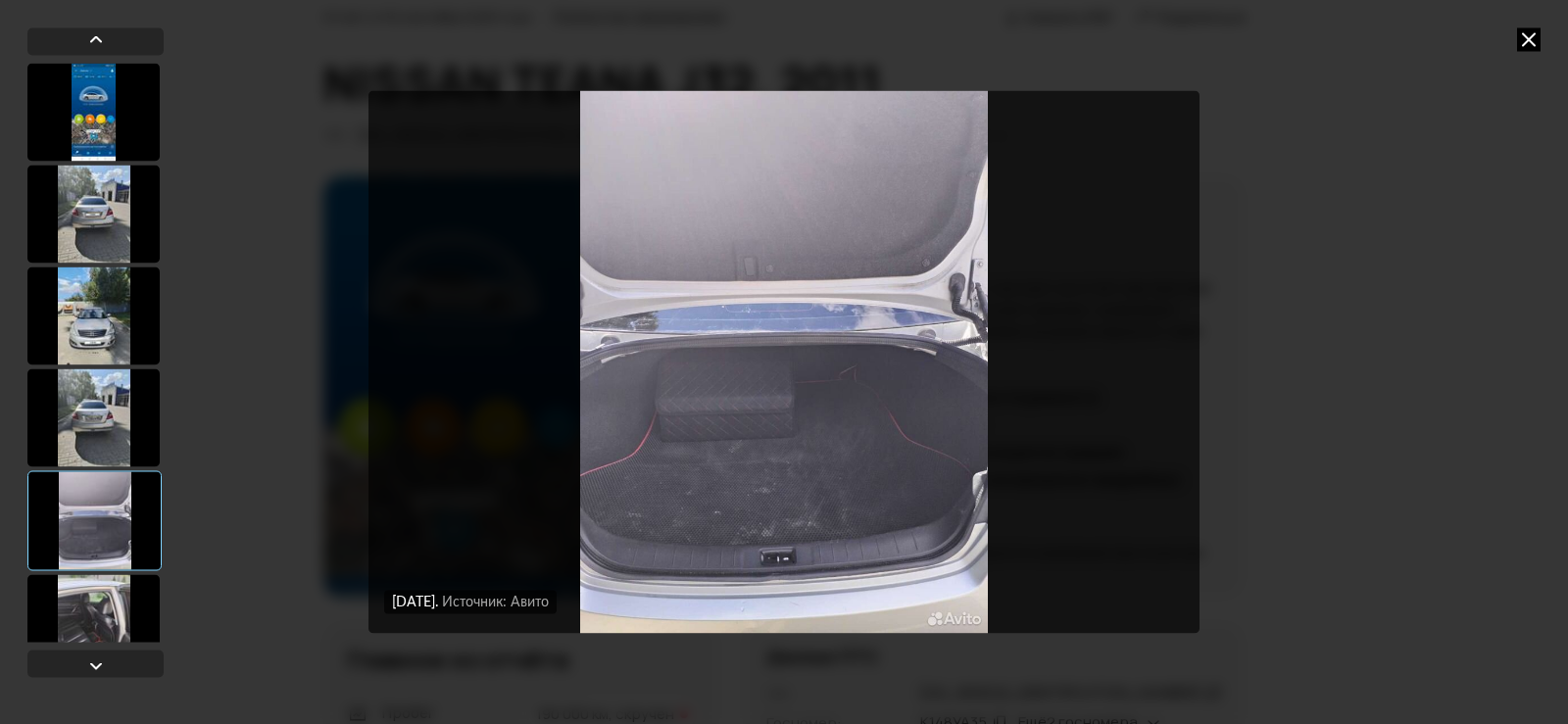
scroll to position [196, 0]
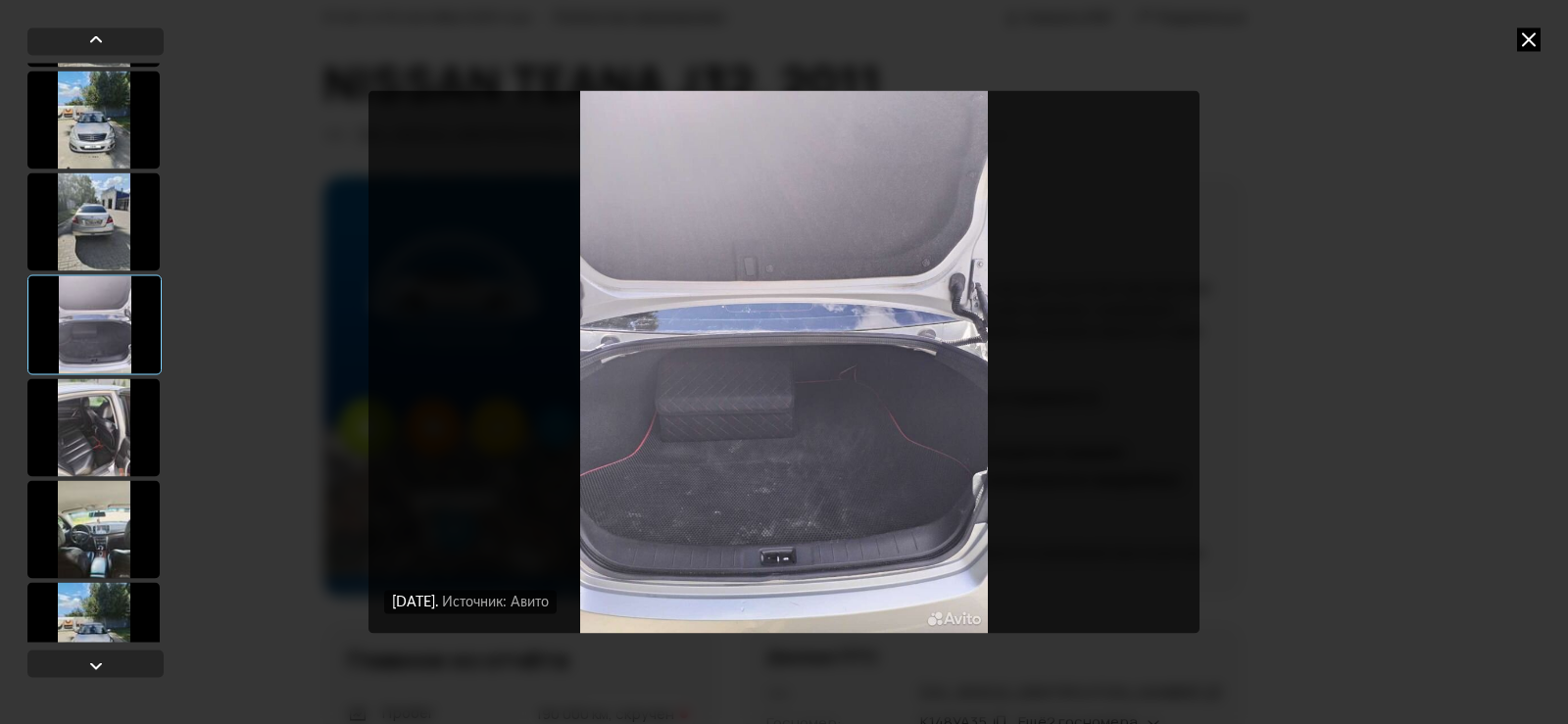
click at [105, 430] on div at bounding box center [93, 427] width 133 height 98
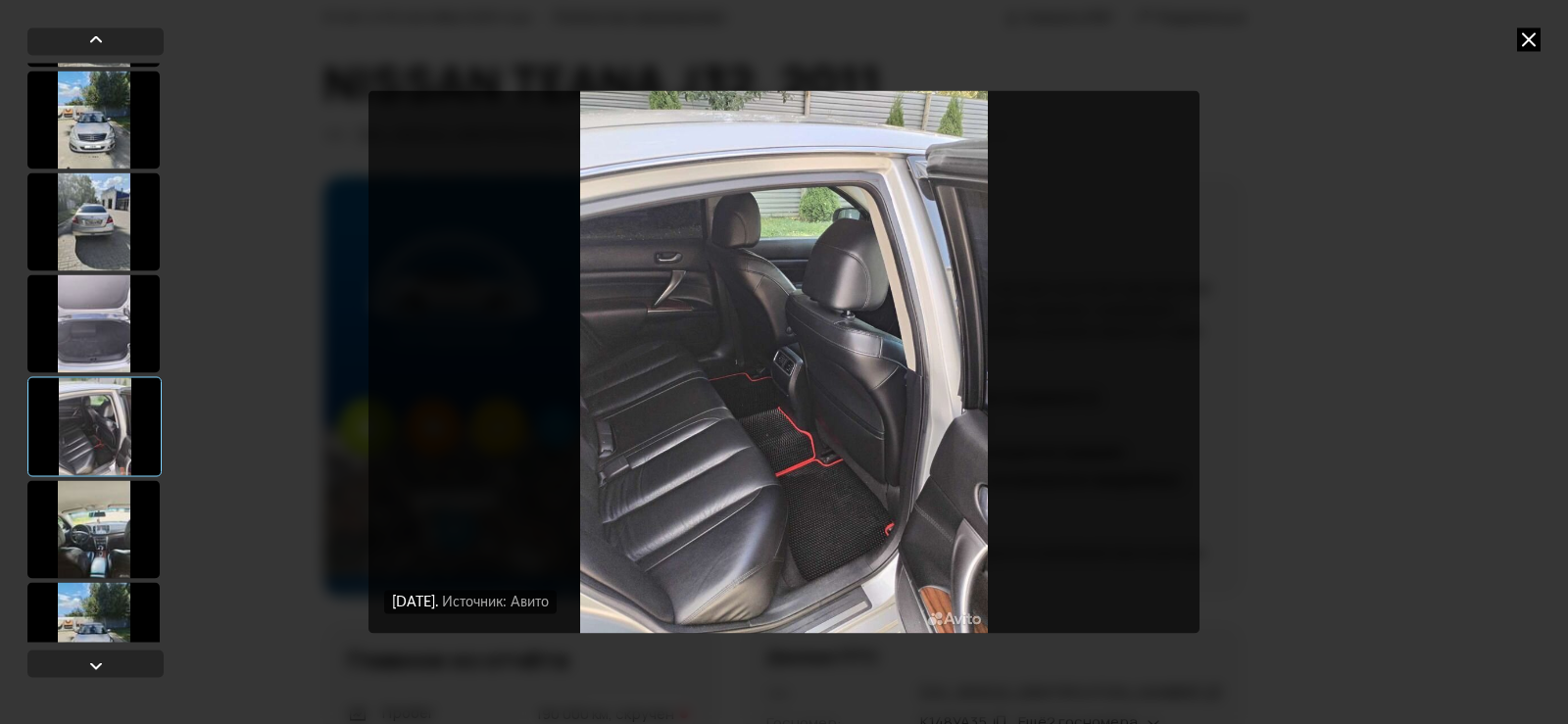
click at [111, 533] on div at bounding box center [93, 529] width 133 height 98
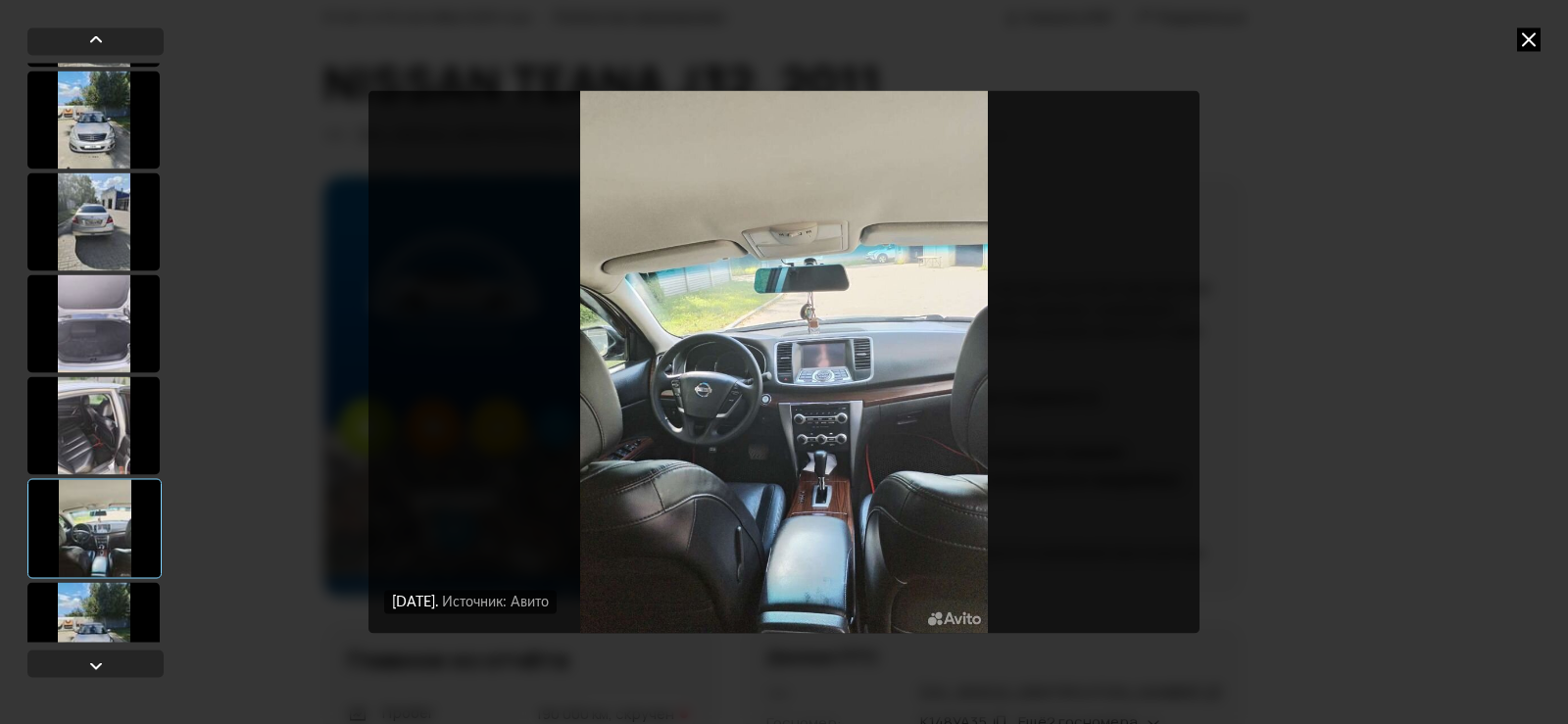
click at [124, 594] on div at bounding box center [93, 631] width 133 height 98
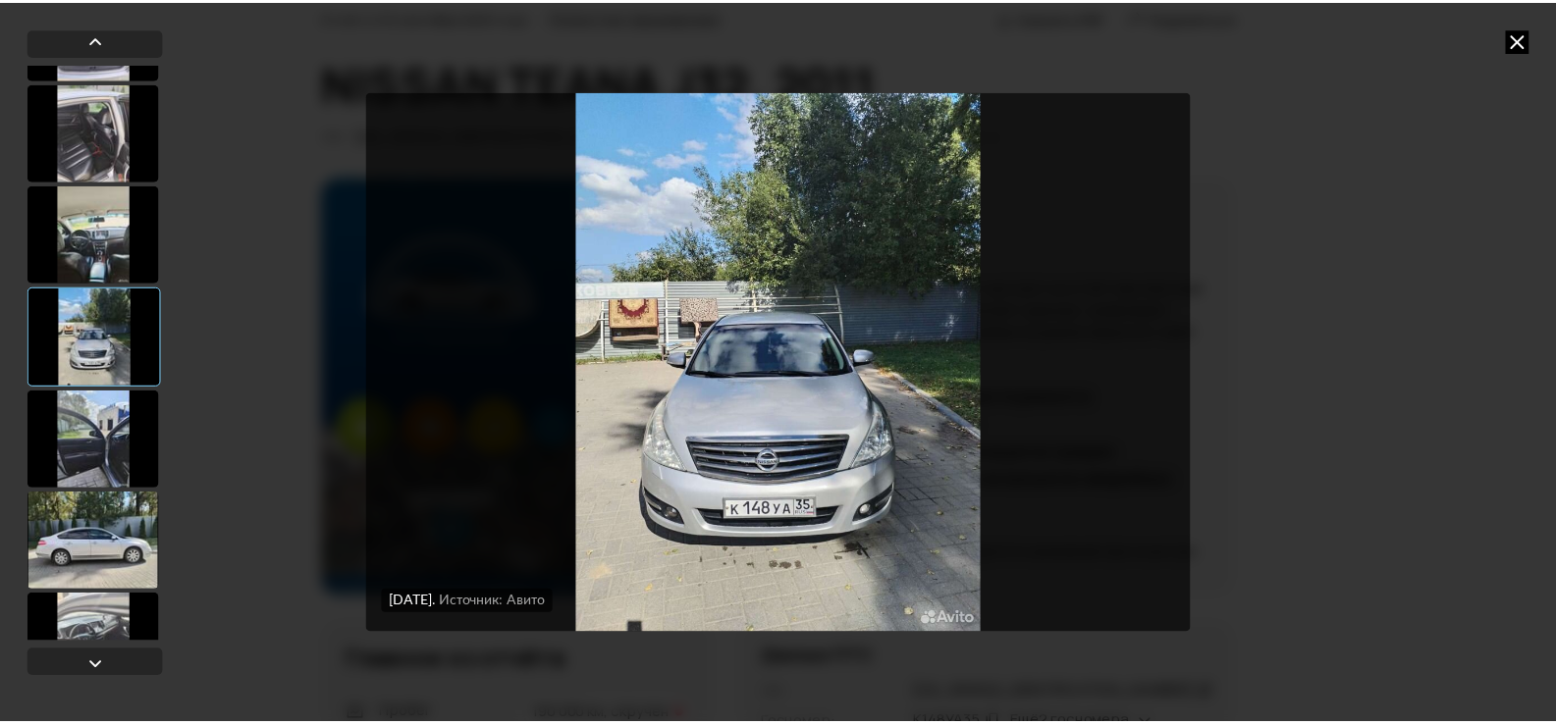
scroll to position [785, 0]
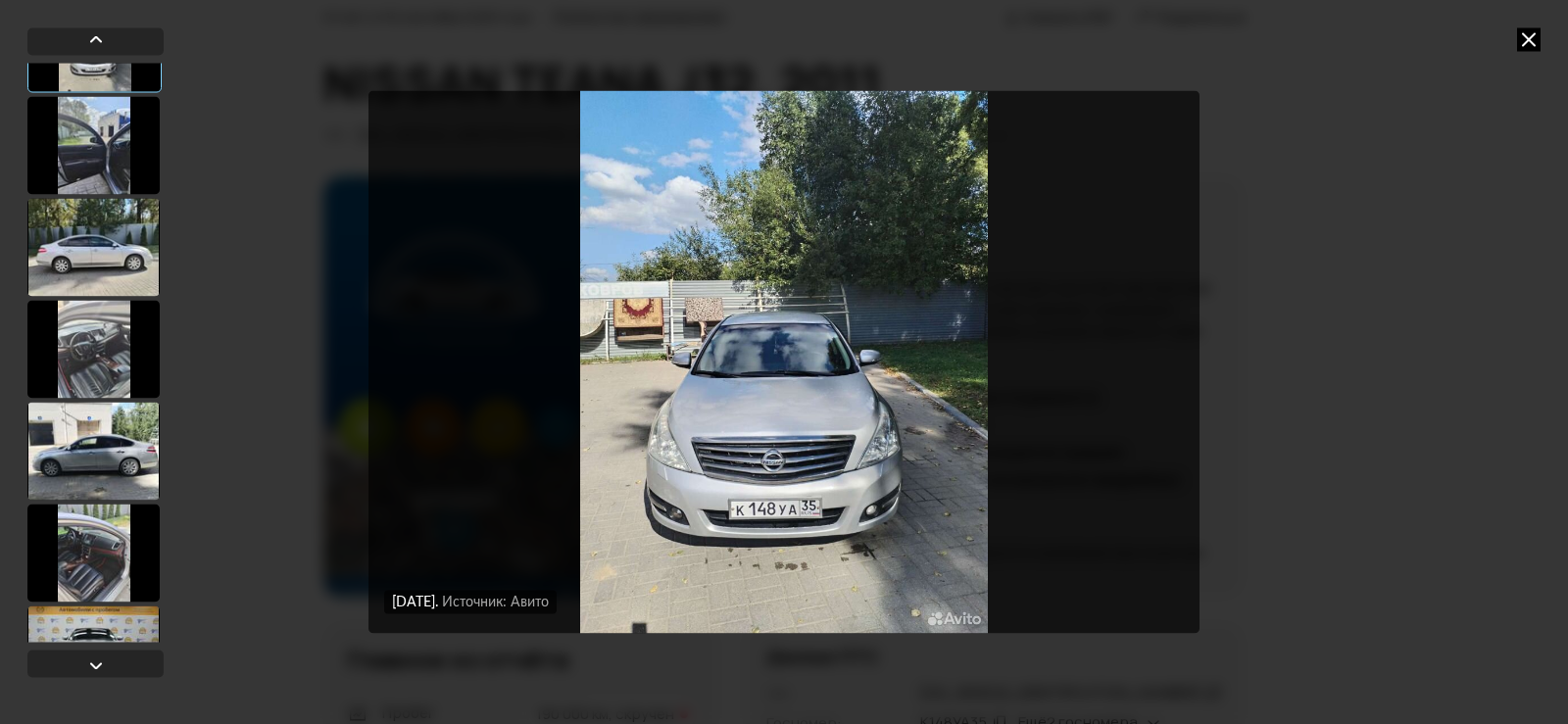
click at [75, 553] on div at bounding box center [93, 553] width 133 height 98
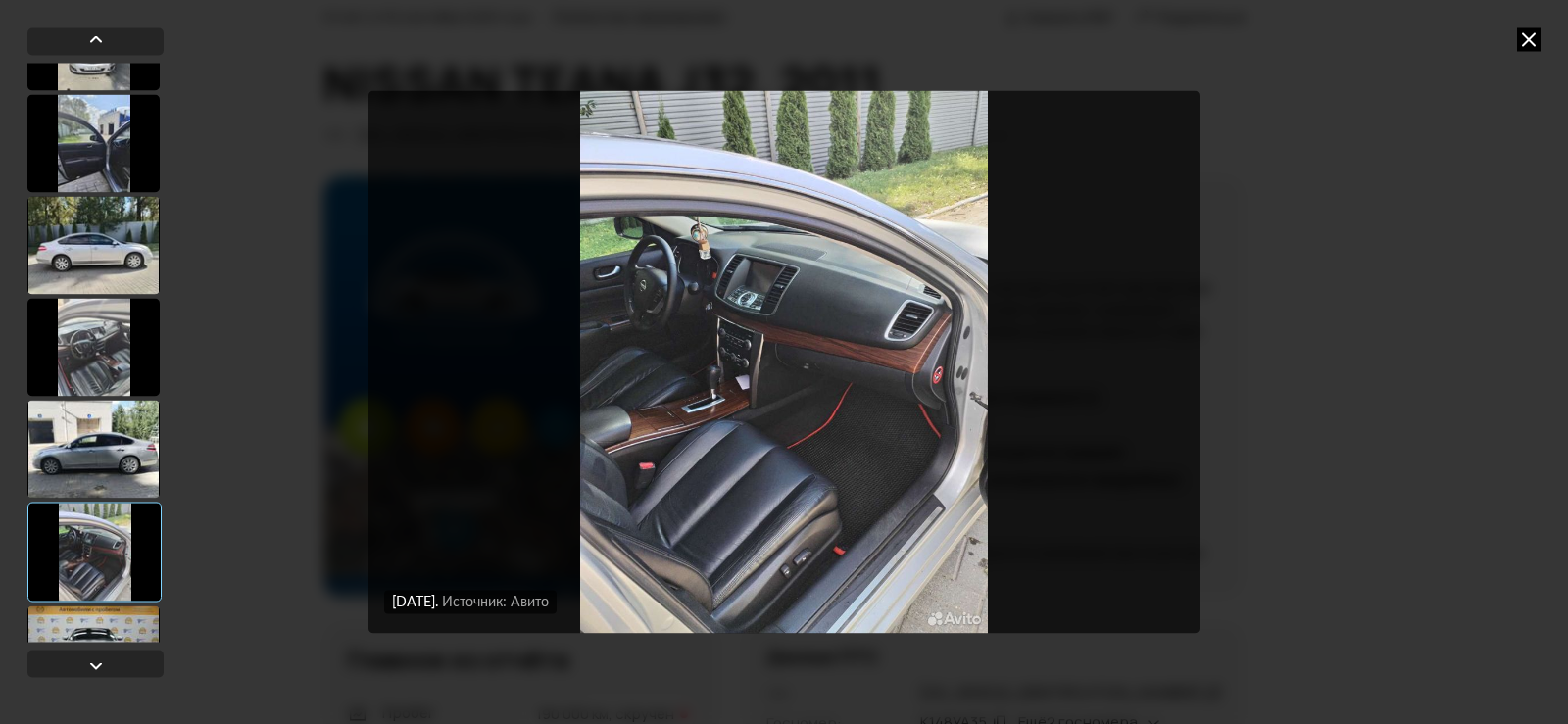
click at [1528, 47] on icon at bounding box center [1528, 39] width 24 height 24
